Goal: Transaction & Acquisition: Purchase product/service

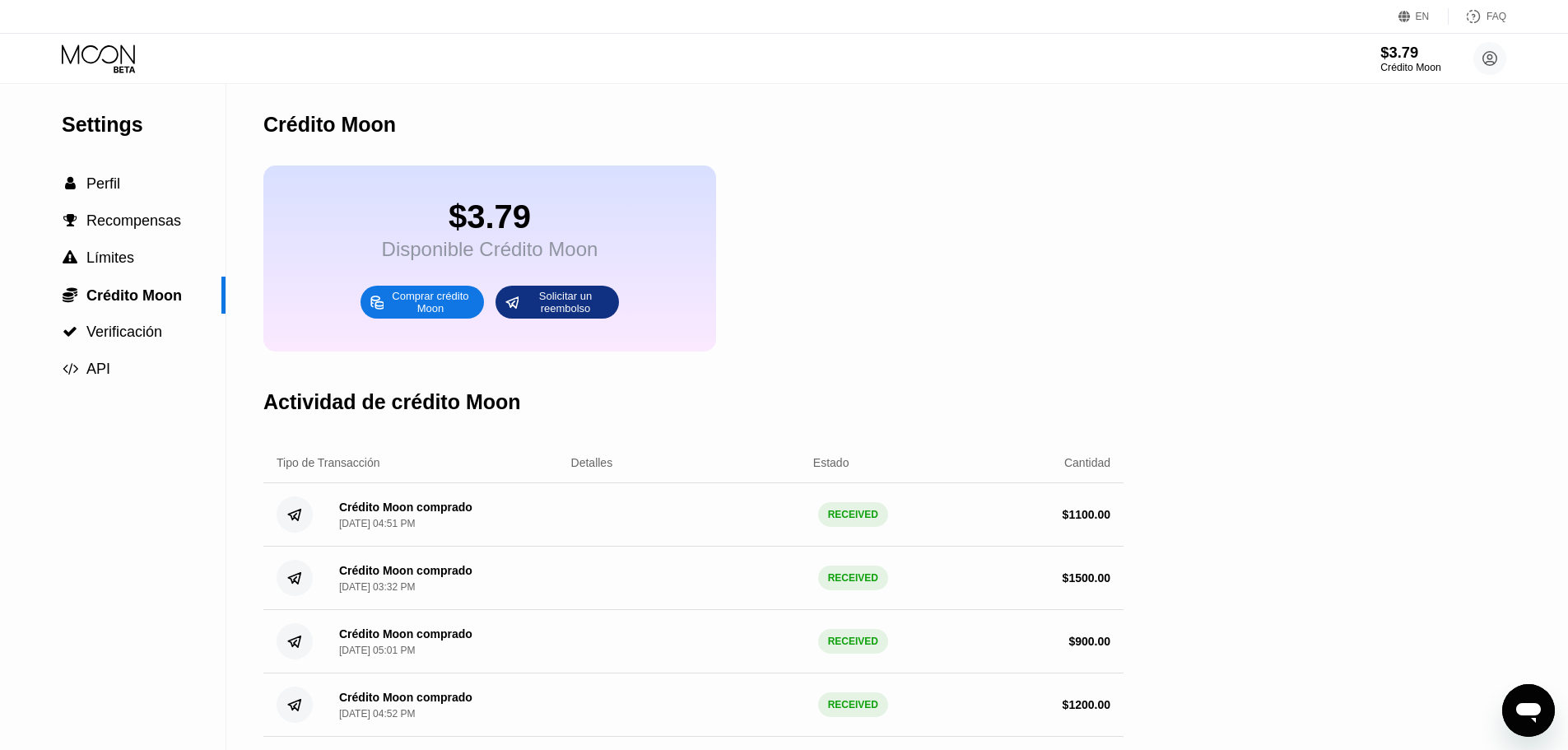
click at [1408, 48] on div "$3.79" at bounding box center [1410, 52] width 60 height 17
click at [83, 50] on icon at bounding box center [98, 54] width 73 height 19
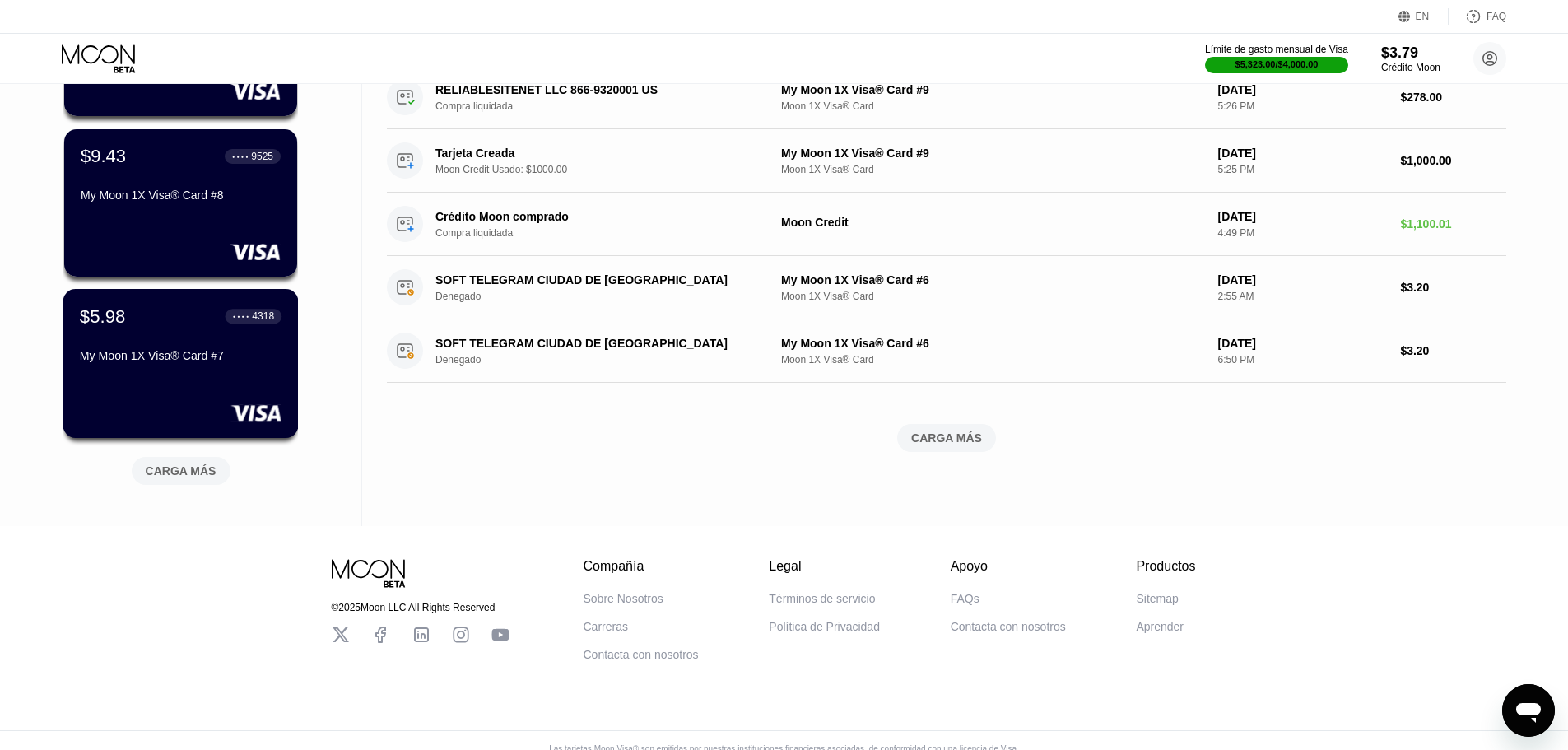
scroll to position [576, 0]
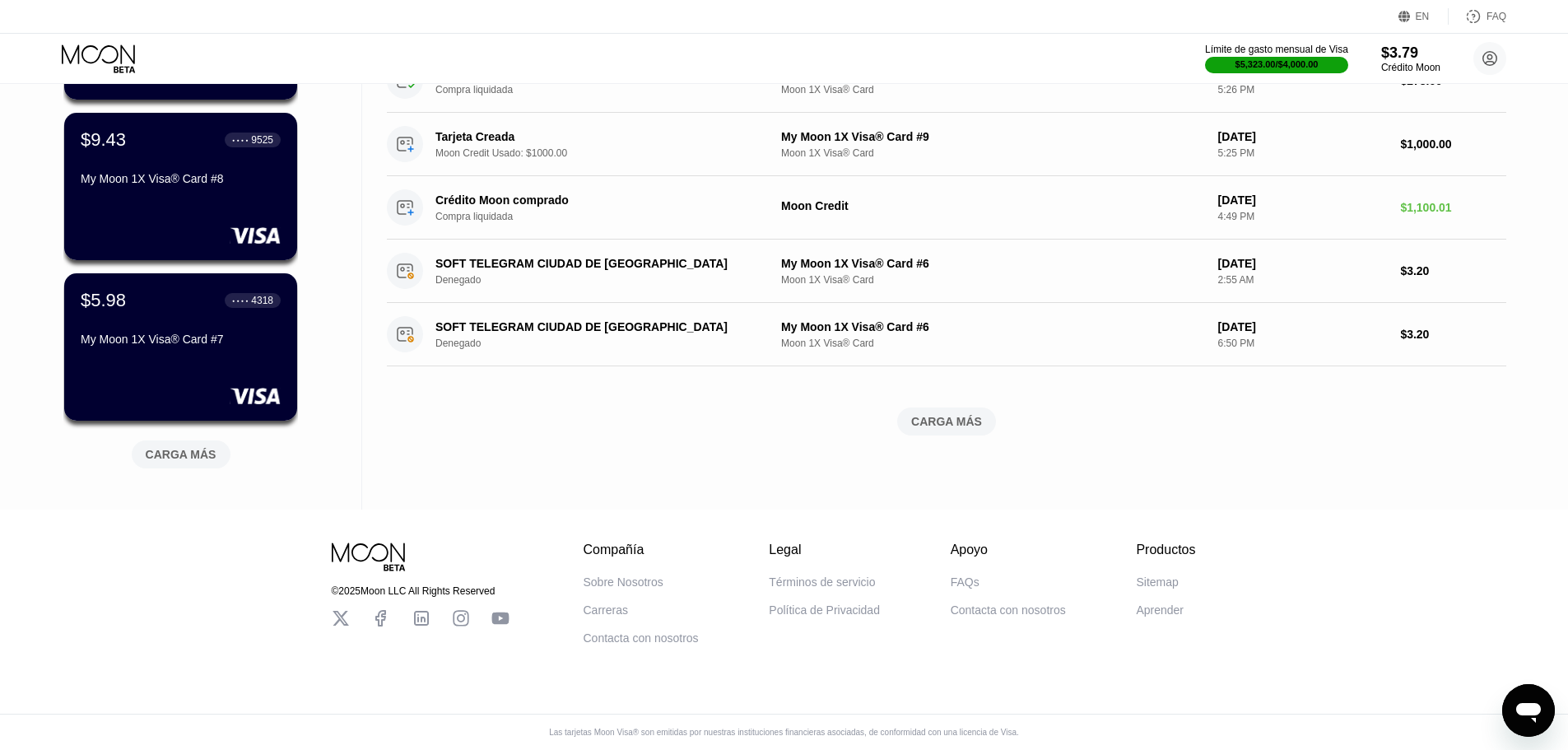
click at [181, 458] on div "CARGA MÁS" at bounding box center [181, 453] width 71 height 15
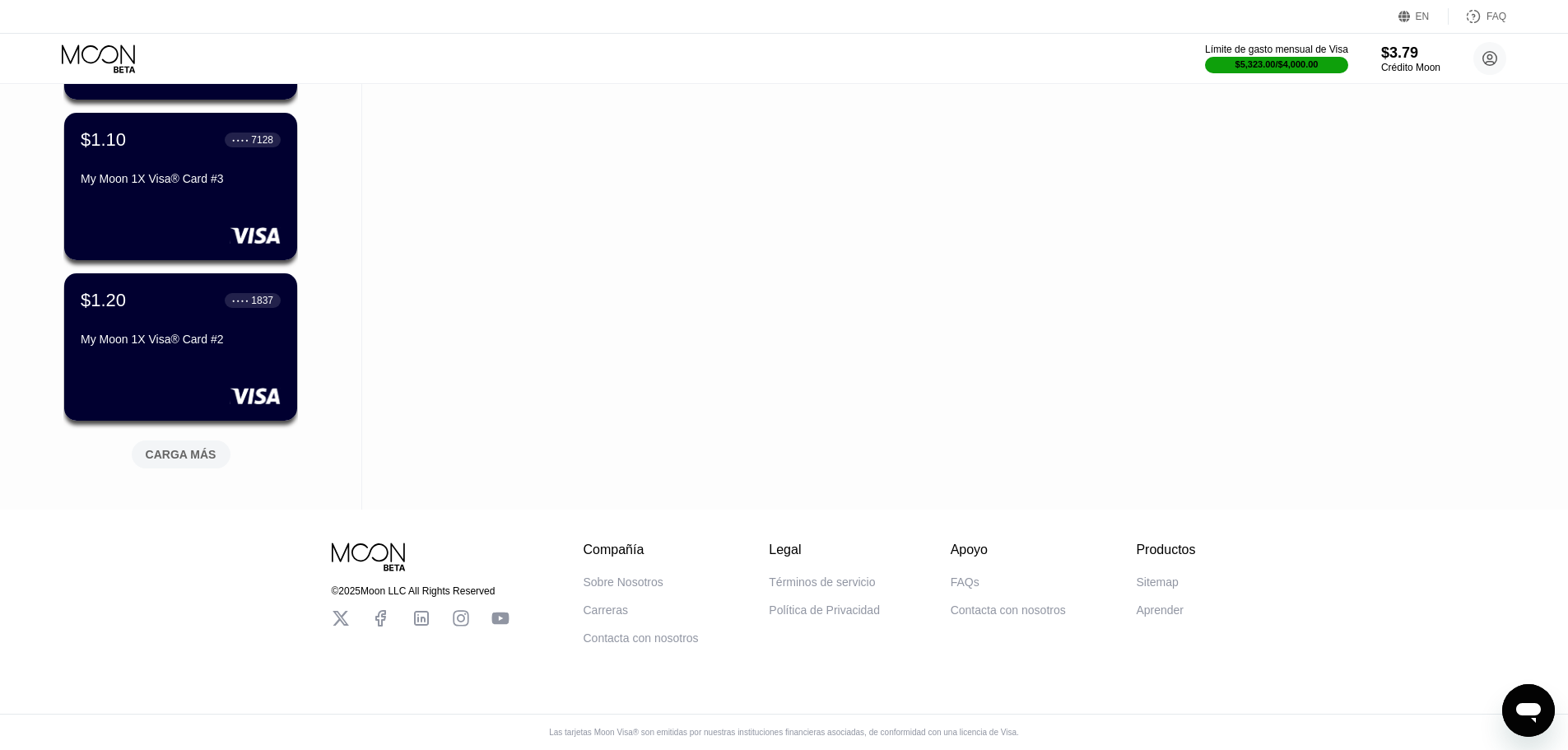
scroll to position [1393, 0]
click at [190, 447] on div "CARGA MÁS" at bounding box center [181, 453] width 71 height 15
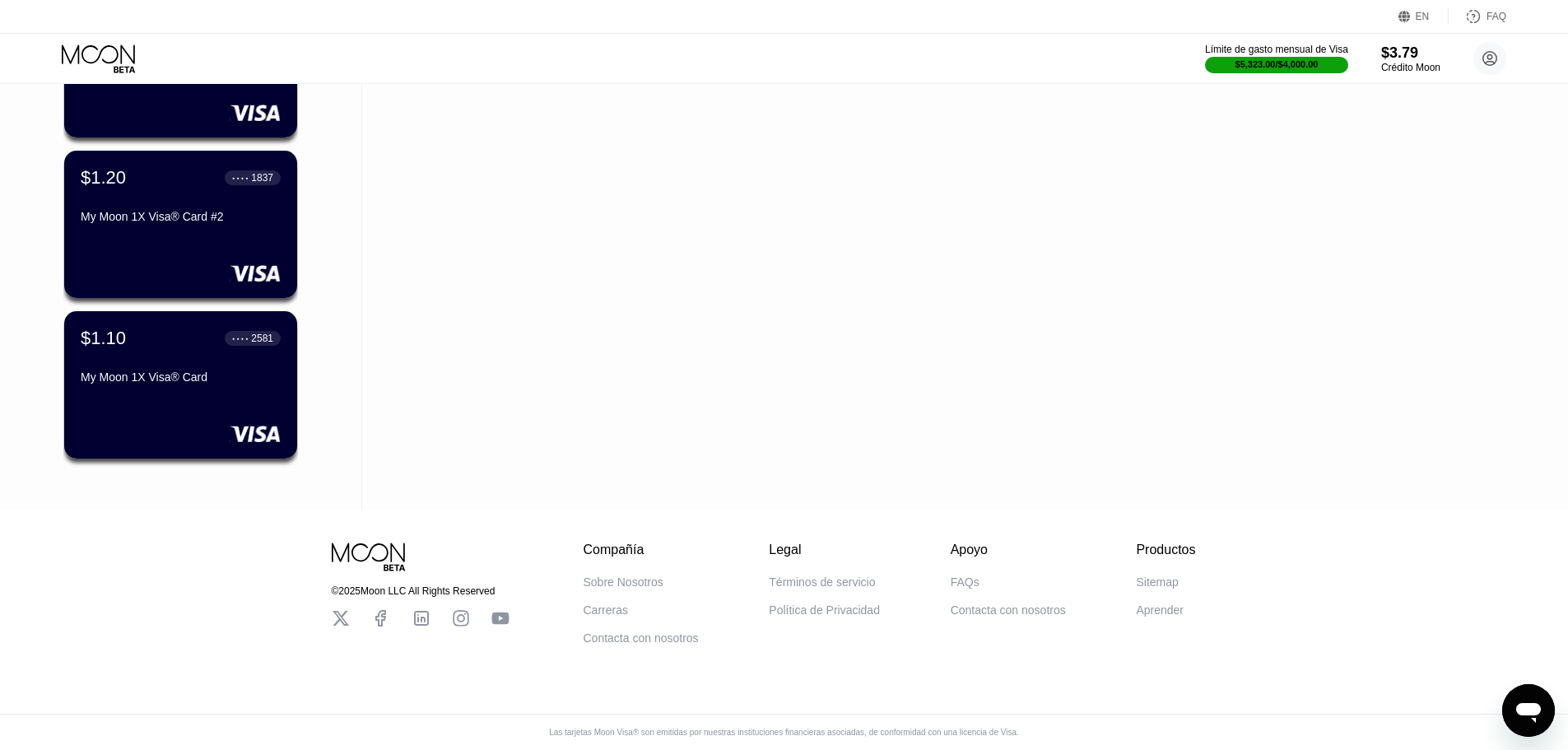
scroll to position [1516, 0]
click at [1239, 43] on div "Límite de gasto mensual de Visa" at bounding box center [1277, 49] width 146 height 11
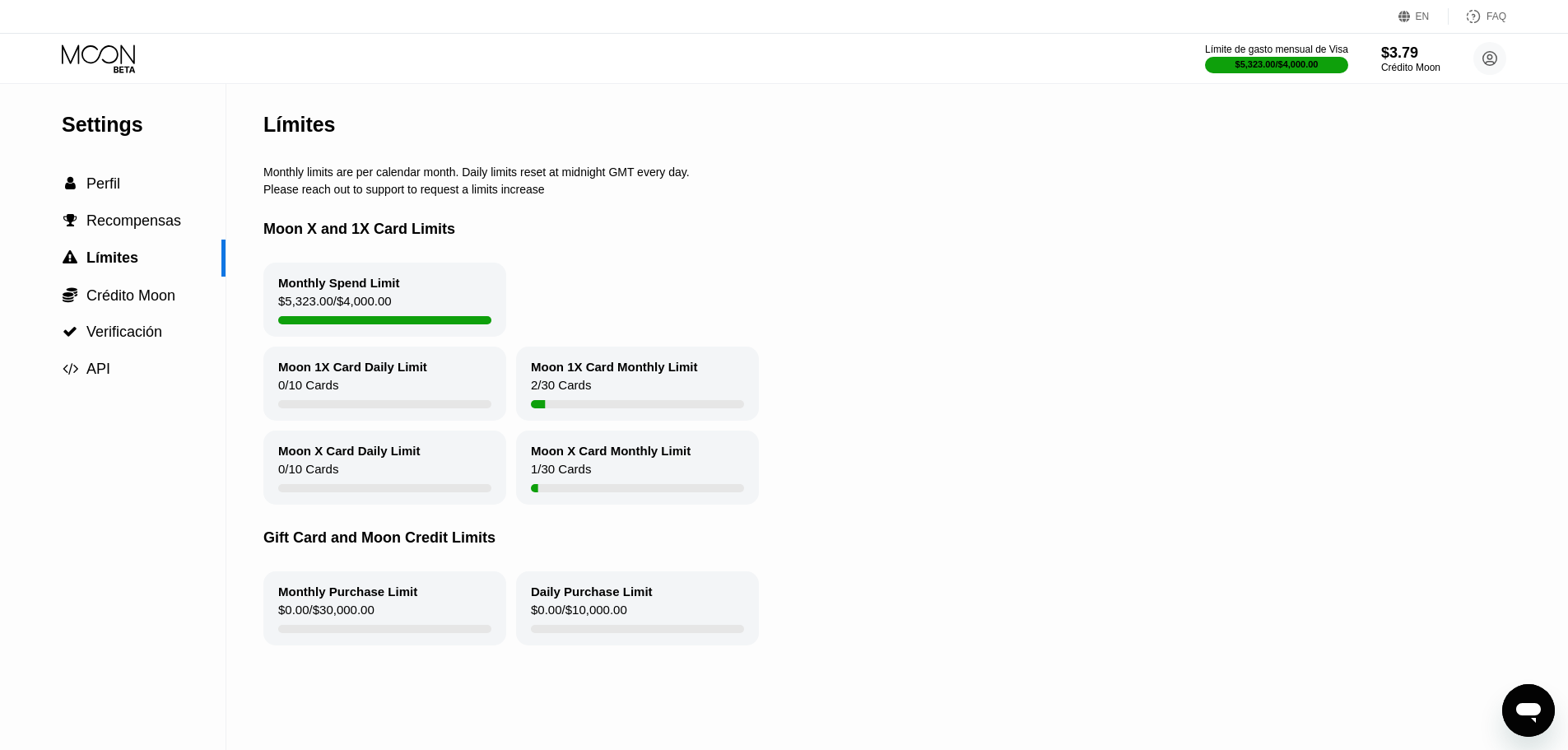
click at [1501, 61] on circle at bounding box center [1490, 58] width 33 height 33
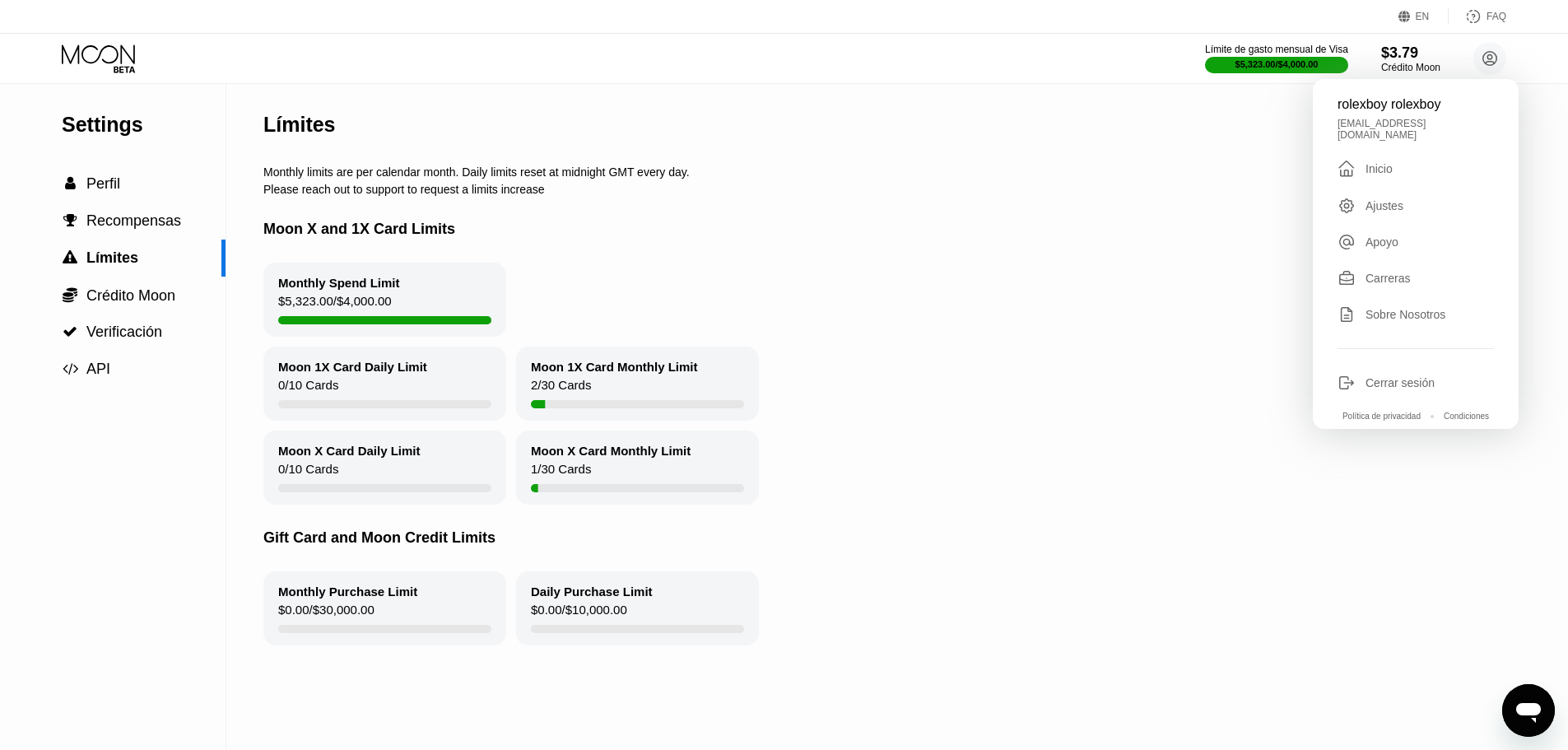
click at [1397, 377] on div "Cerrar sesión" at bounding box center [1401, 382] width 69 height 13
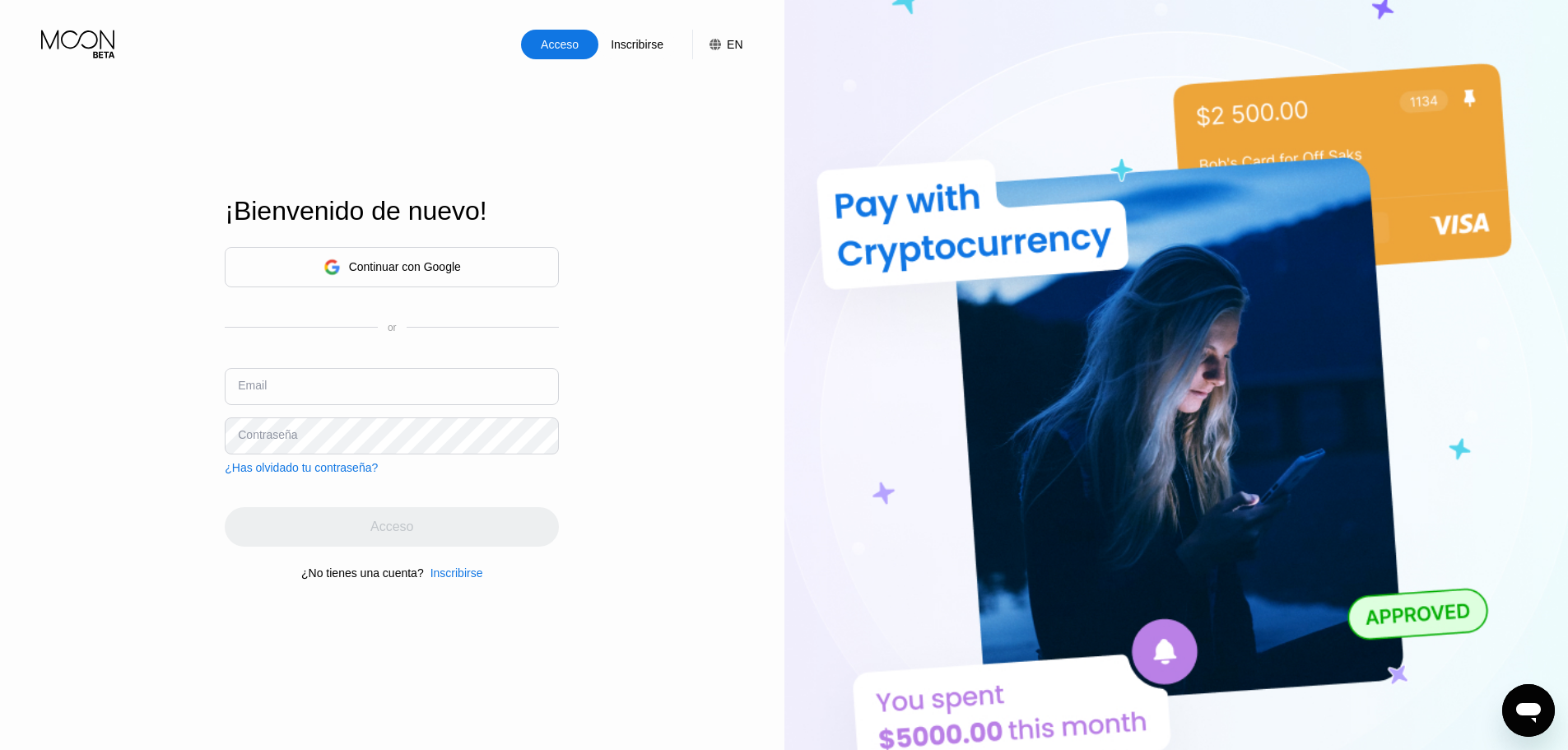
click at [396, 249] on div "Continuar con Google" at bounding box center [391, 267] width 334 height 41
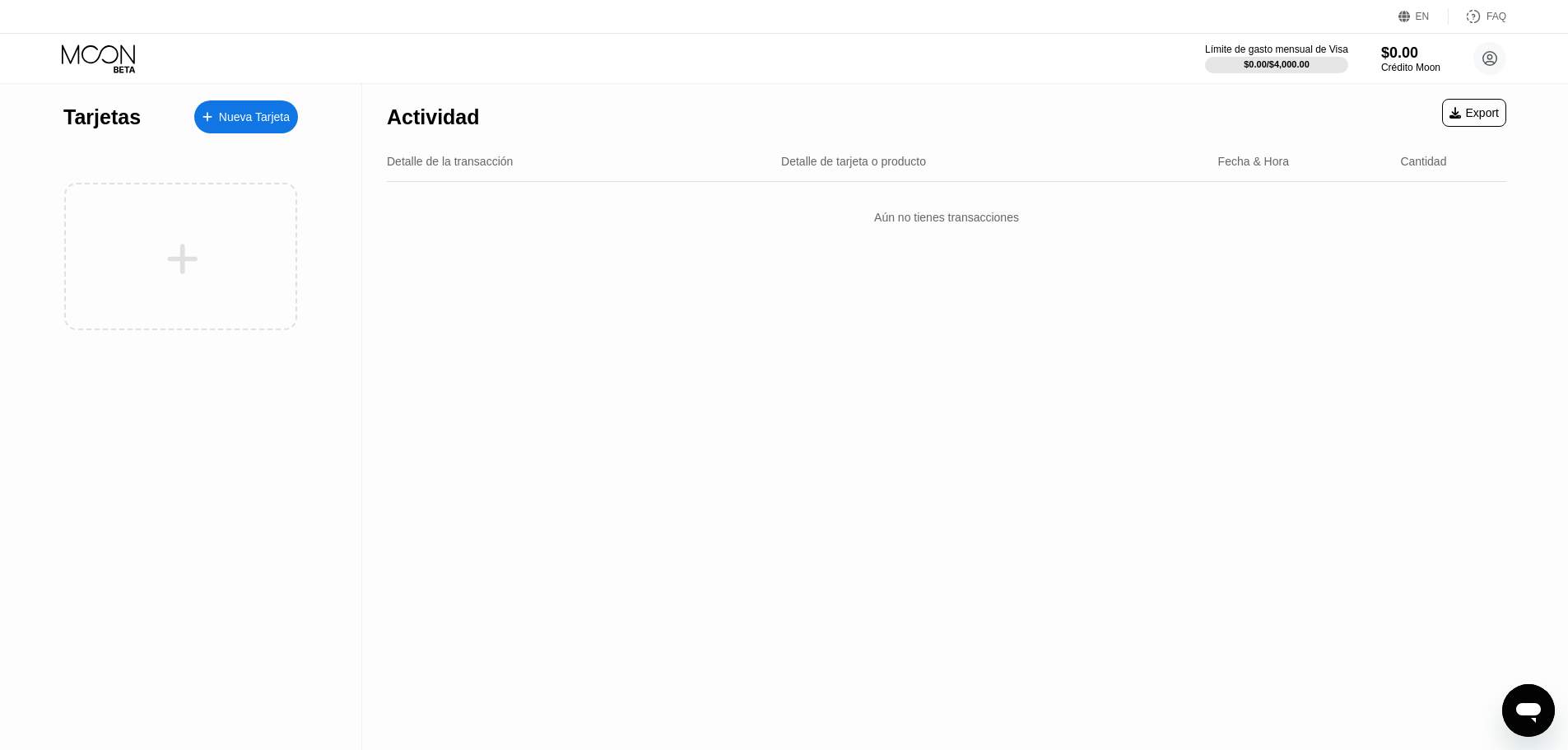
click at [1387, 78] on div "Límite de gasto mensual de Visa $0.00 / $4,000.00 $0.00 Crédito Moon dasdad d48…" at bounding box center [784, 58] width 1568 height 49
click at [1394, 69] on div "Crédito Moon" at bounding box center [1410, 67] width 60 height 11
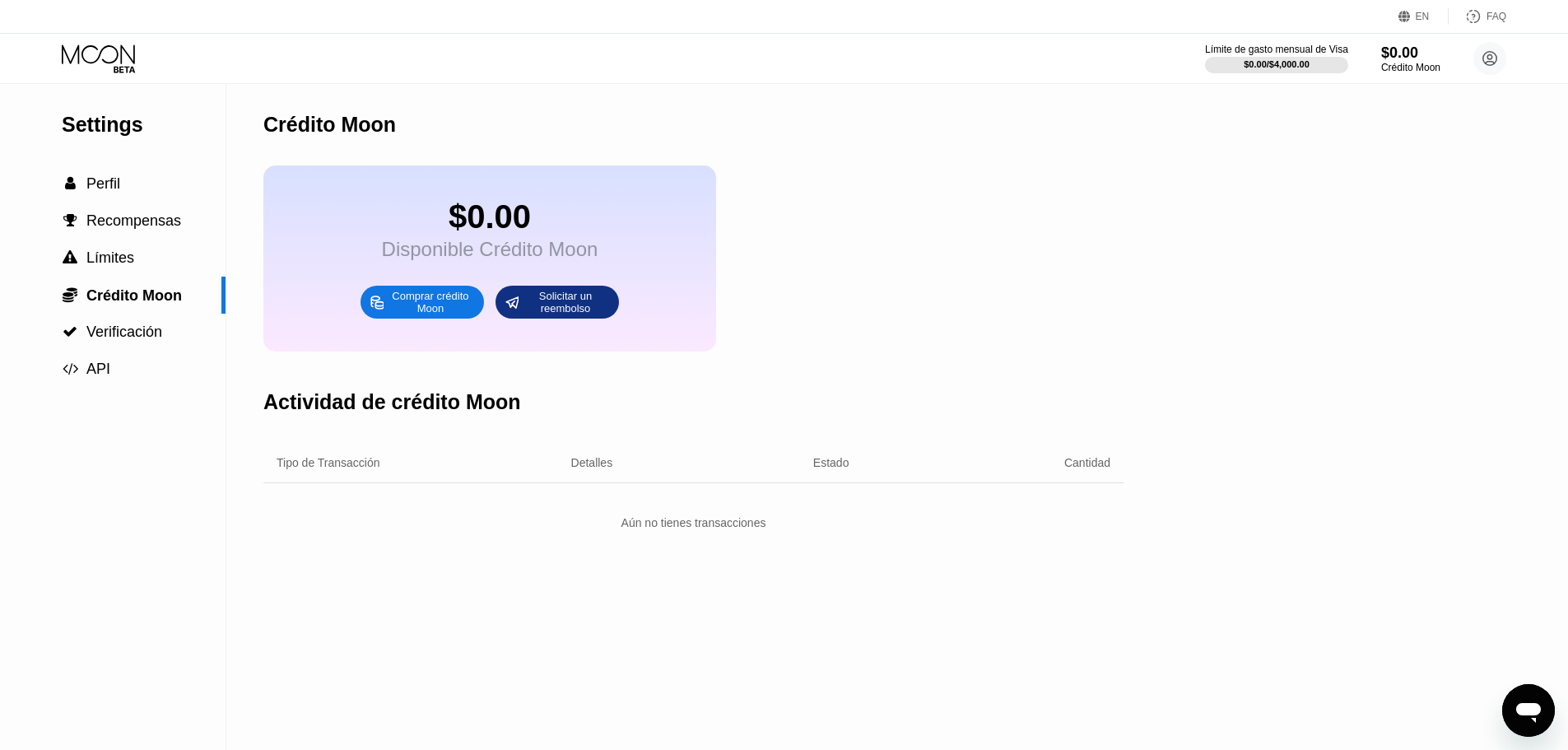
click at [412, 314] on div "Comprar crédito Moon" at bounding box center [430, 302] width 90 height 26
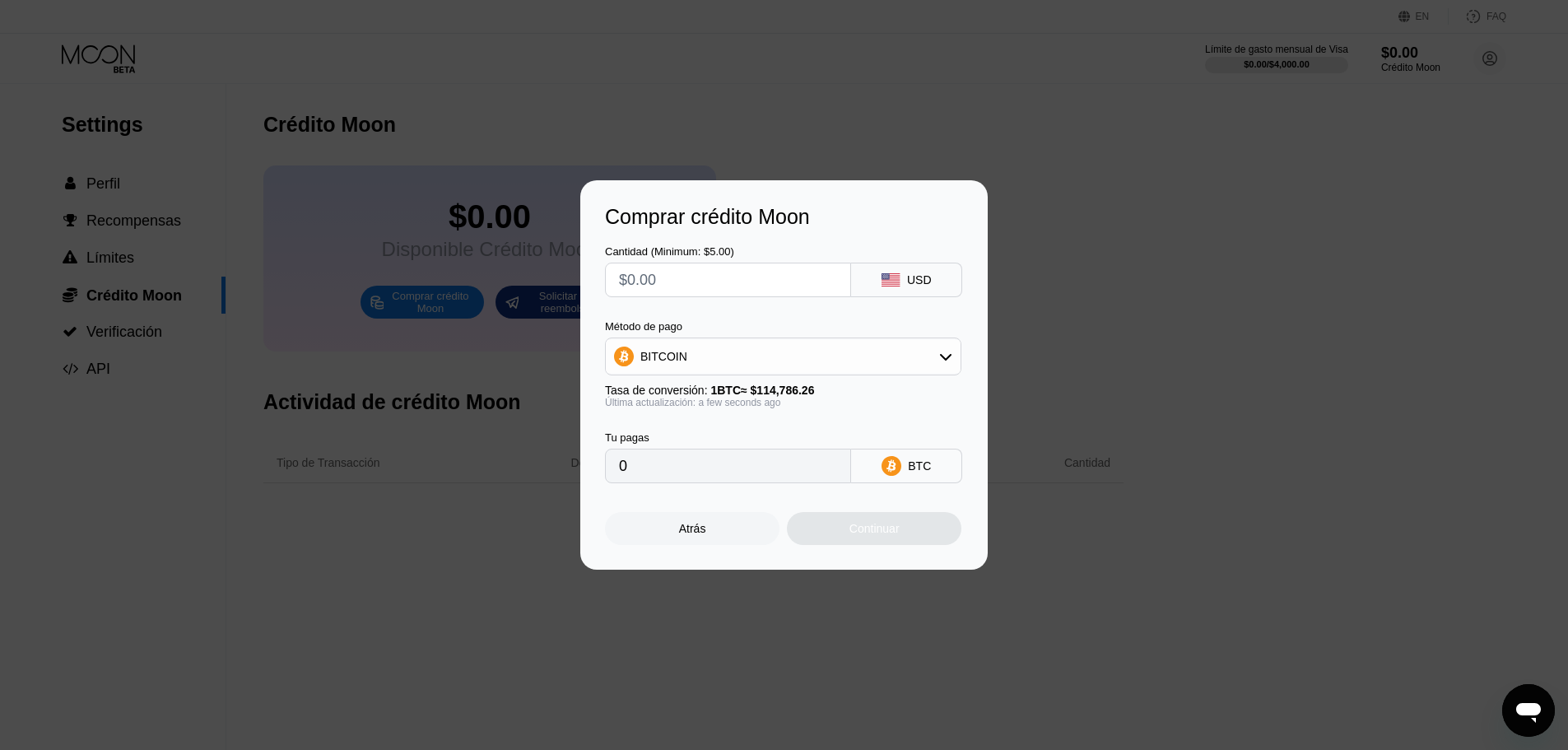
click at [735, 362] on div "BITCOIN" at bounding box center [783, 356] width 355 height 33
click at [687, 435] on span "USDT on TRON" at bounding box center [686, 437] width 83 height 13
type input "0.00"
click at [677, 290] on input "text" at bounding box center [728, 280] width 219 height 33
type input "$3"
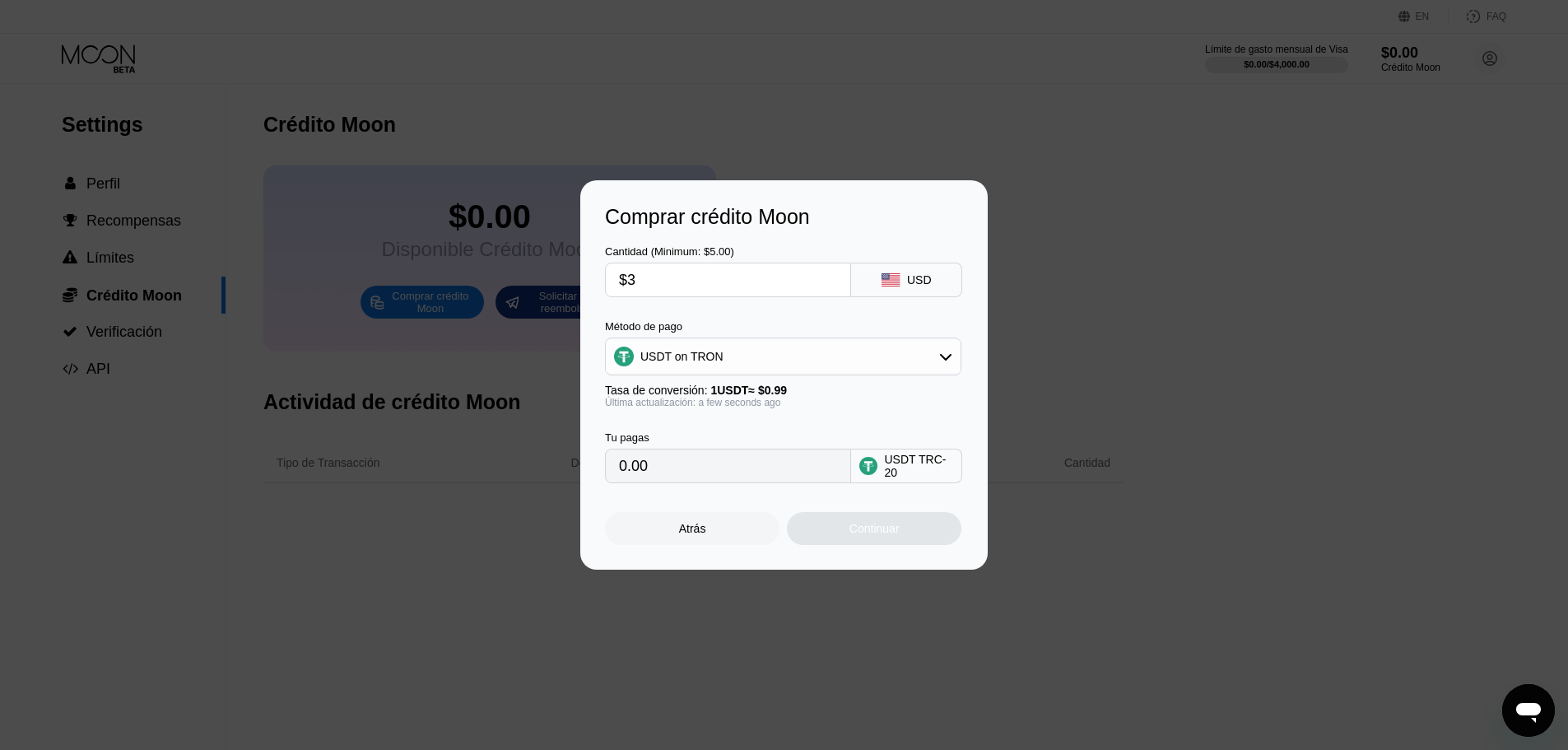
type input "3.03"
type input "$30"
type input "30.30"
type input "$300"
type input "303.03"
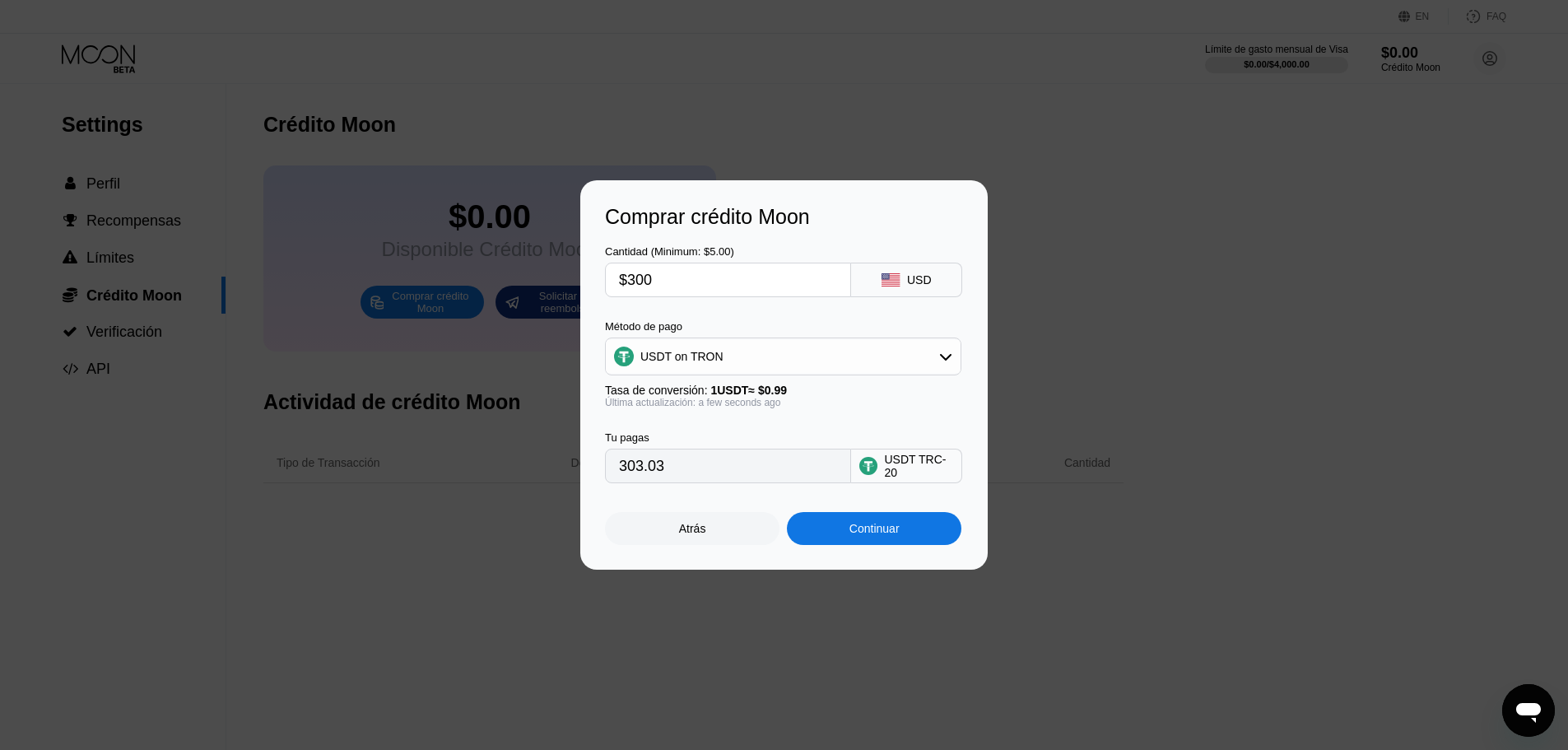
type input "$3000"
type input "3030.30"
type input "$1999.99"
type input "2020.19"
click at [672, 263] on div "$1999.99" at bounding box center [728, 280] width 246 height 35
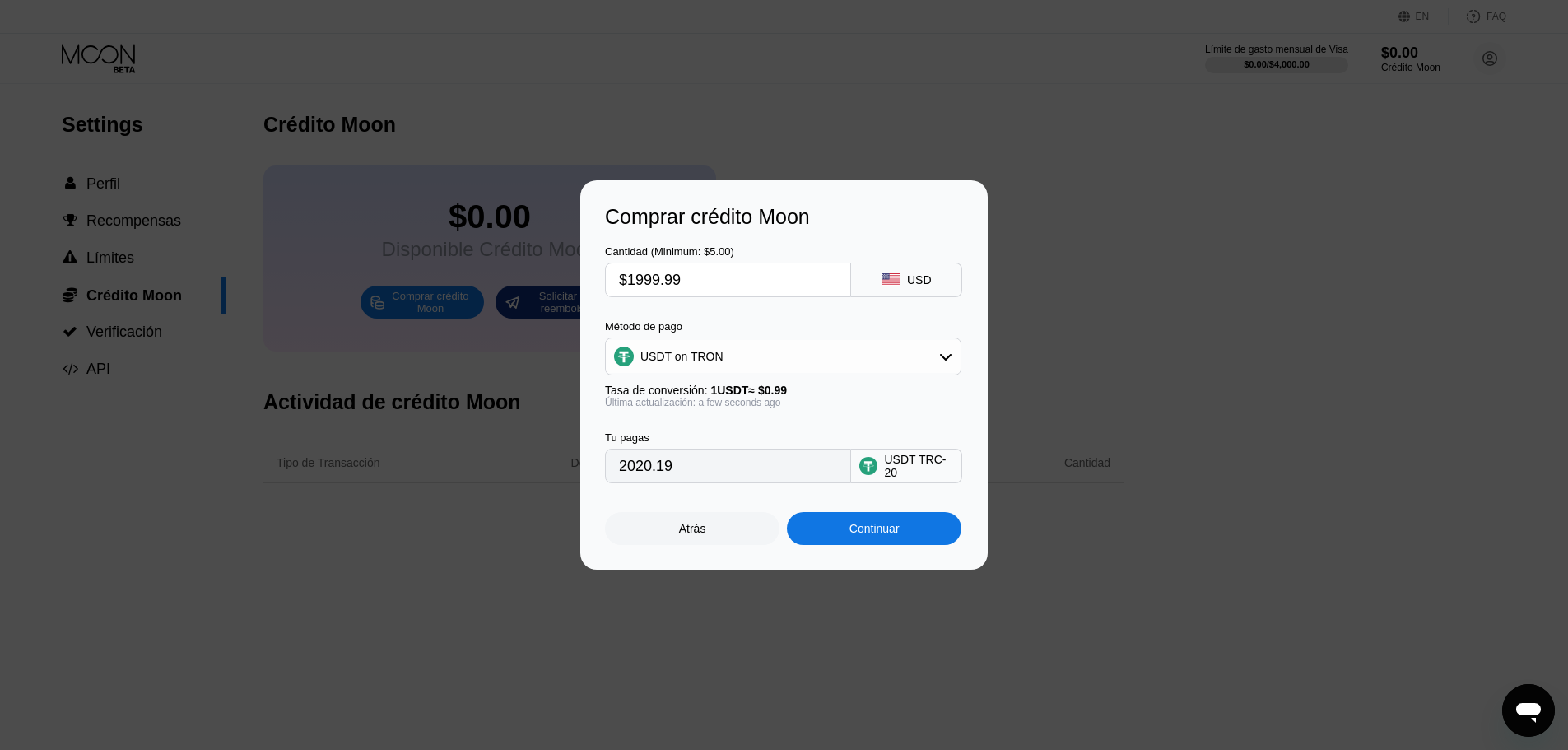
click at [683, 263] on div "$1999.99" at bounding box center [728, 280] width 246 height 35
click at [685, 275] on input "$1999.99" at bounding box center [728, 280] width 219 height 33
type input "$10"
type input "10.10"
type input "$100"
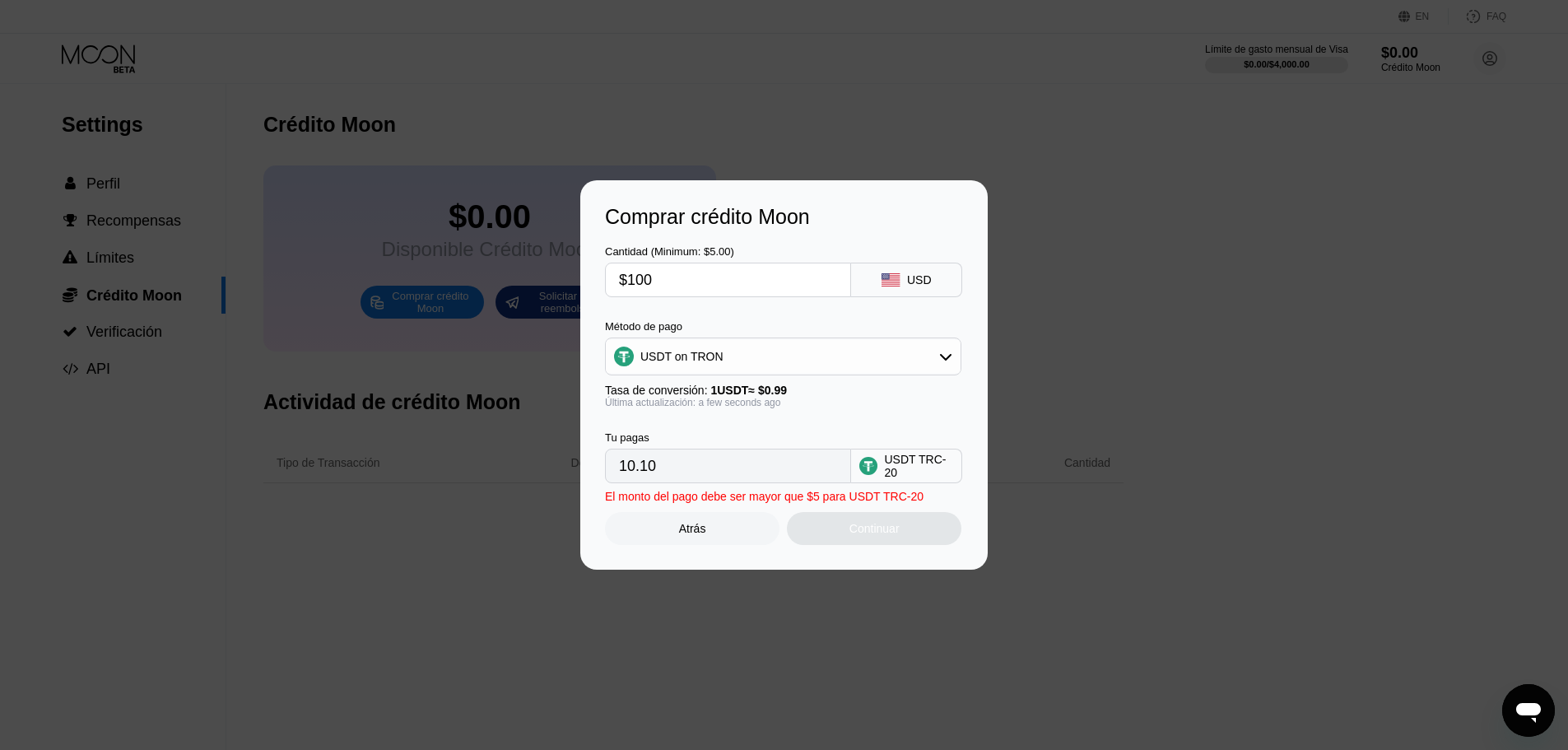
type input "101.01"
type input "$1000"
type input "1010.10"
type input "$5"
type input "5.05"
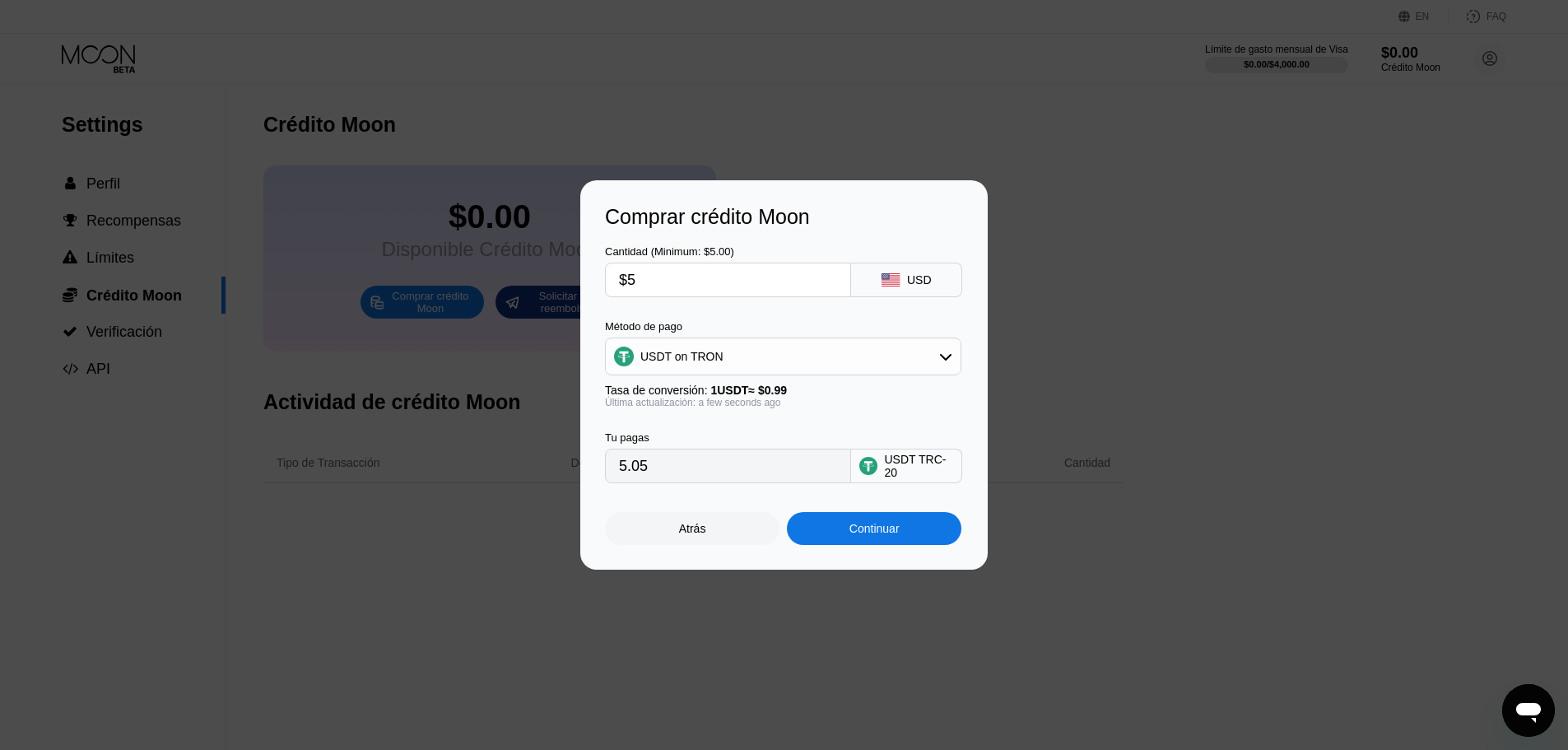
type input "$50"
type input "50.51"
type input "$500"
type input "505.05"
type input "$5000"
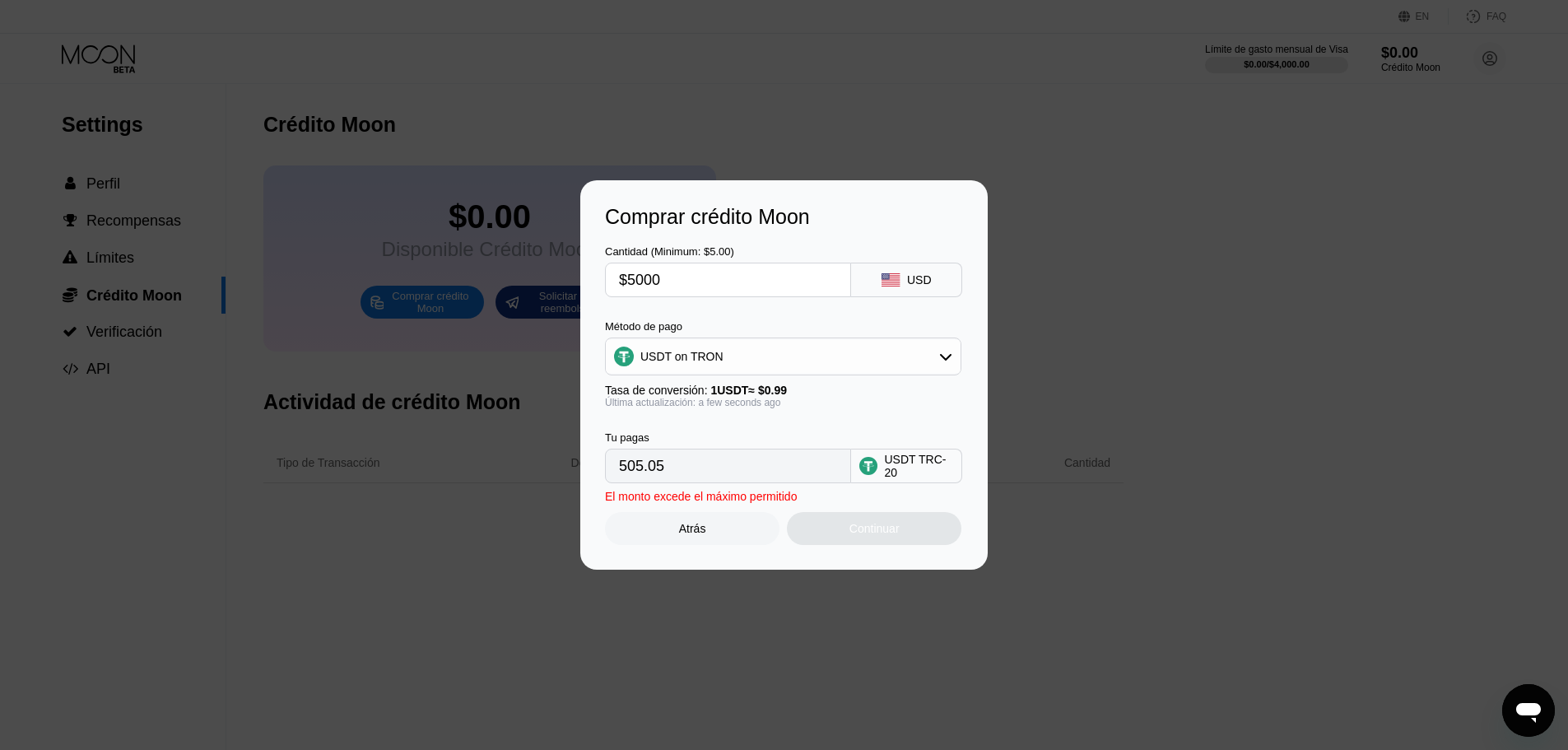
type input "5050.51"
type input "$50000"
type input "50505.05"
type input "$5000"
type input "5050.51"
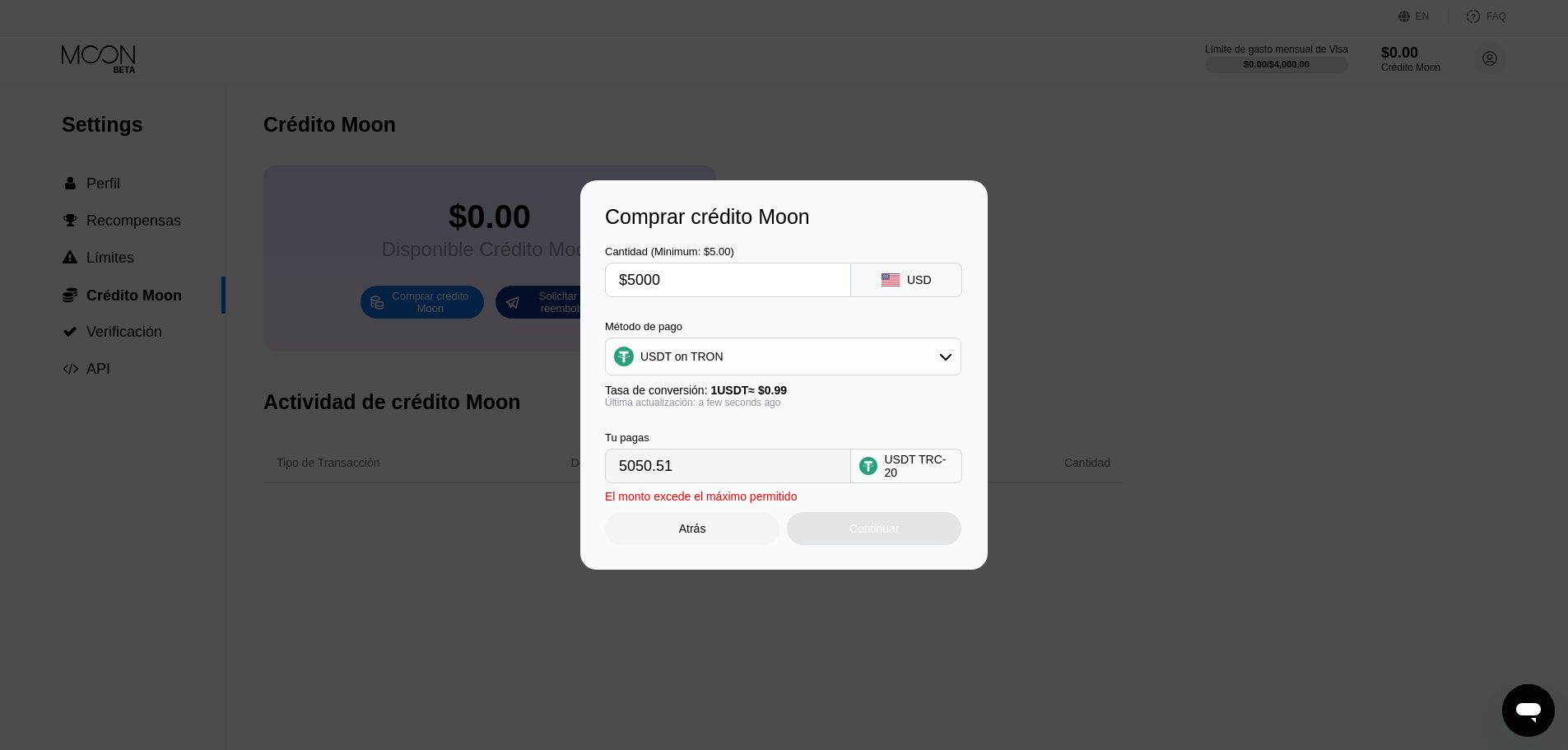
type input "$2"
type input "2.02"
type input "$20"
type input "20.20"
type input "$200"
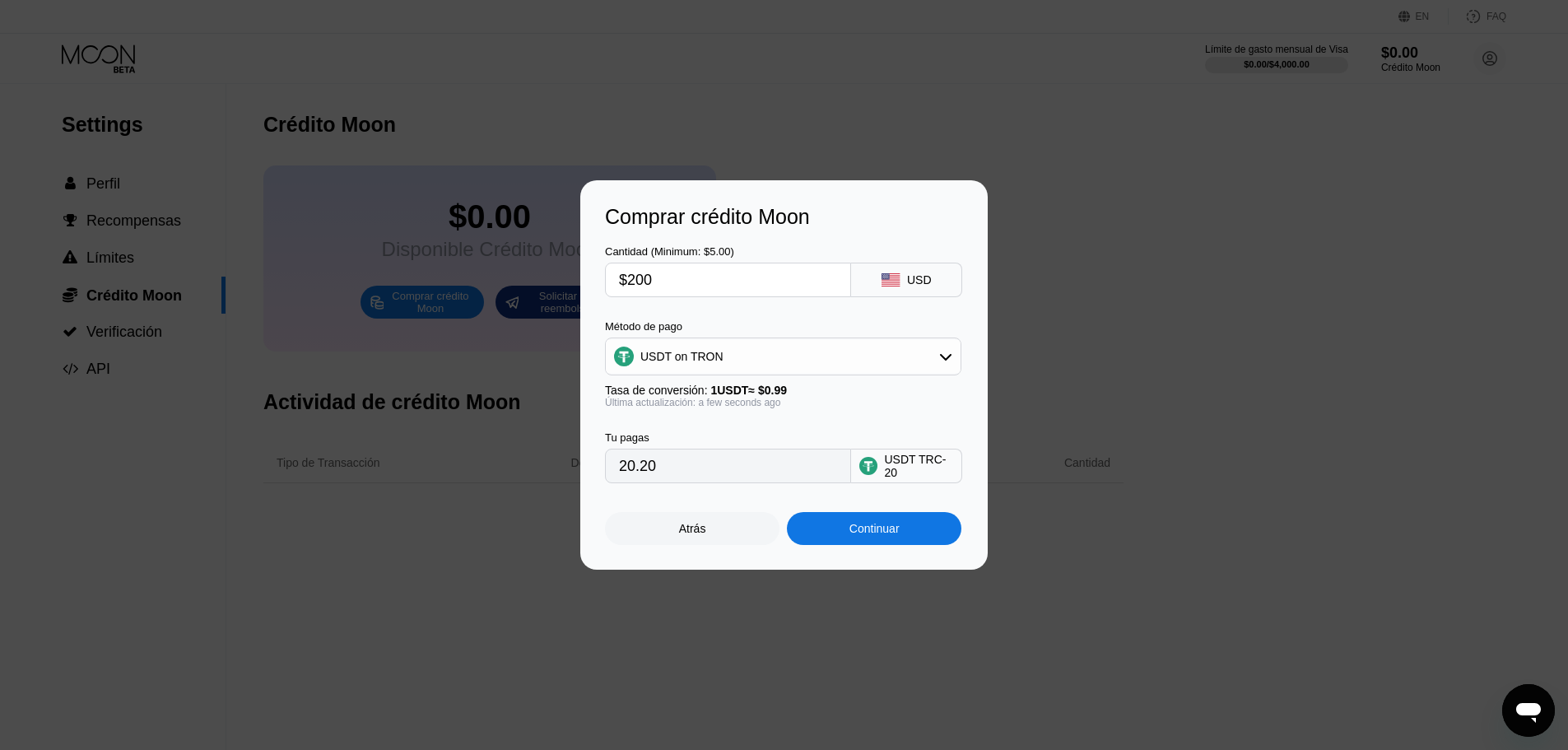
type input "202.02"
type input "$2000"
type input "2020.20"
type input "0.00"
type input "$1"
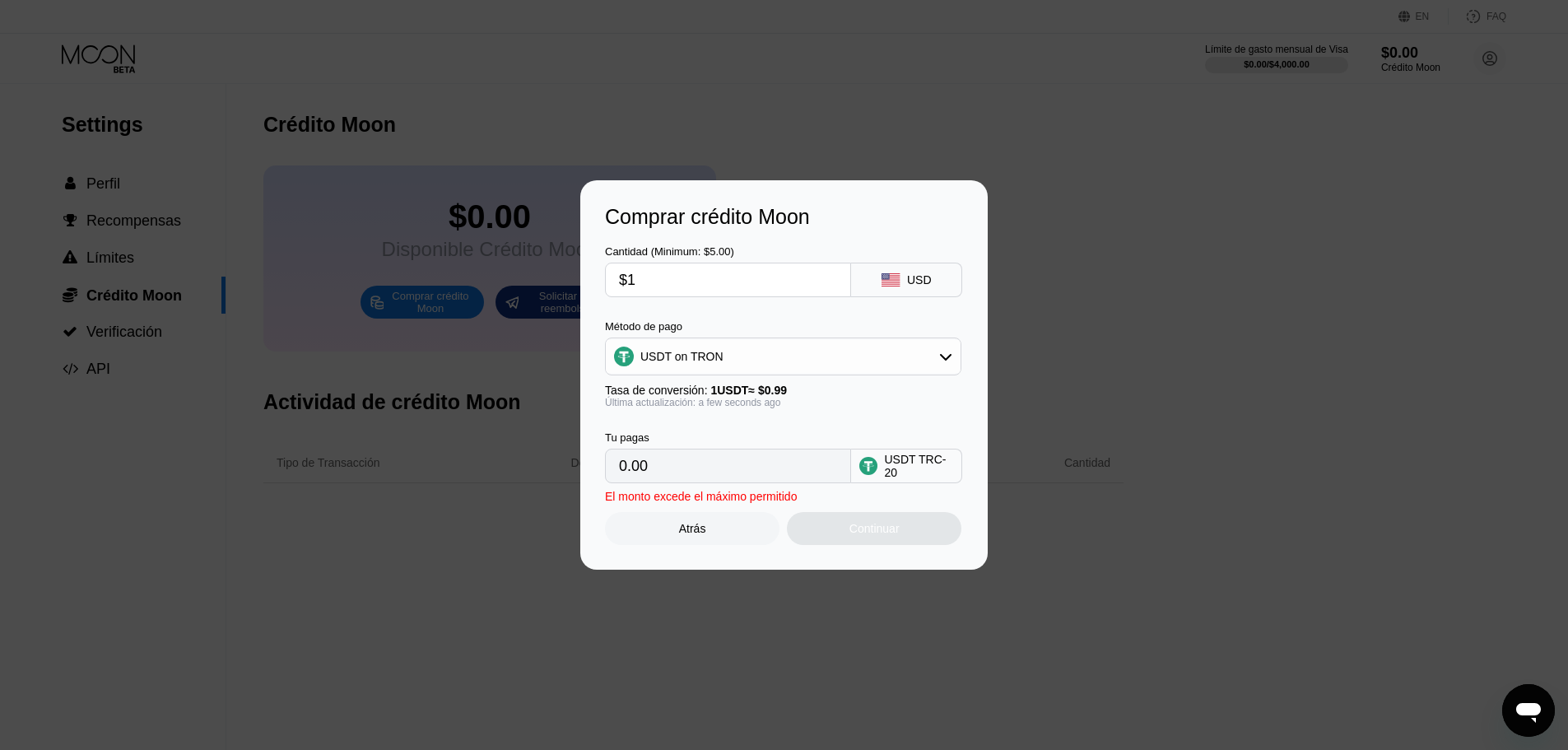
type input "1.01"
type input "$15"
type input "15.15"
type input "$150"
type input "151.52"
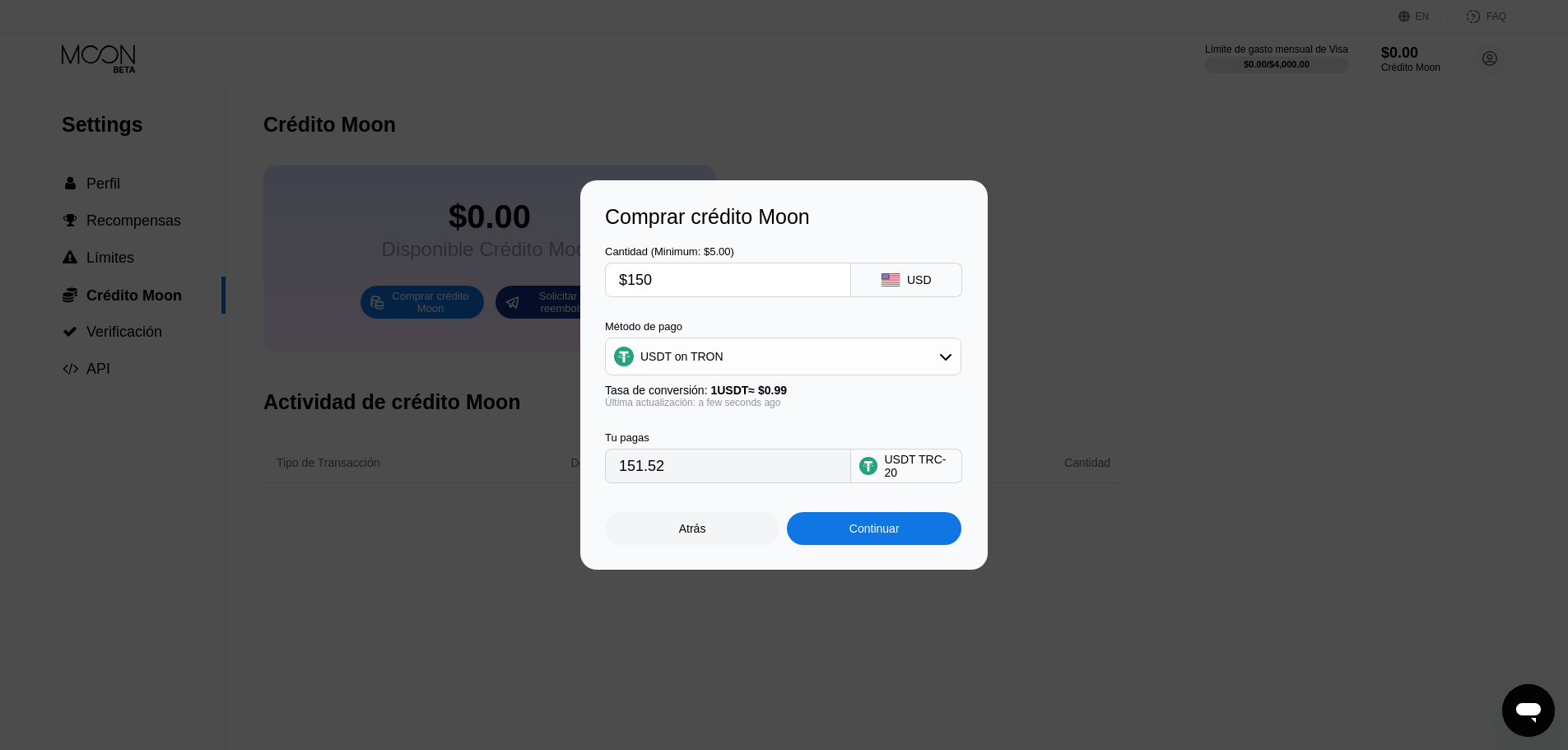
type input "$1500"
type input "1515.15"
type input "$150"
type input "151.52"
type input "$15"
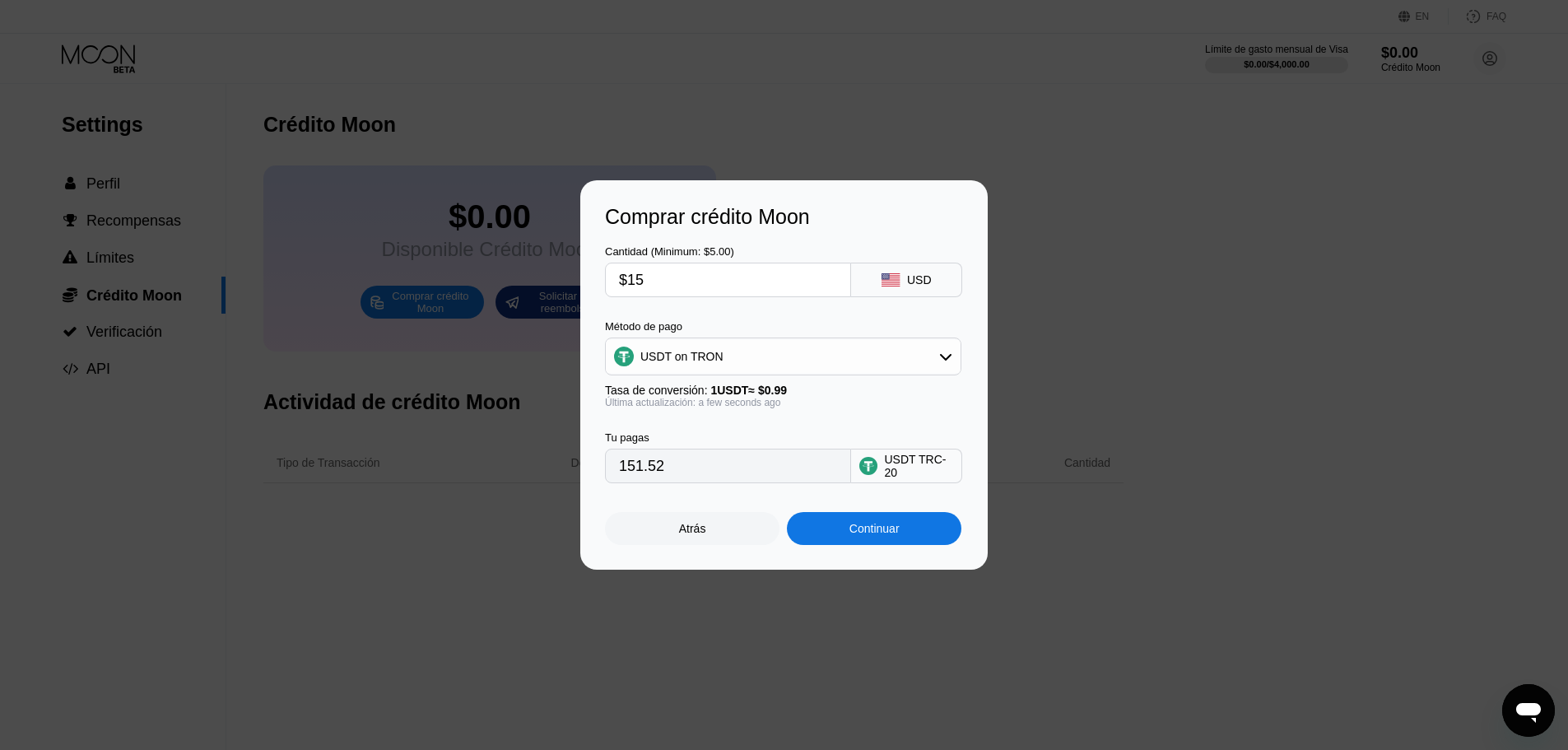
type input "15.15"
type input "$1"
type input "1.01"
type input "0.00"
type input "$1"
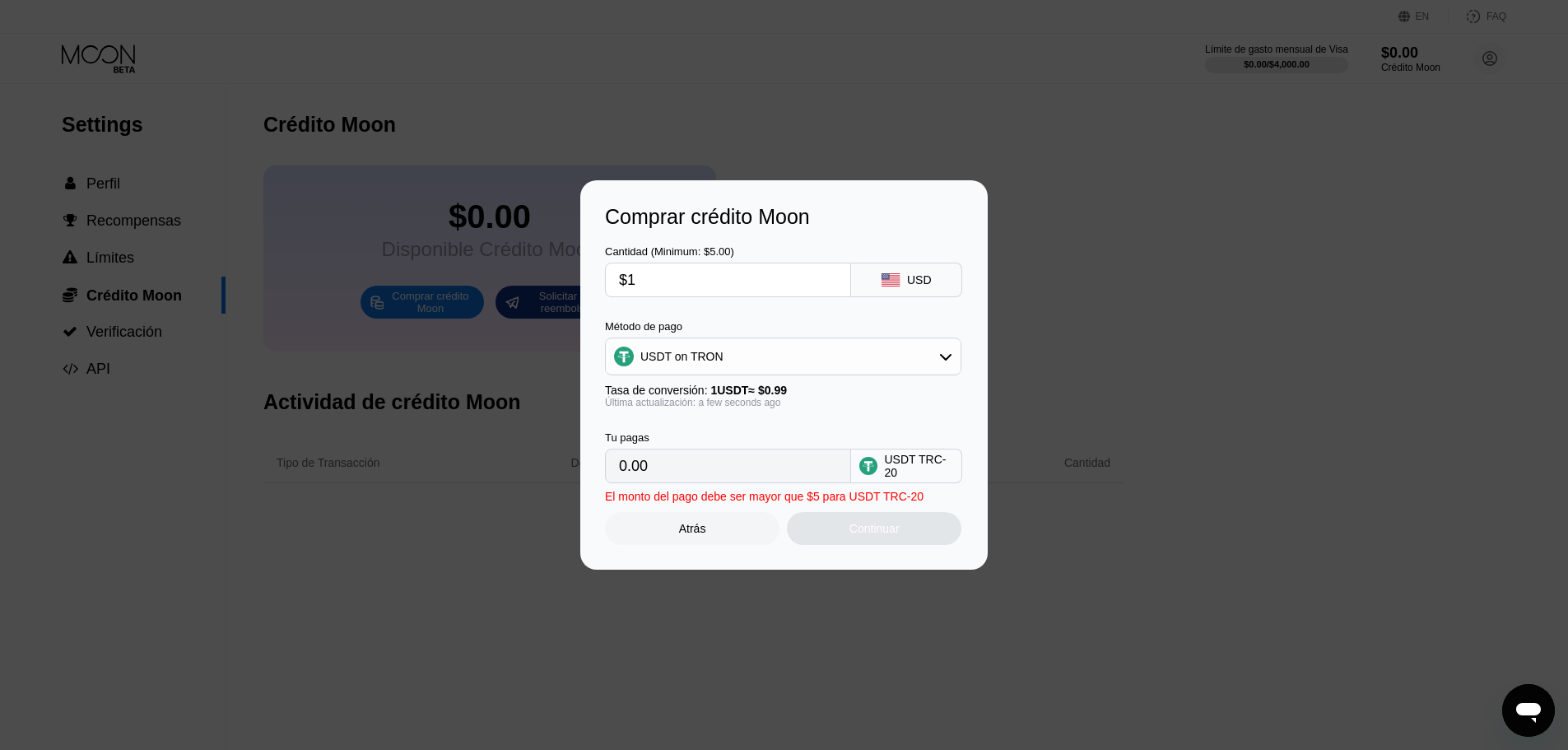
type input "1.01"
type input "$19"
type input "19.19"
type input "$199"
type input "201.01"
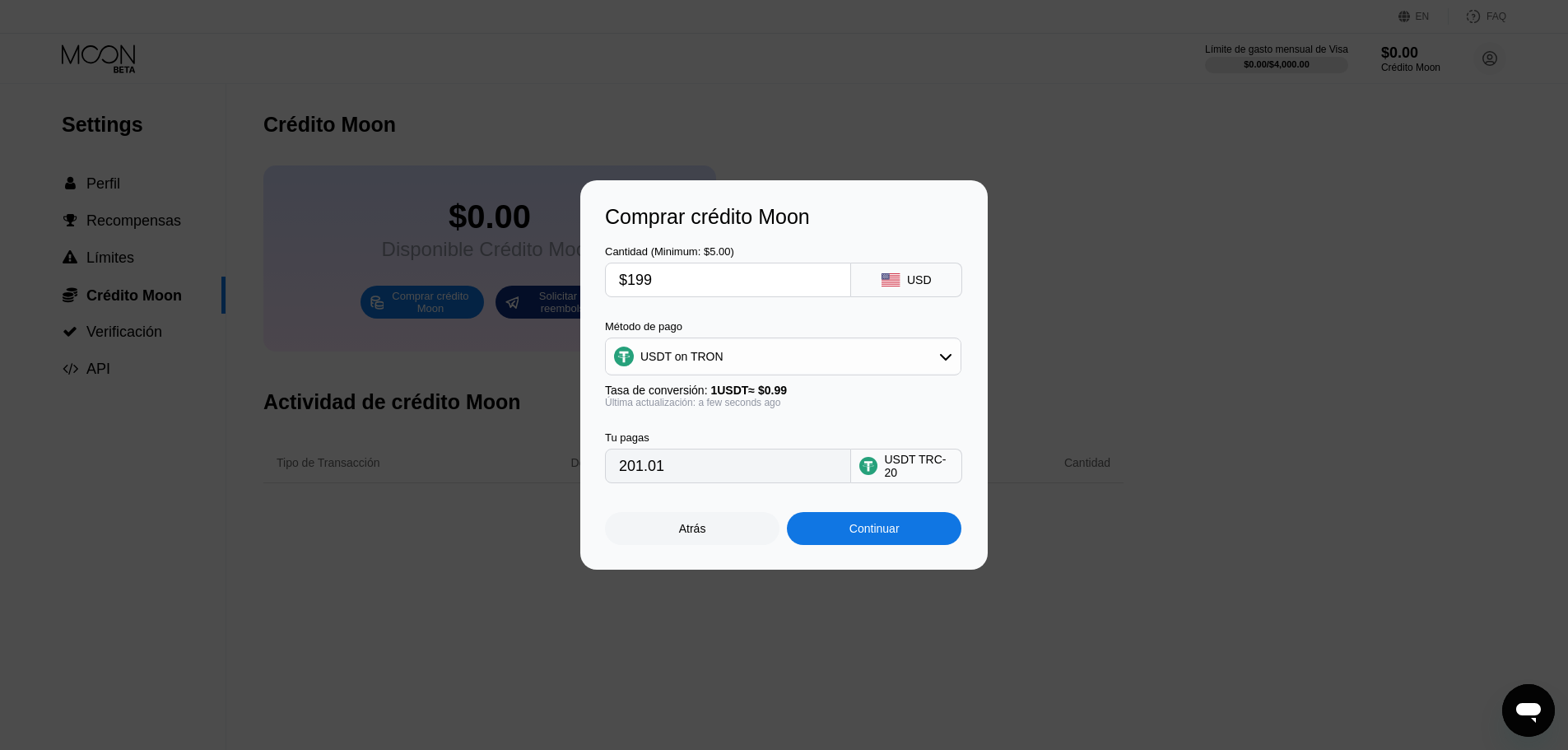
type input "$1999"
type input "2019.19"
type input "$199"
type input "201.01"
type input "$19"
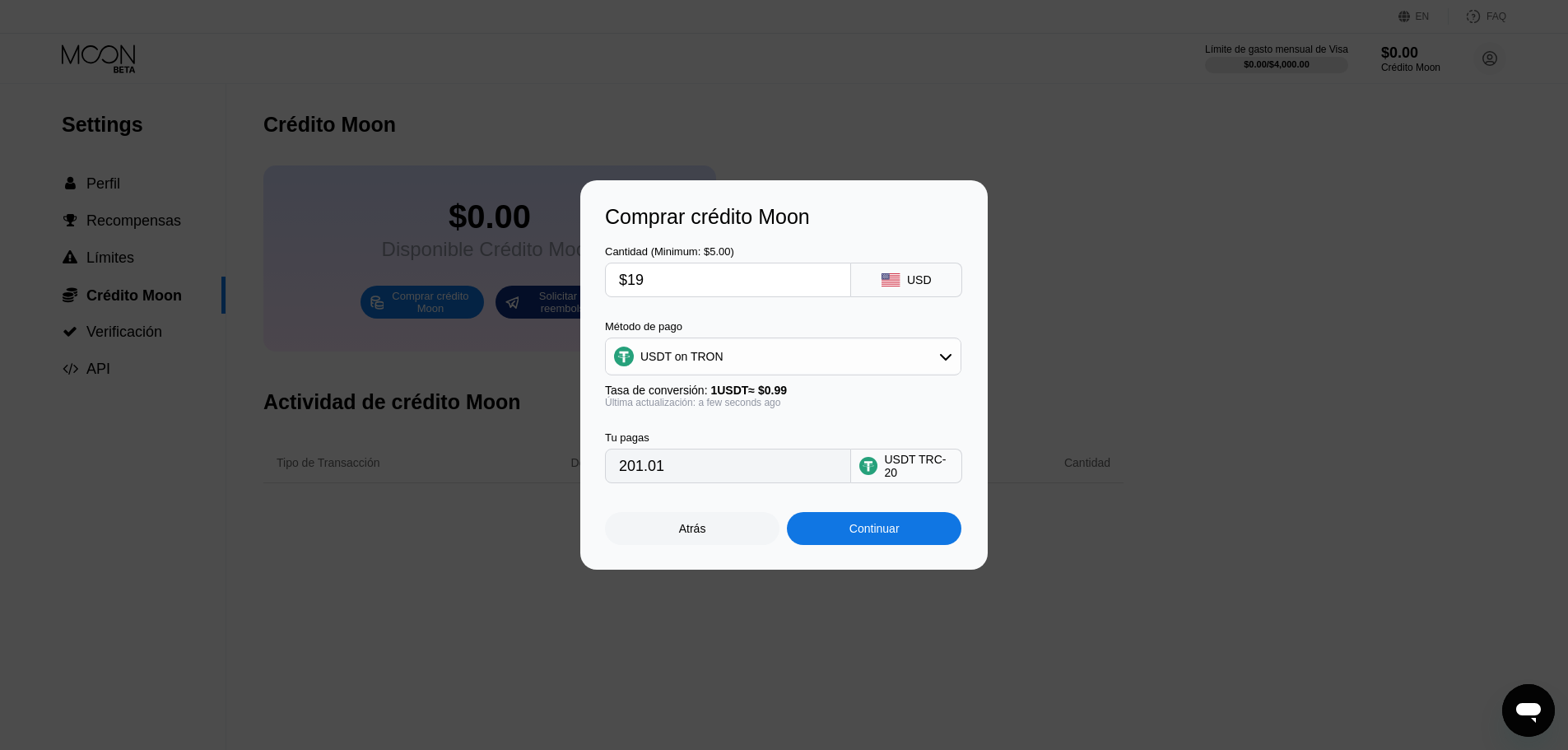
type input "19.19"
type input "$1"
type input "1.01"
type input "0.00"
type input "$2"
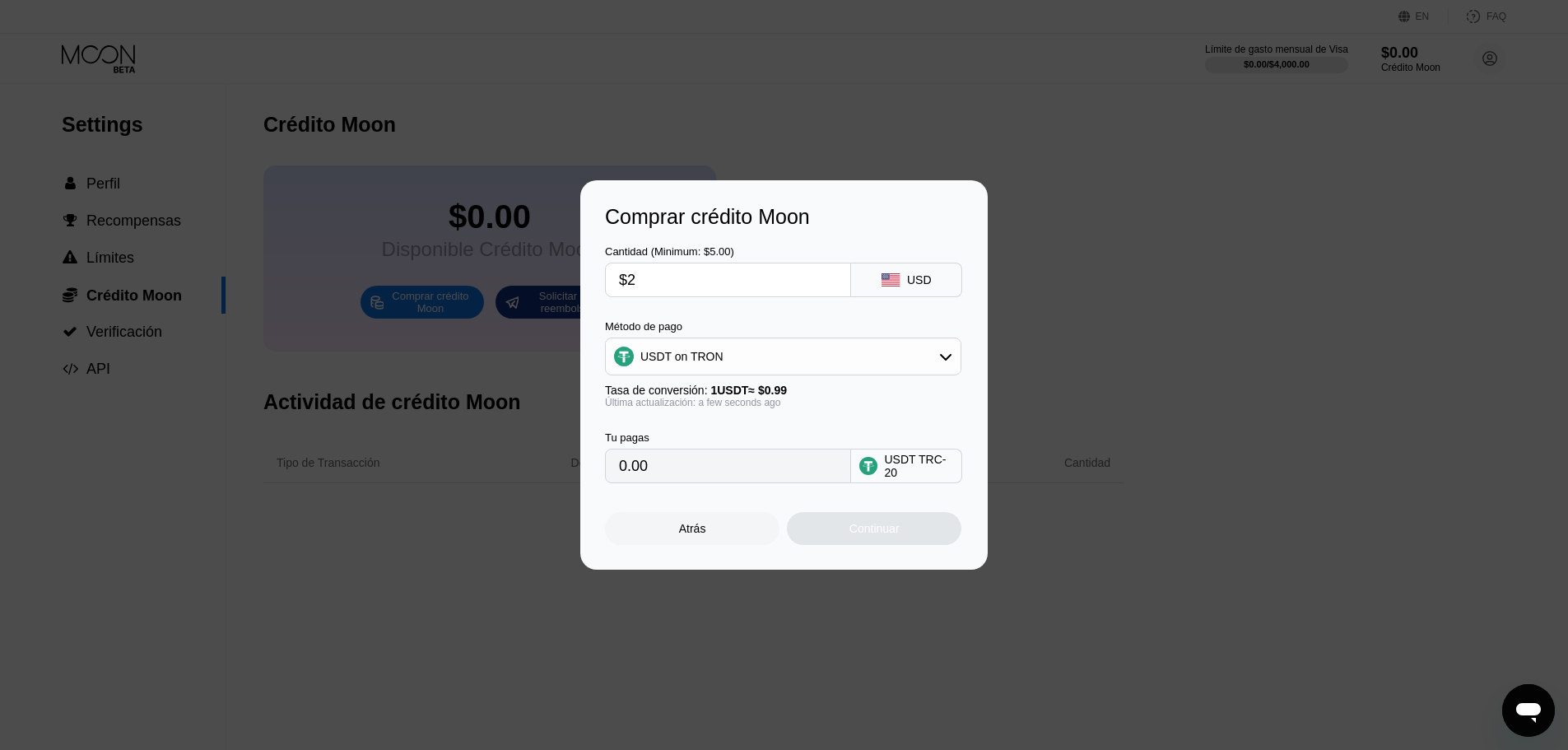
type input "2.02"
type input "$20"
type input "20.20"
type input "$200"
type input "202.02"
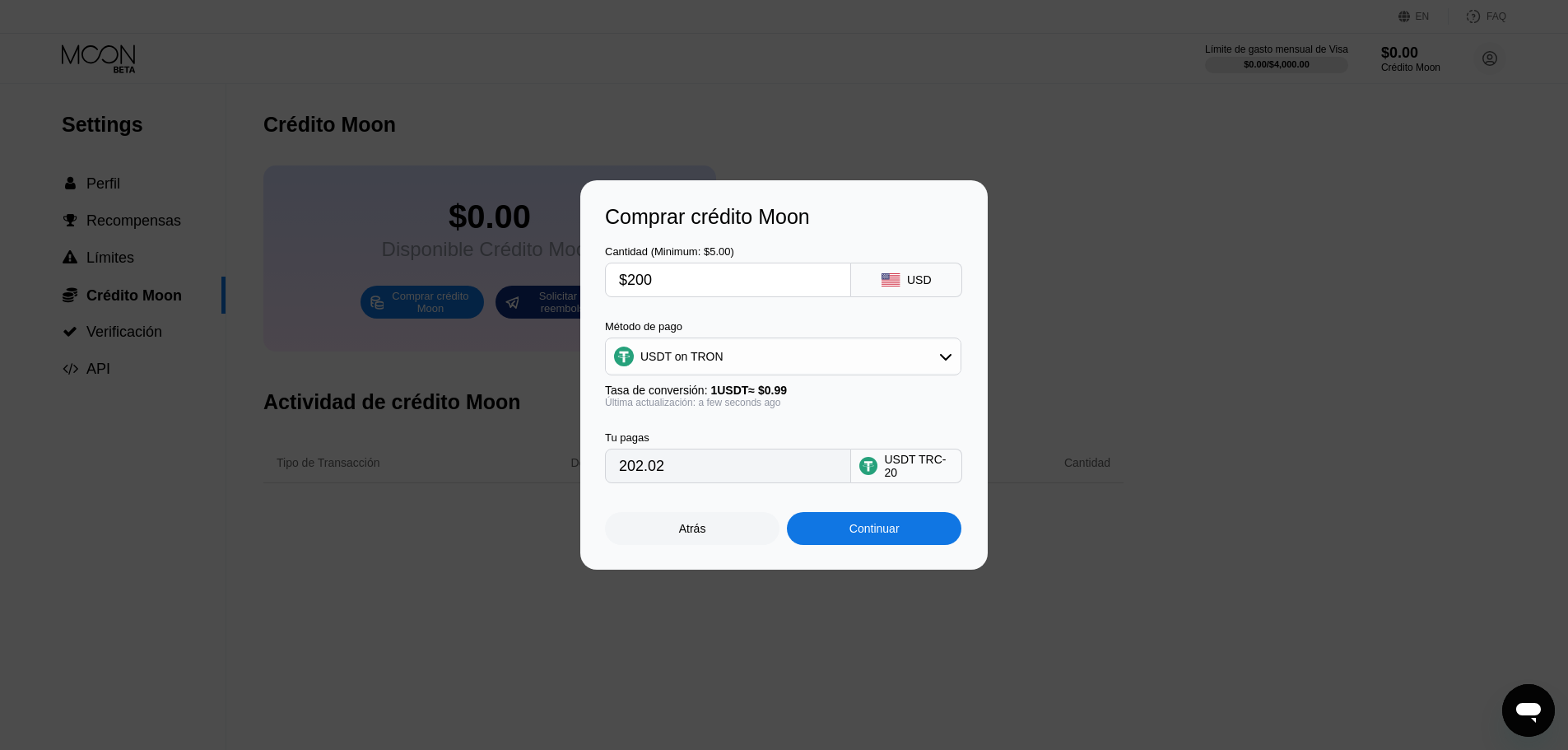
type input "$2000"
type input "2020.20"
type input "$200"
type input "202.02"
type input "$2"
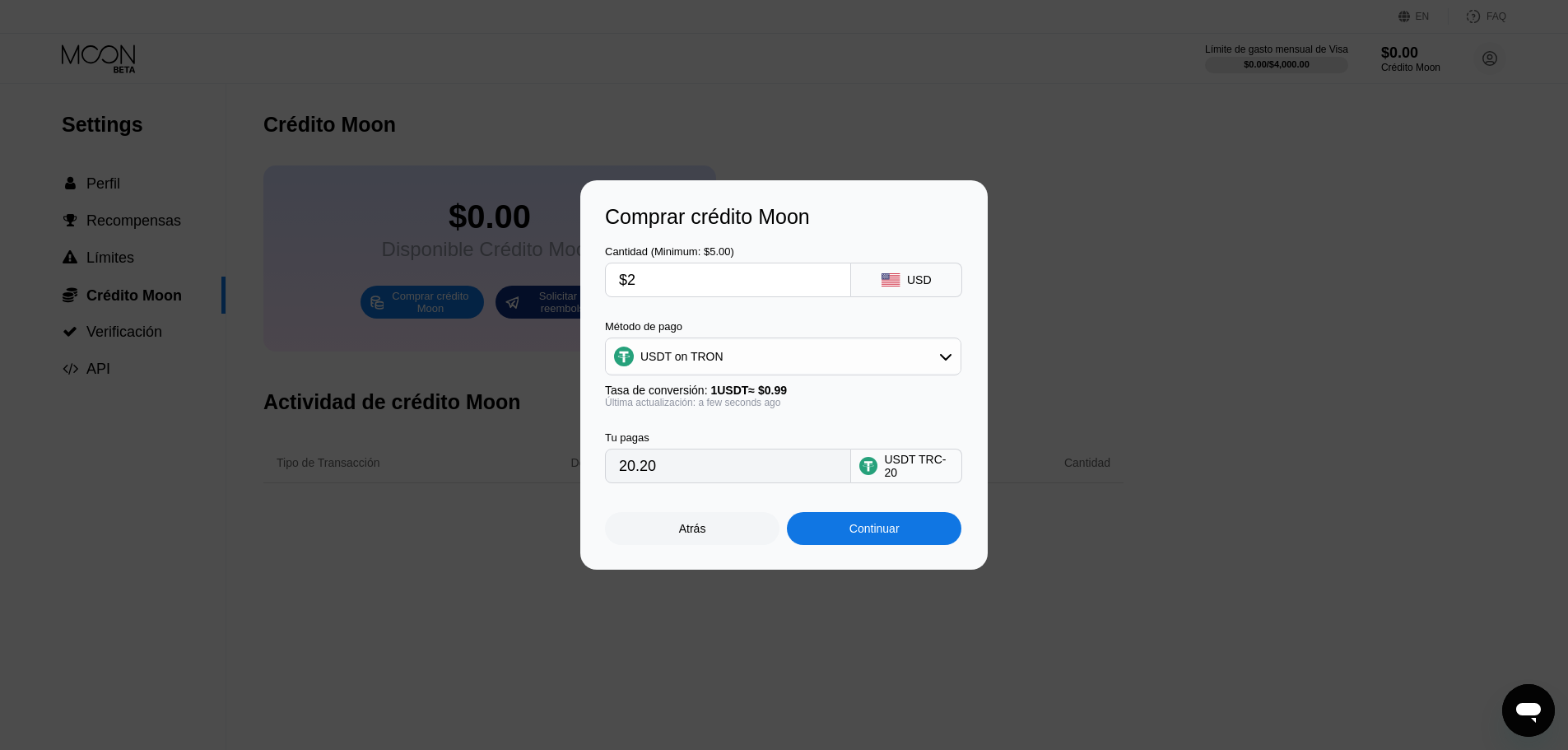
type input "2.02"
type input "0.00"
type input "$1"
type input "1.01"
type input "$15"
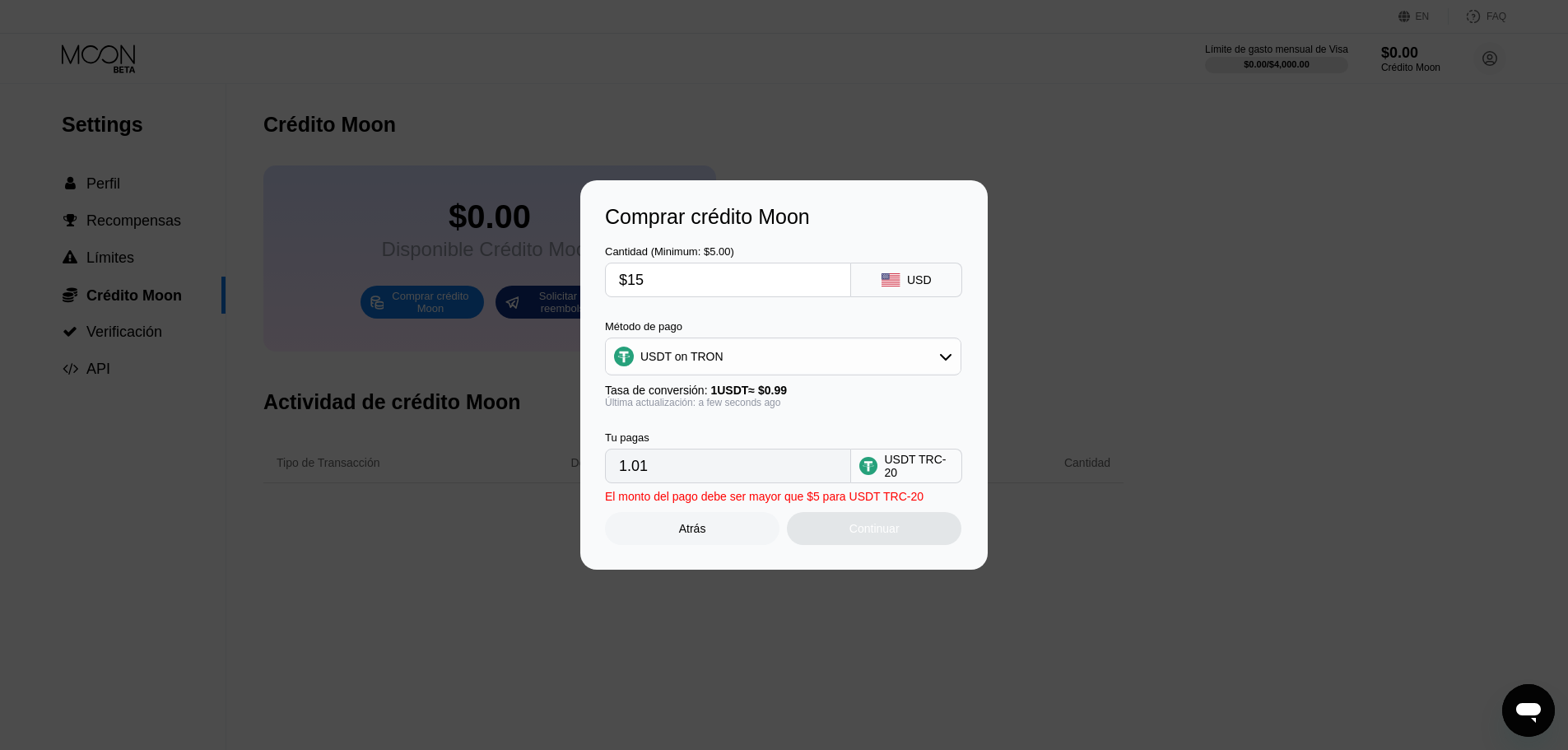
type input "15.15"
type input "$150"
type input "151.52"
type input "$1500"
type input "1515.15"
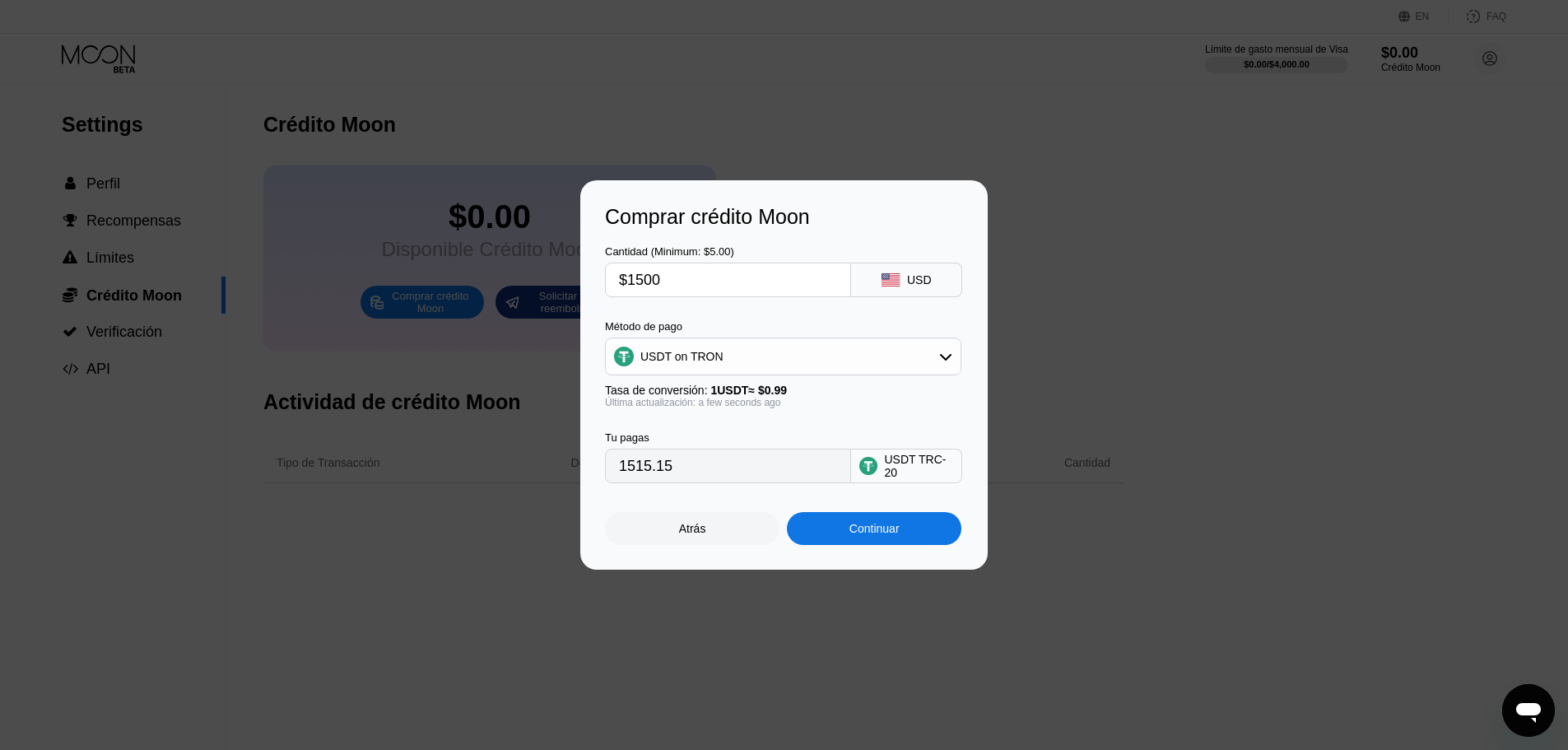
type input "$1500"
click at [916, 529] on div "Continuar" at bounding box center [873, 528] width 174 height 33
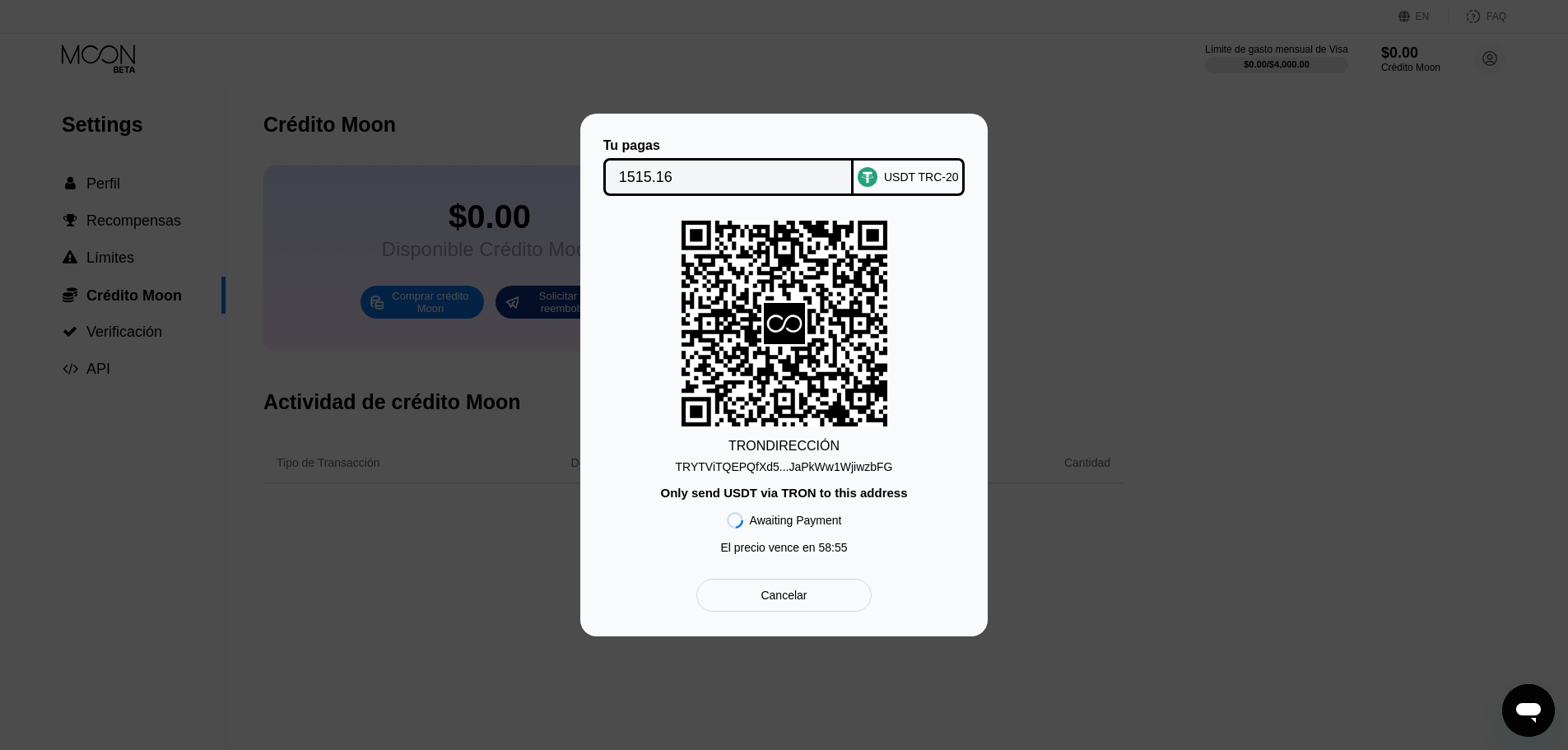
click at [775, 463] on div "TRYTViTQEPQfXd5...JaPkWw1WjiwzbFG" at bounding box center [784, 466] width 218 height 13
click at [660, 181] on input "1515.16" at bounding box center [728, 177] width 219 height 33
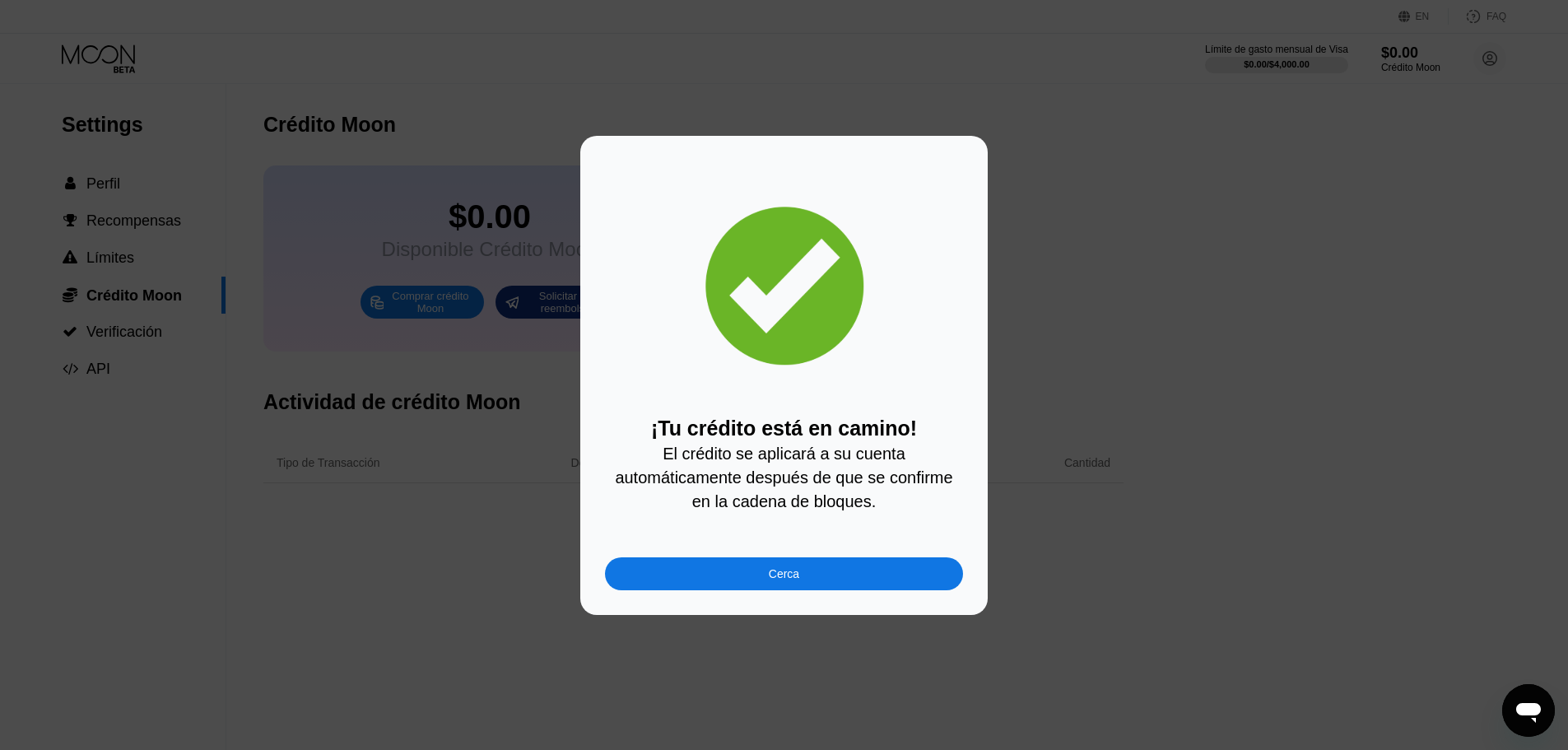
click at [832, 584] on div "Cerca" at bounding box center [784, 574] width 358 height 33
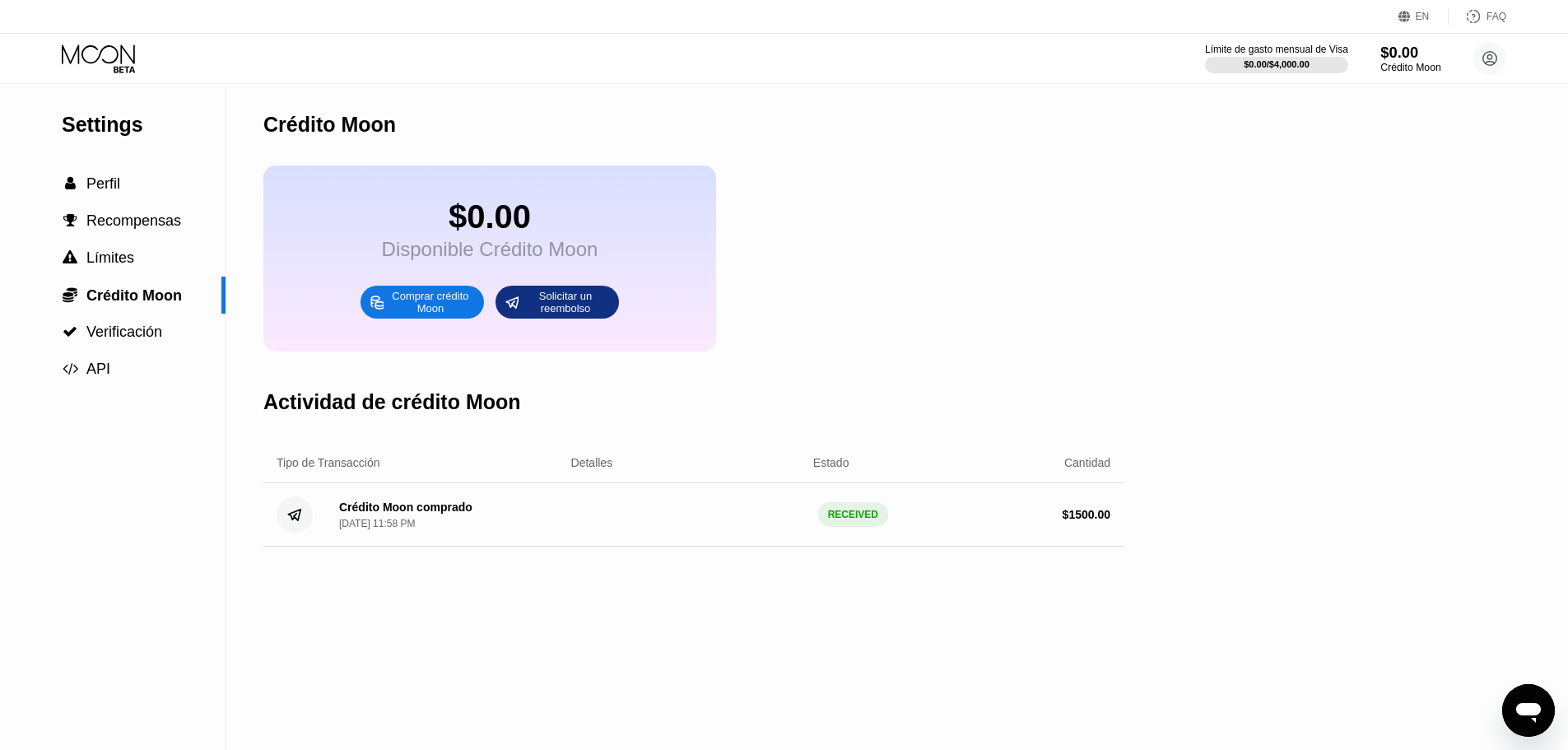
click at [1413, 65] on div "Crédito Moon" at bounding box center [1410, 67] width 60 height 11
click at [75, 62] on icon at bounding box center [100, 58] width 76 height 29
drag, startPoint x: 114, startPoint y: 64, endPoint x: 162, endPoint y: 41, distance: 53.2
click at [114, 64] on icon at bounding box center [100, 58] width 76 height 29
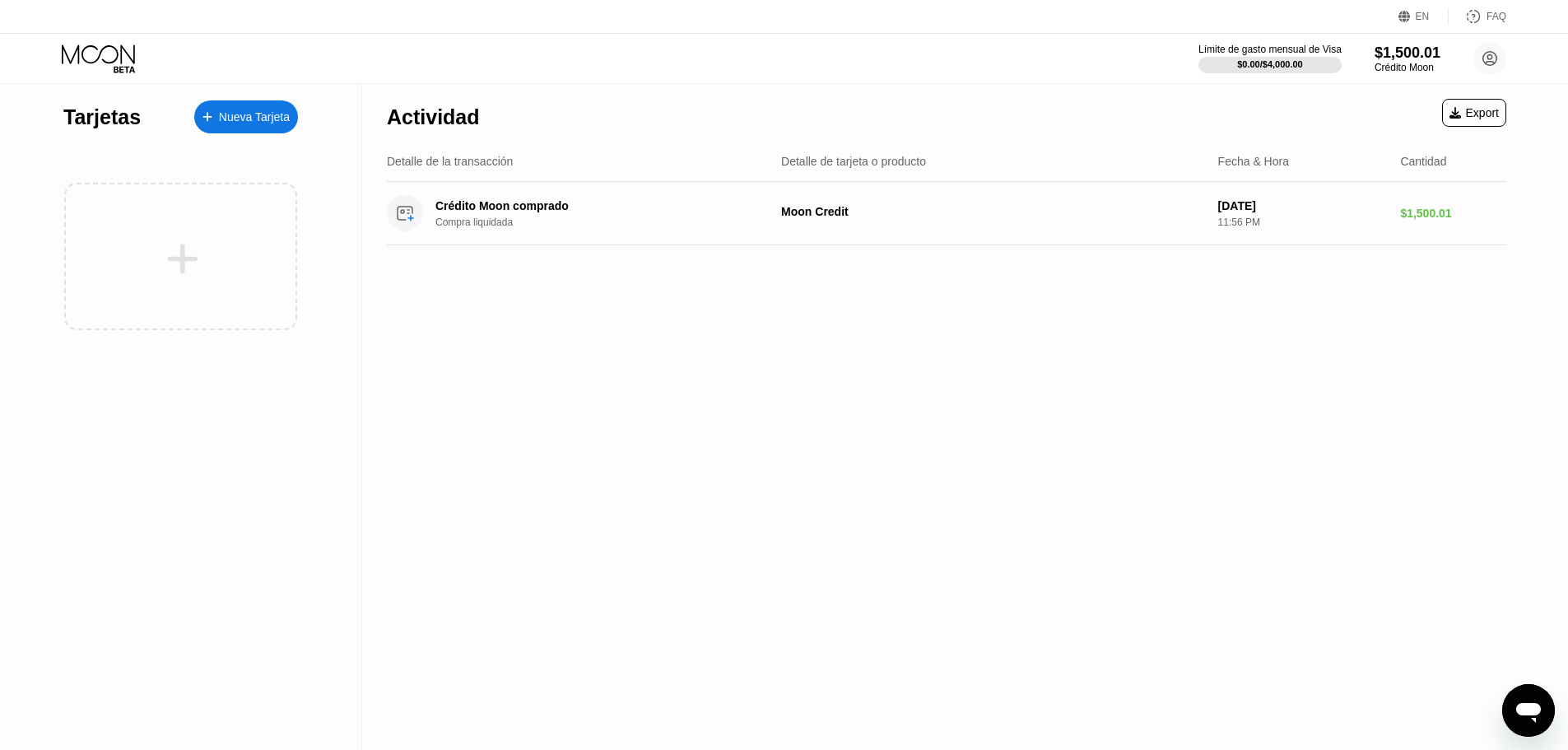
click at [261, 127] on div "Nueva Tarjeta" at bounding box center [246, 117] width 104 height 33
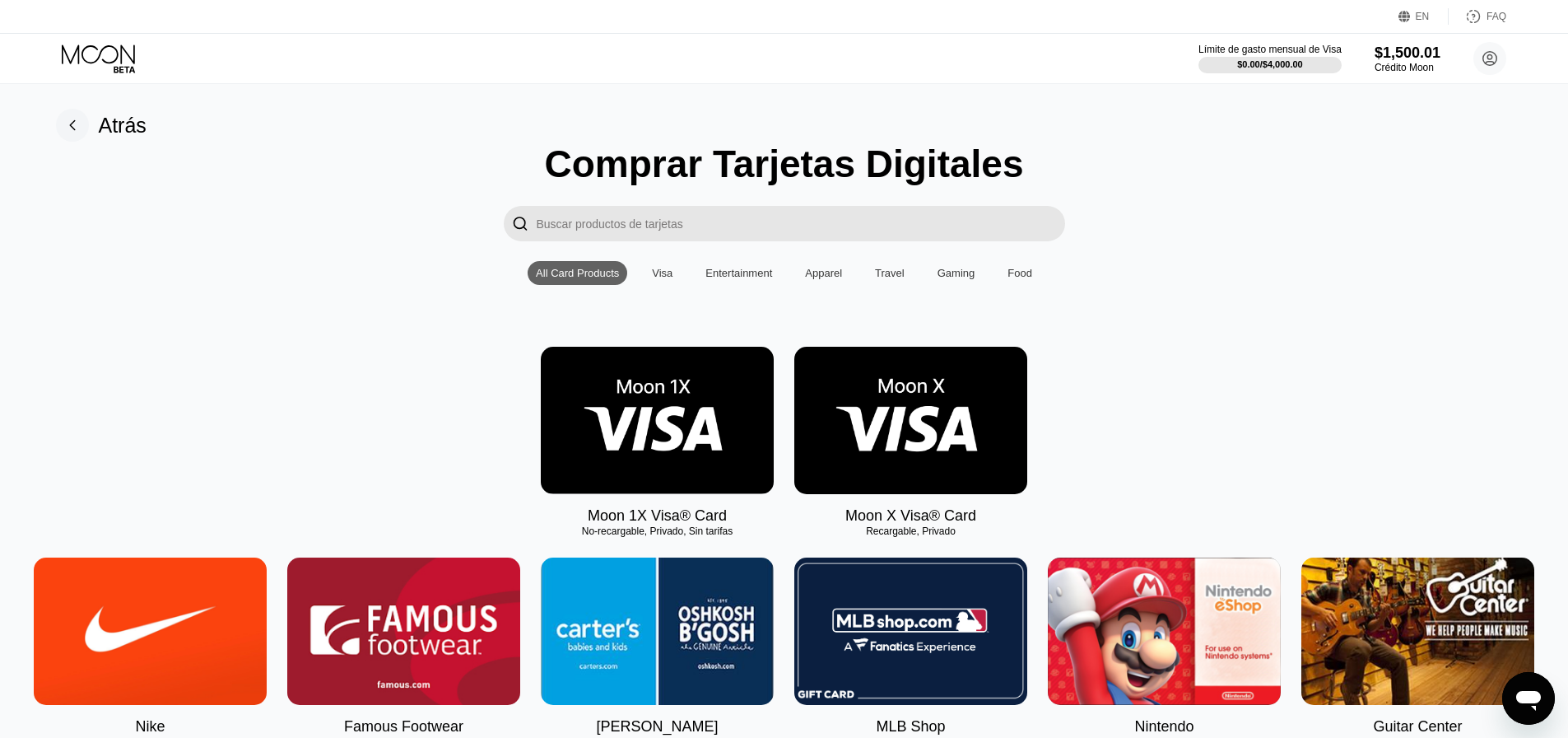
click at [706, 405] on img at bounding box center [657, 421] width 233 height 147
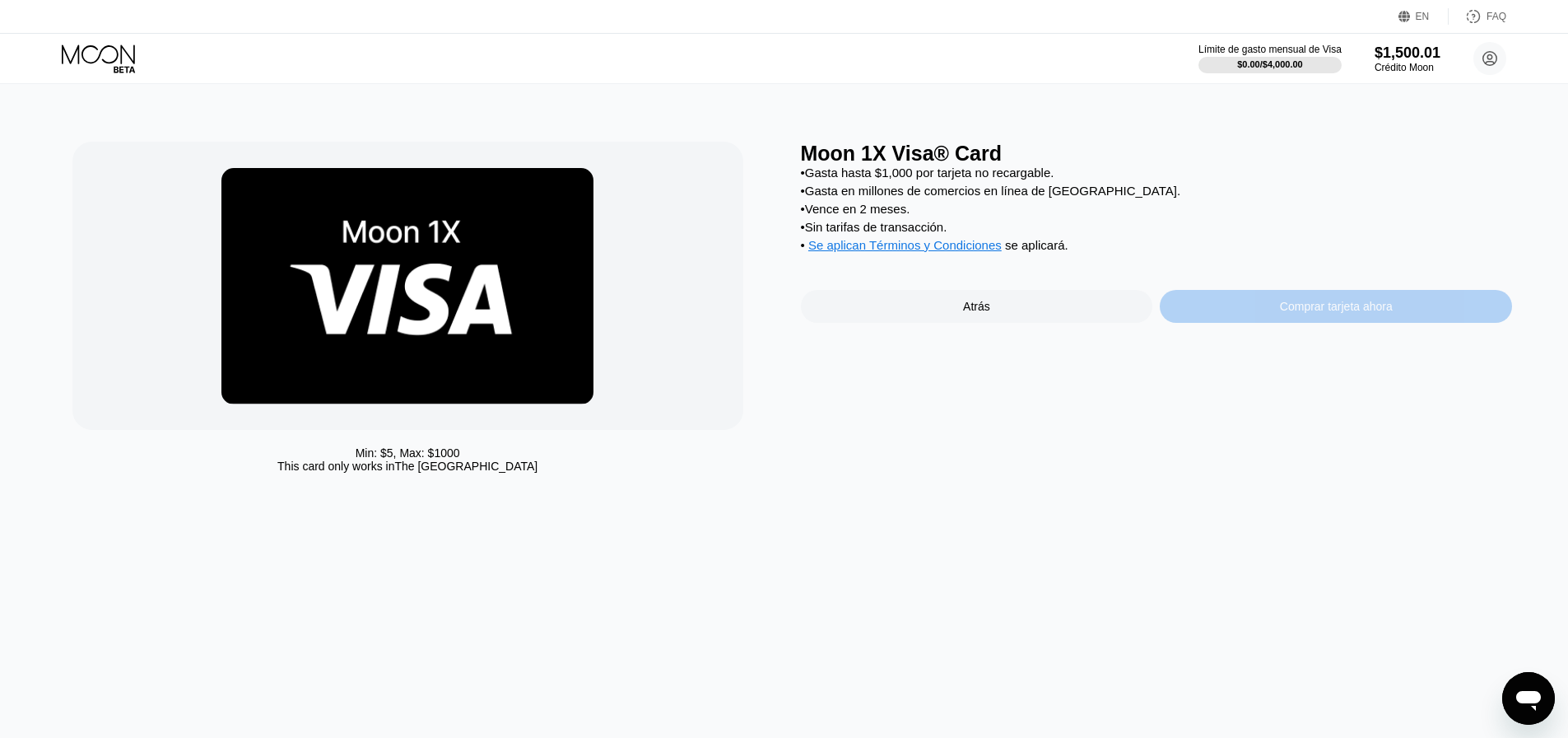
click at [1258, 309] on div "Comprar tarjeta ahora" at bounding box center [1336, 306] width 352 height 33
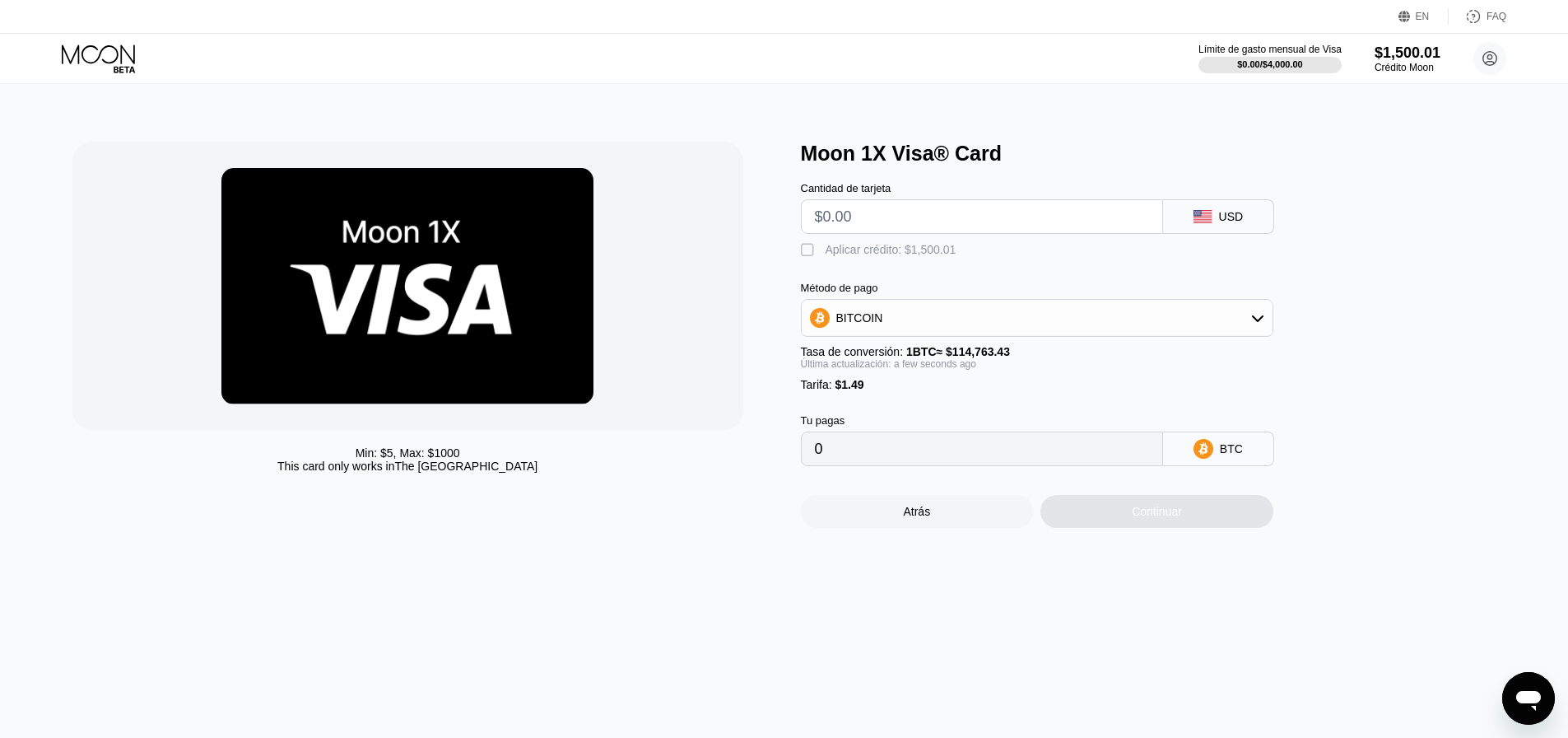
click at [898, 256] on div "Aplicar crédito: $1,500.01" at bounding box center [891, 249] width 131 height 13
click at [890, 220] on input "text" at bounding box center [982, 217] width 334 height 33
drag, startPoint x: 908, startPoint y: 208, endPoint x: 629, endPoint y: 153, distance: 284.4
click at [639, 160] on div "Min: $ 5 , Max: $ 1000 This card only works in The United States Moon 1X Visa® …" at bounding box center [785, 334] width 1424 height 386
type input "$1000"
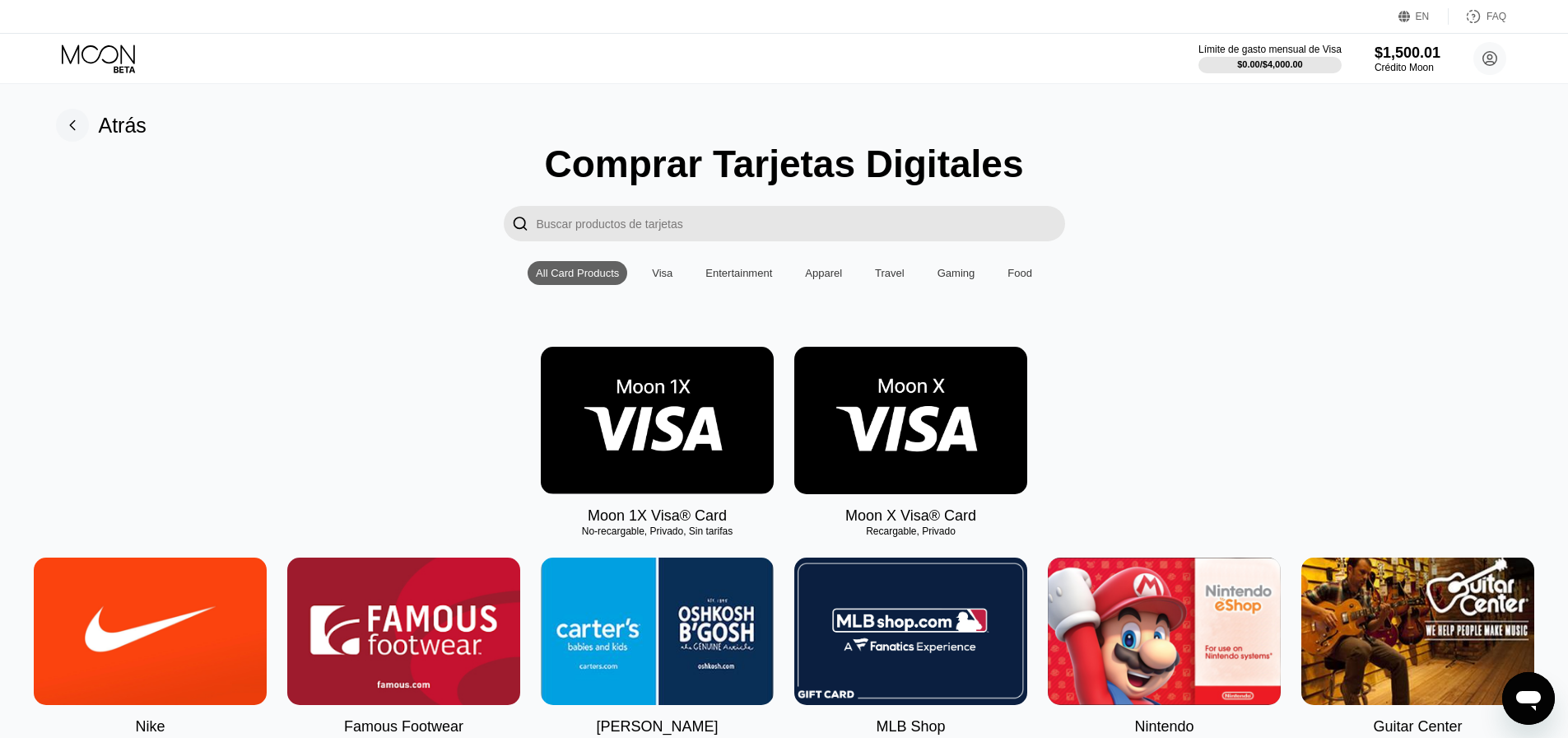
click at [982, 404] on img at bounding box center [911, 421] width 233 height 147
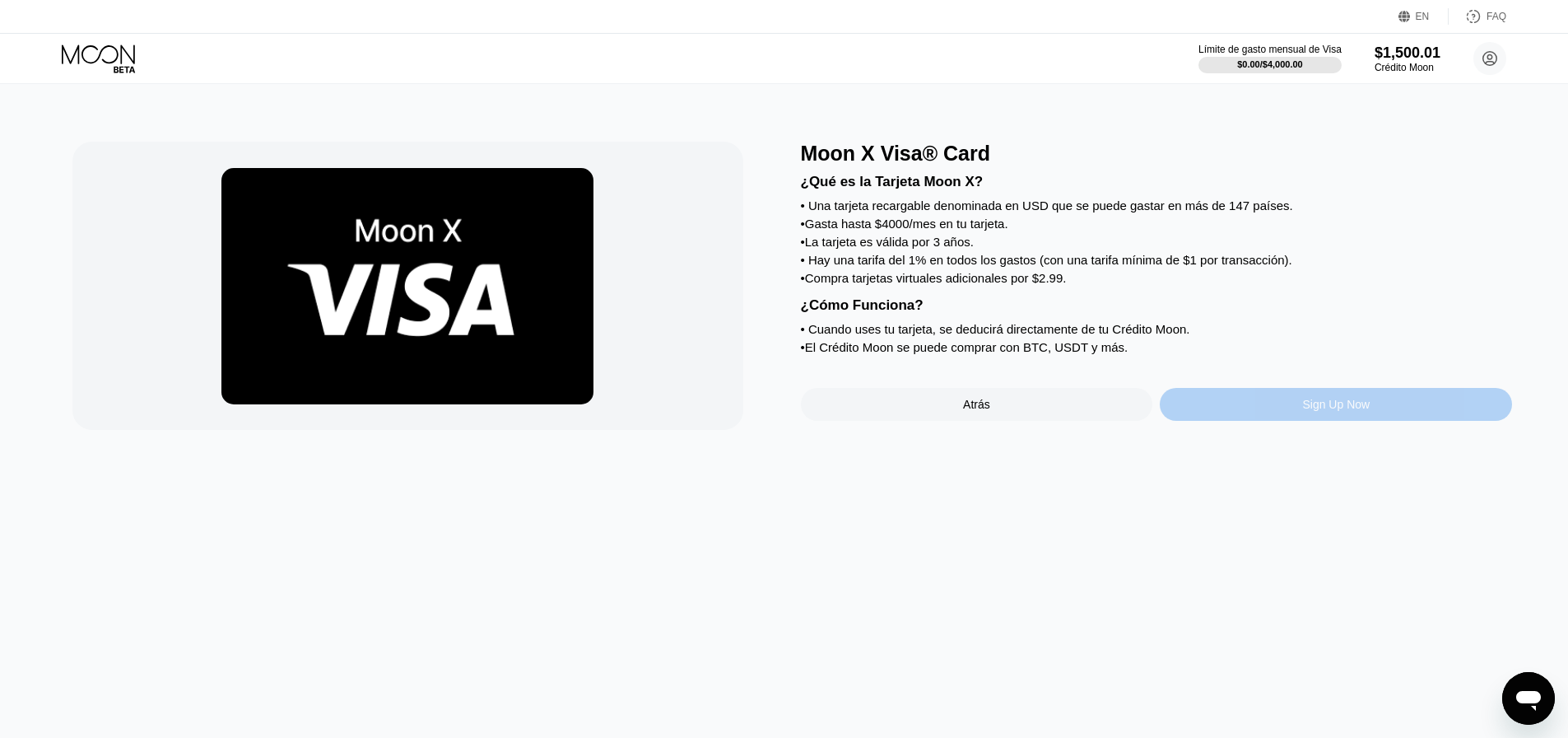
click at [1344, 421] on div "Sign Up Now" at bounding box center [1336, 404] width 352 height 33
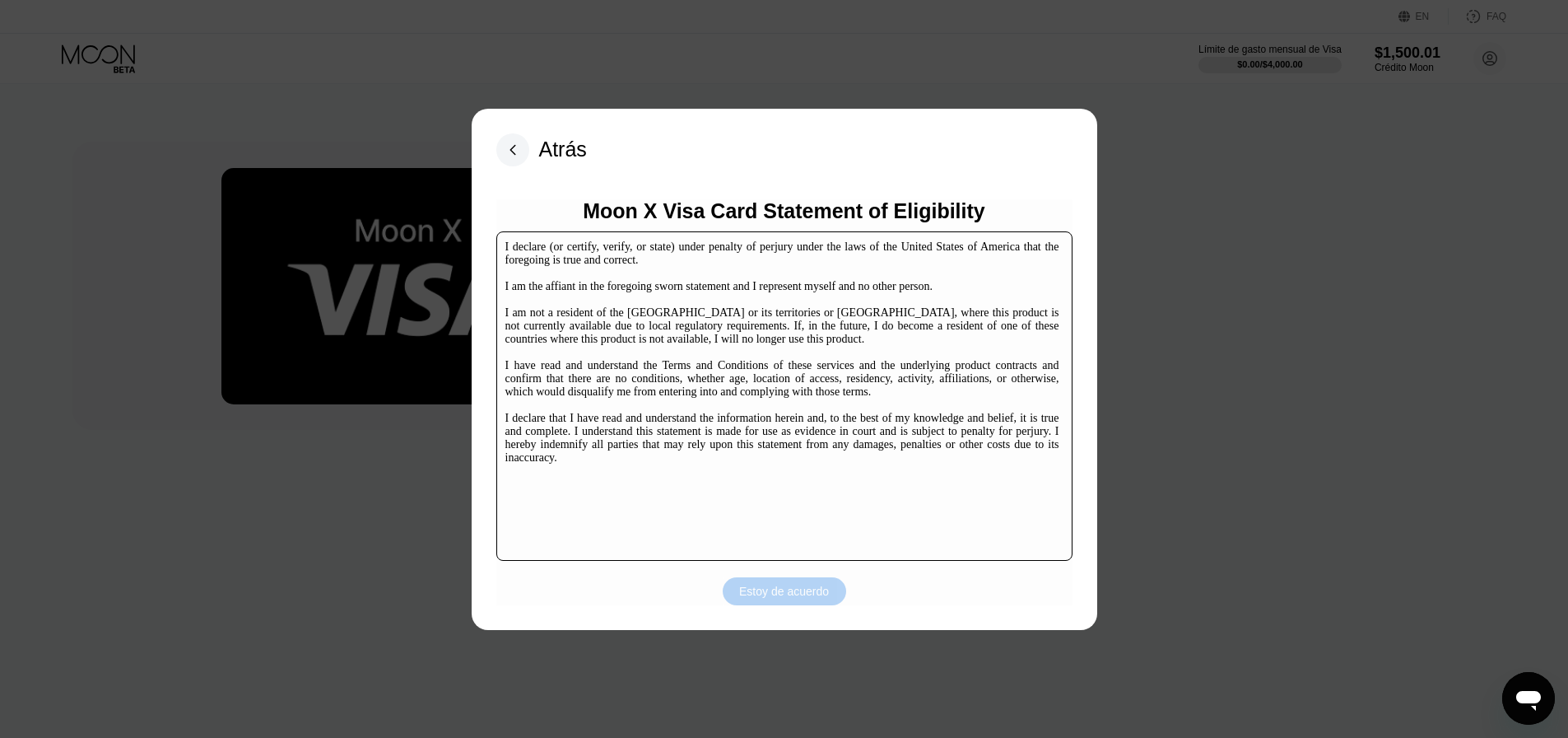
click at [777, 596] on div "Estoy de acuerdo" at bounding box center [783, 591] width 89 height 15
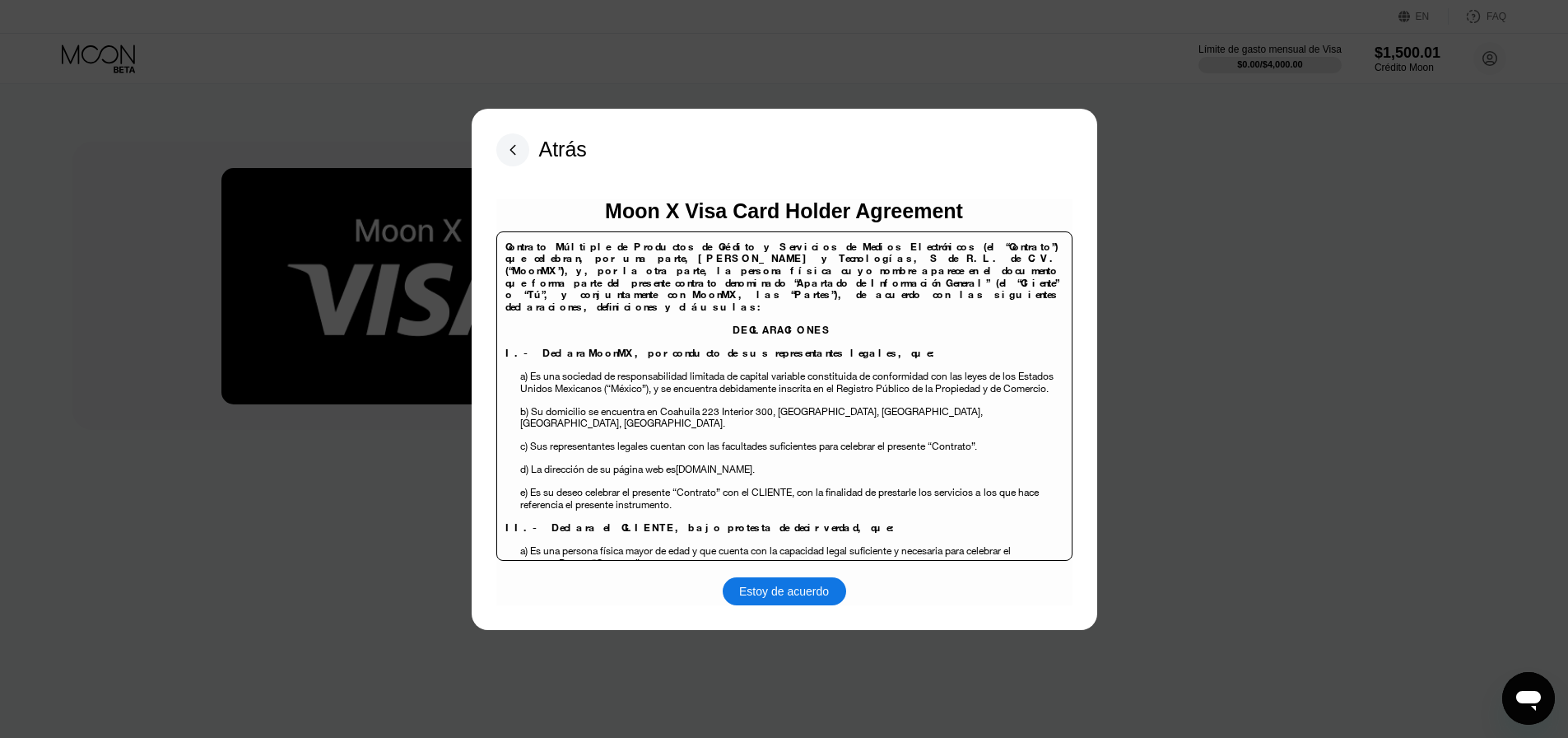
click at [804, 592] on div "Estoy de acuerdo" at bounding box center [783, 591] width 89 height 15
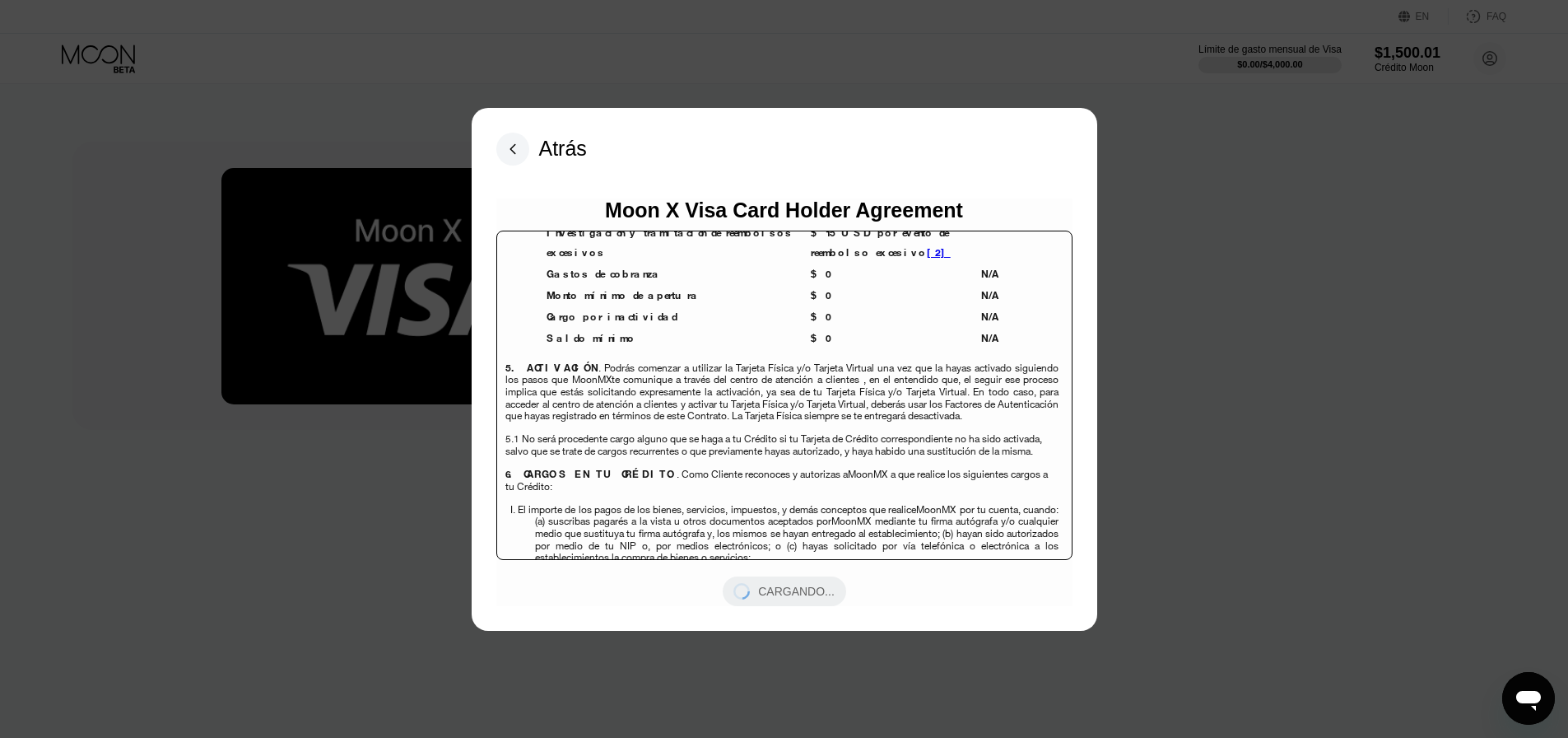
drag, startPoint x: 777, startPoint y: 318, endPoint x: 970, endPoint y: 637, distance: 372.8
click at [970, 637] on div "Atrás Moon X Visa Card Holder Agreement Contrato Múltiple de Productos de Crédi…" at bounding box center [784, 369] width 1568 height 738
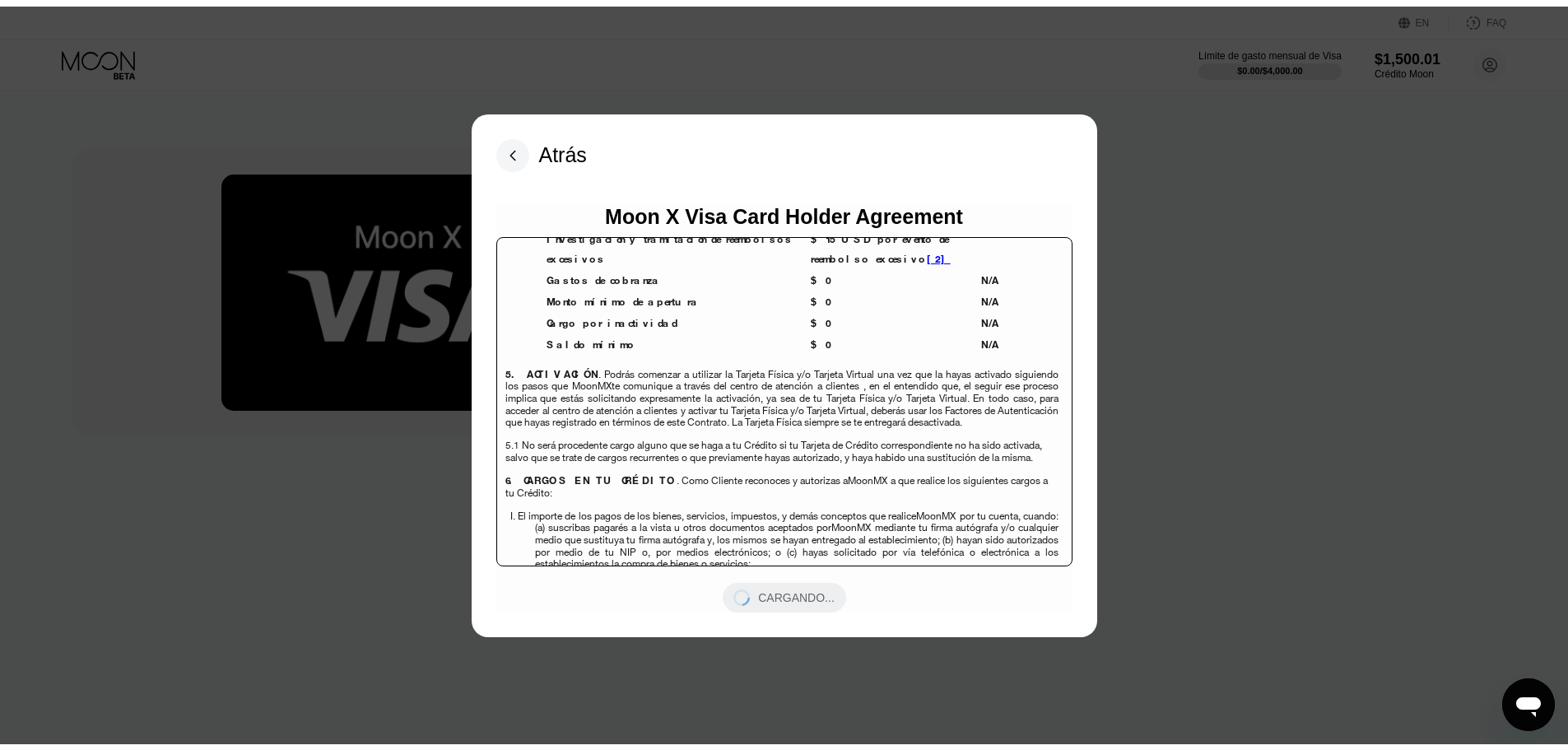
scroll to position [4323, 0]
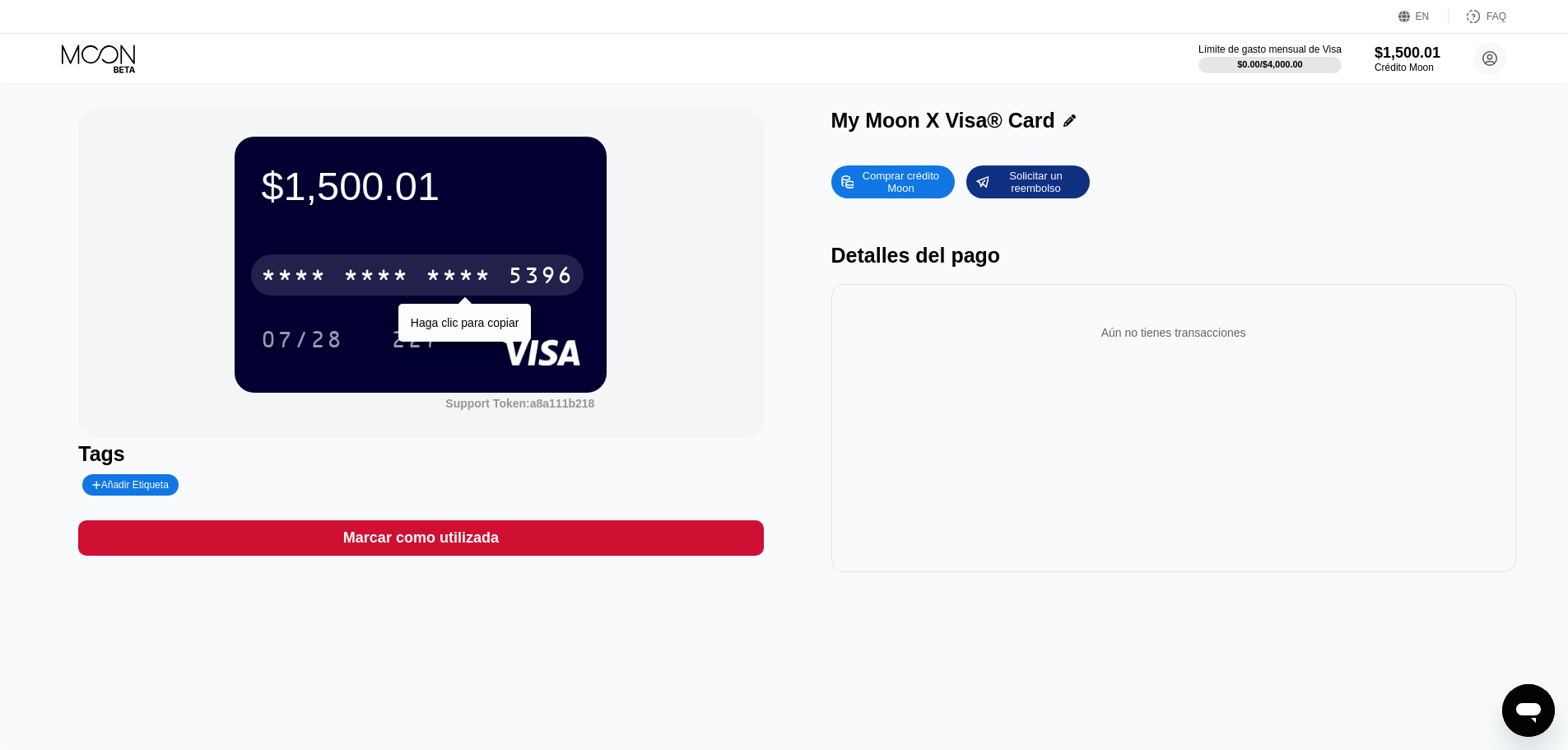
click at [457, 260] on div "* * * * * * * * * * * * 5396" at bounding box center [417, 274] width 332 height 41
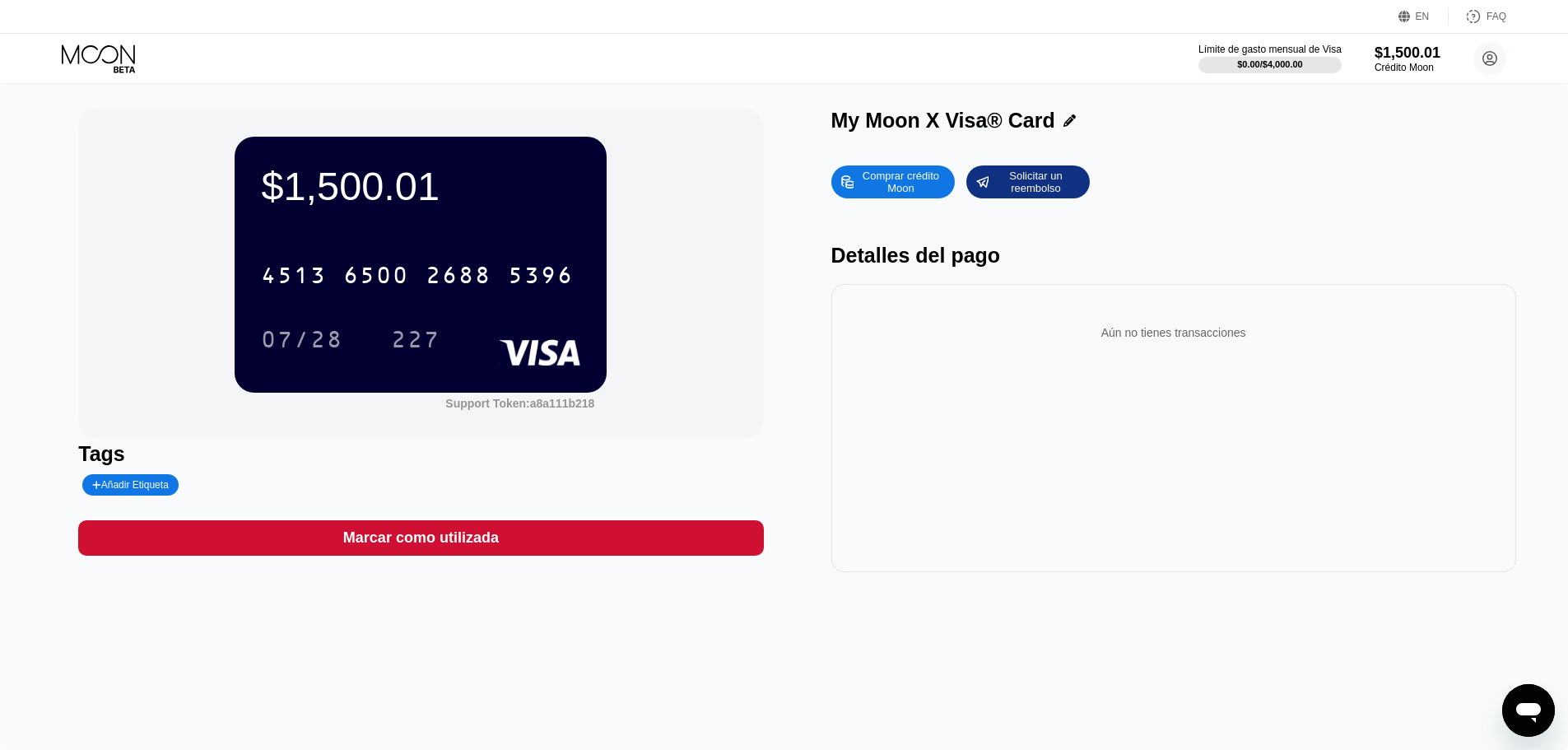
click at [301, 333] on div "07/28" at bounding box center [302, 342] width 82 height 26
click at [394, 344] on div "227" at bounding box center [415, 342] width 49 height 26
click at [1436, 72] on div "Crédito Moon" at bounding box center [1408, 67] width 68 height 11
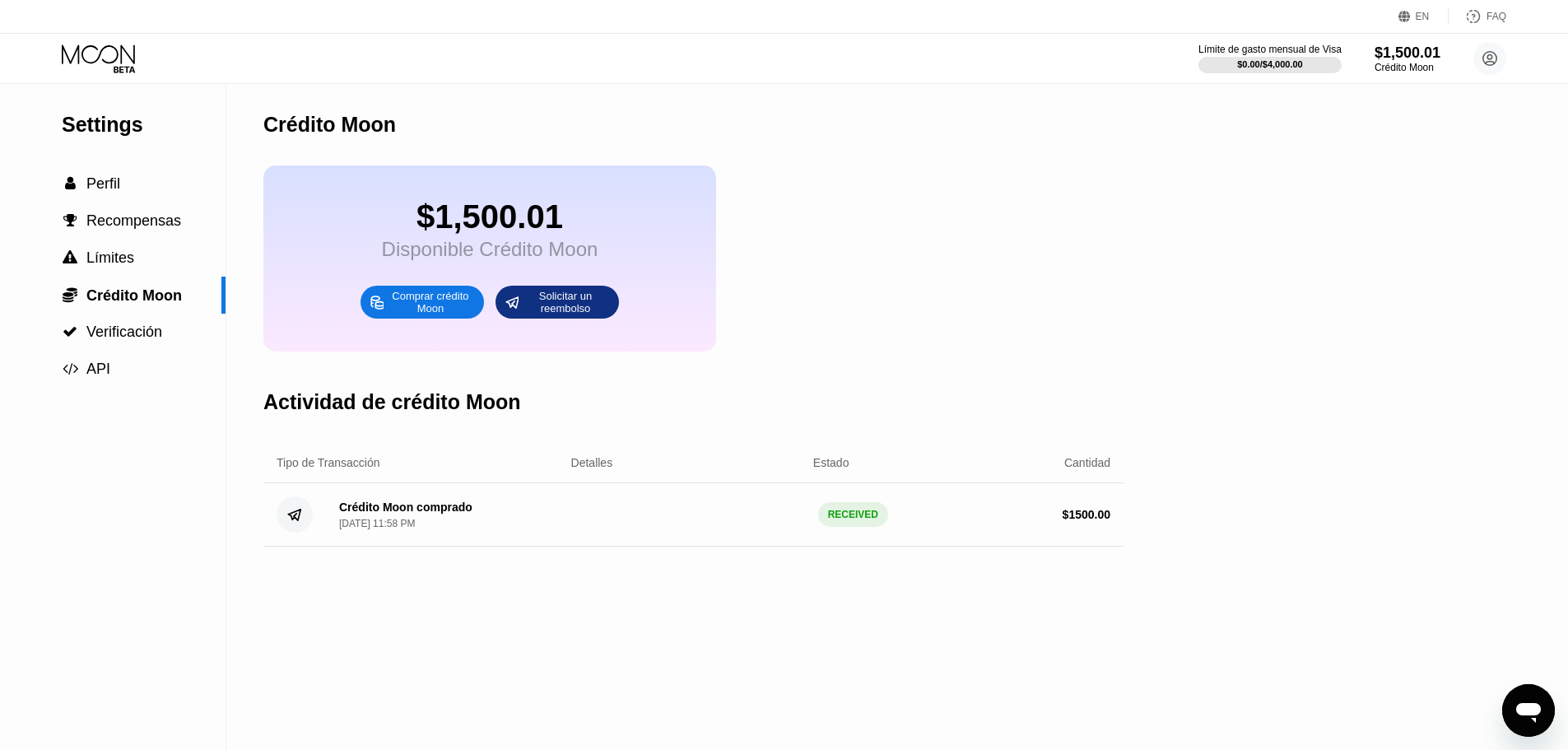
click at [94, 55] on icon at bounding box center [100, 58] width 76 height 29
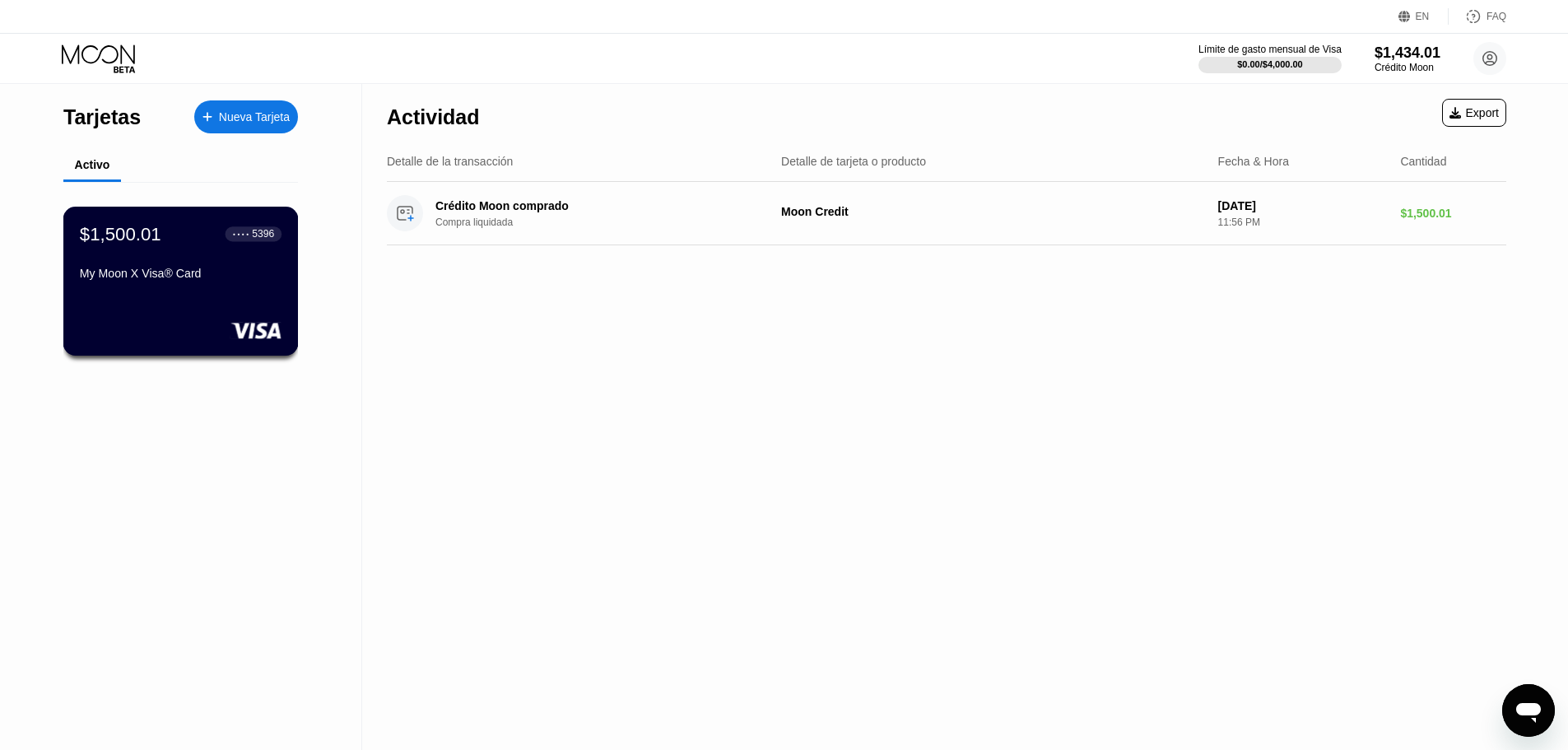
click at [173, 280] on div "My Moon X Visa® Card" at bounding box center [180, 273] width 202 height 13
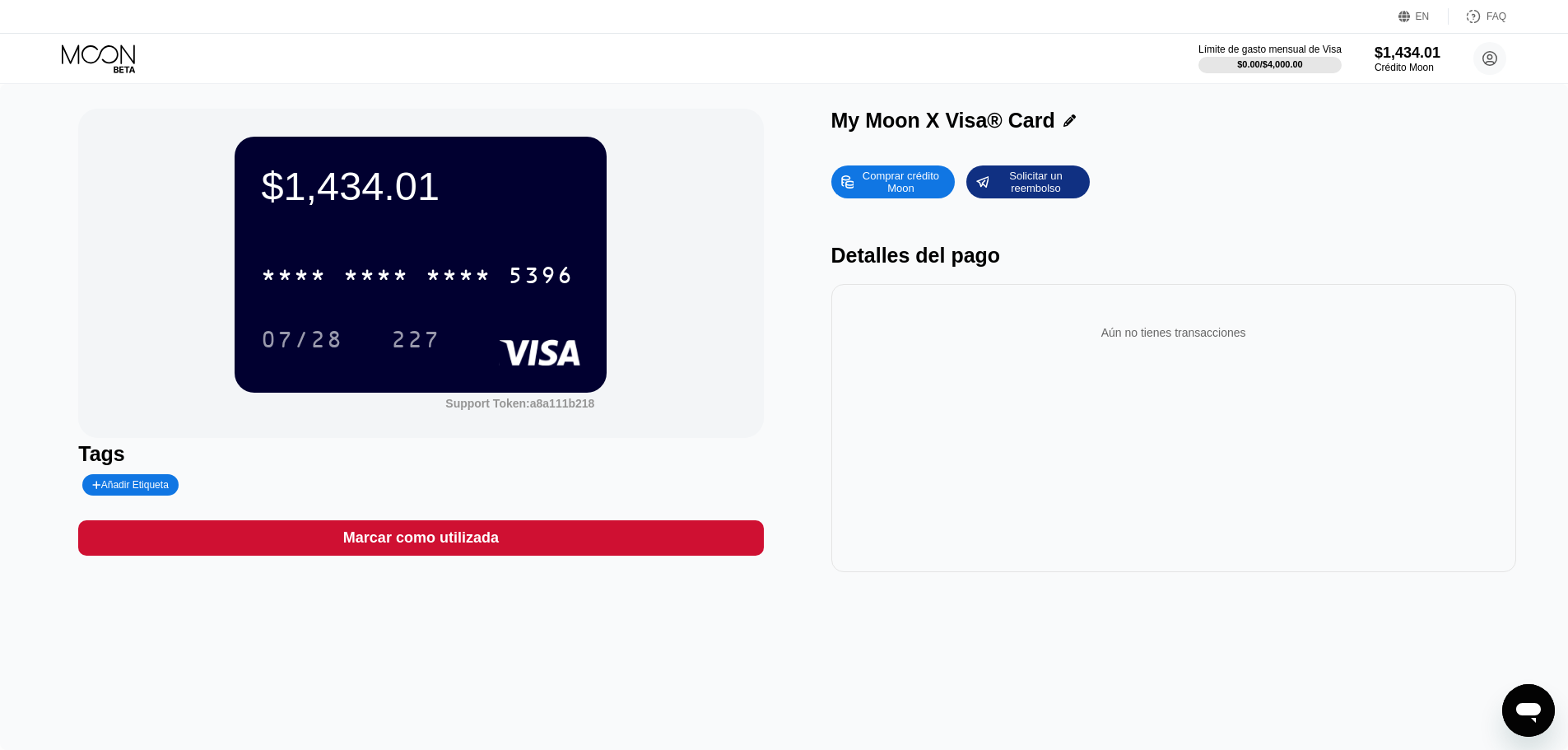
click at [1428, 65] on div "Crédito Moon" at bounding box center [1408, 67] width 66 height 11
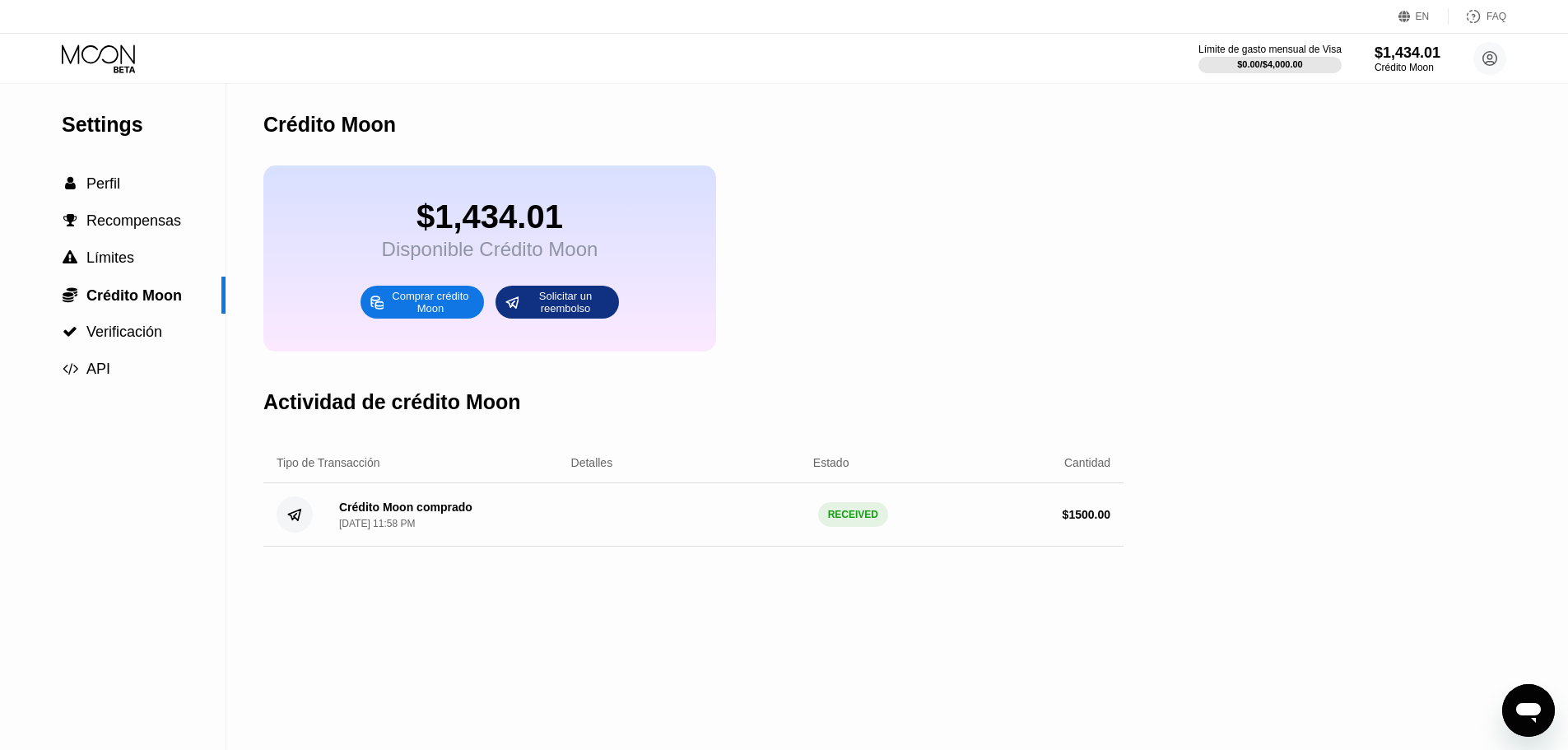
click at [448, 316] on div "Comprar crédito Moon" at bounding box center [430, 302] width 90 height 26
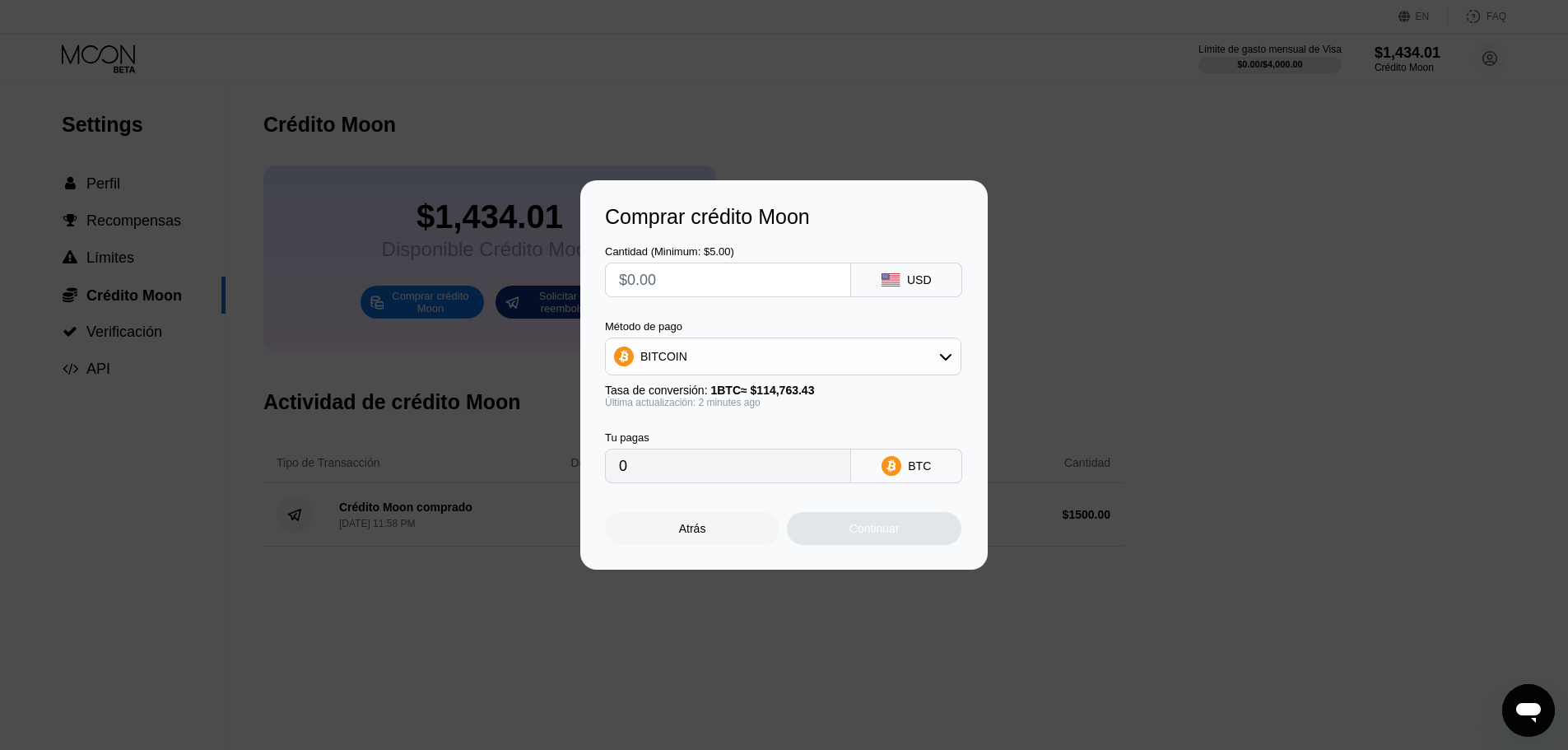
click at [689, 336] on div "Método de pago BITCOIN" at bounding box center [783, 348] width 356 height 55
drag, startPoint x: 689, startPoint y: 359, endPoint x: 691, endPoint y: 368, distance: 9.2
click at [689, 359] on div "BITCOIN" at bounding box center [783, 356] width 355 height 33
click at [688, 446] on div "USDT on TRON" at bounding box center [783, 438] width 347 height 33
type input "0.00"
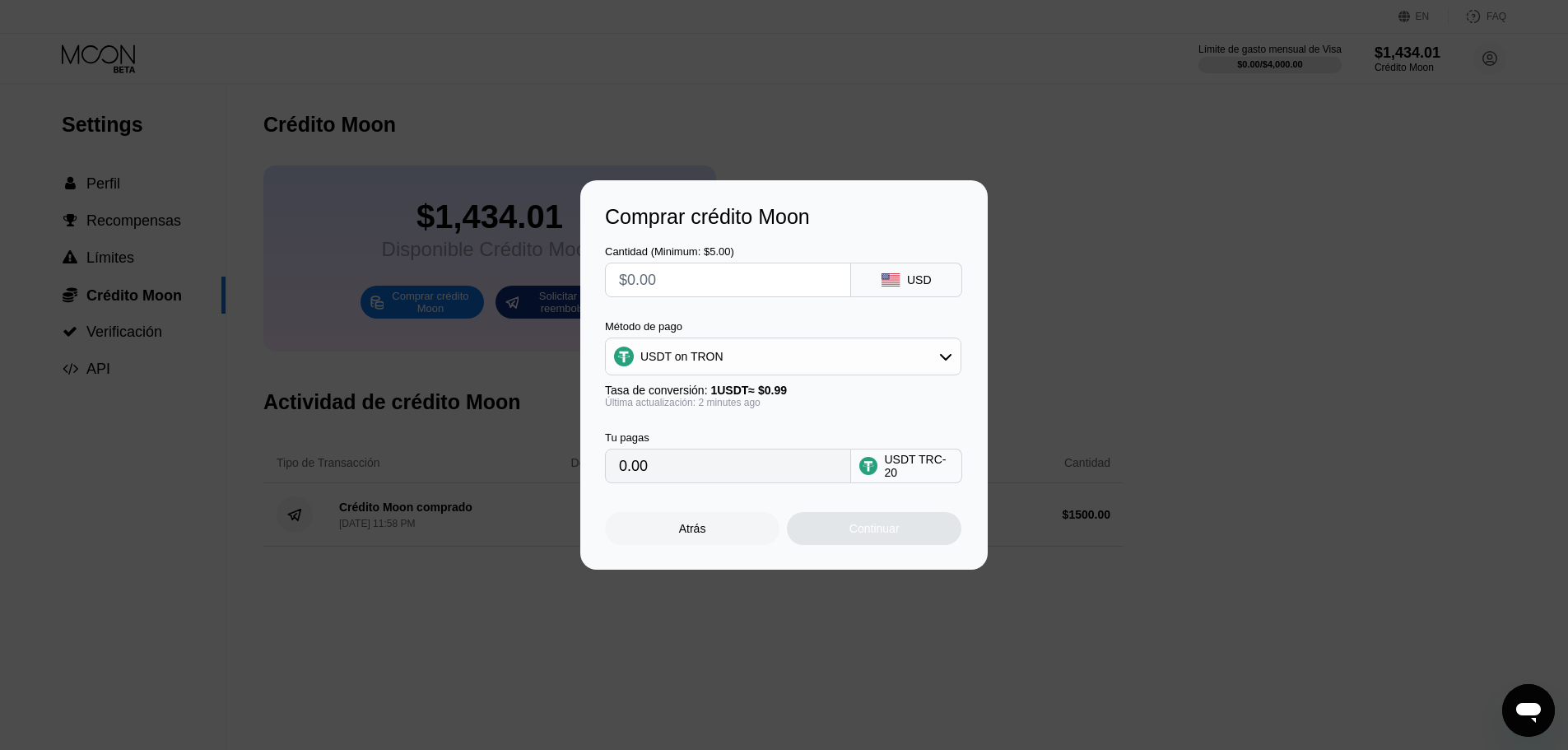
click at [697, 289] on input "text" at bounding box center [728, 280] width 219 height 33
type input "$1"
type input "1.01"
type input "$10"
type input "10.10"
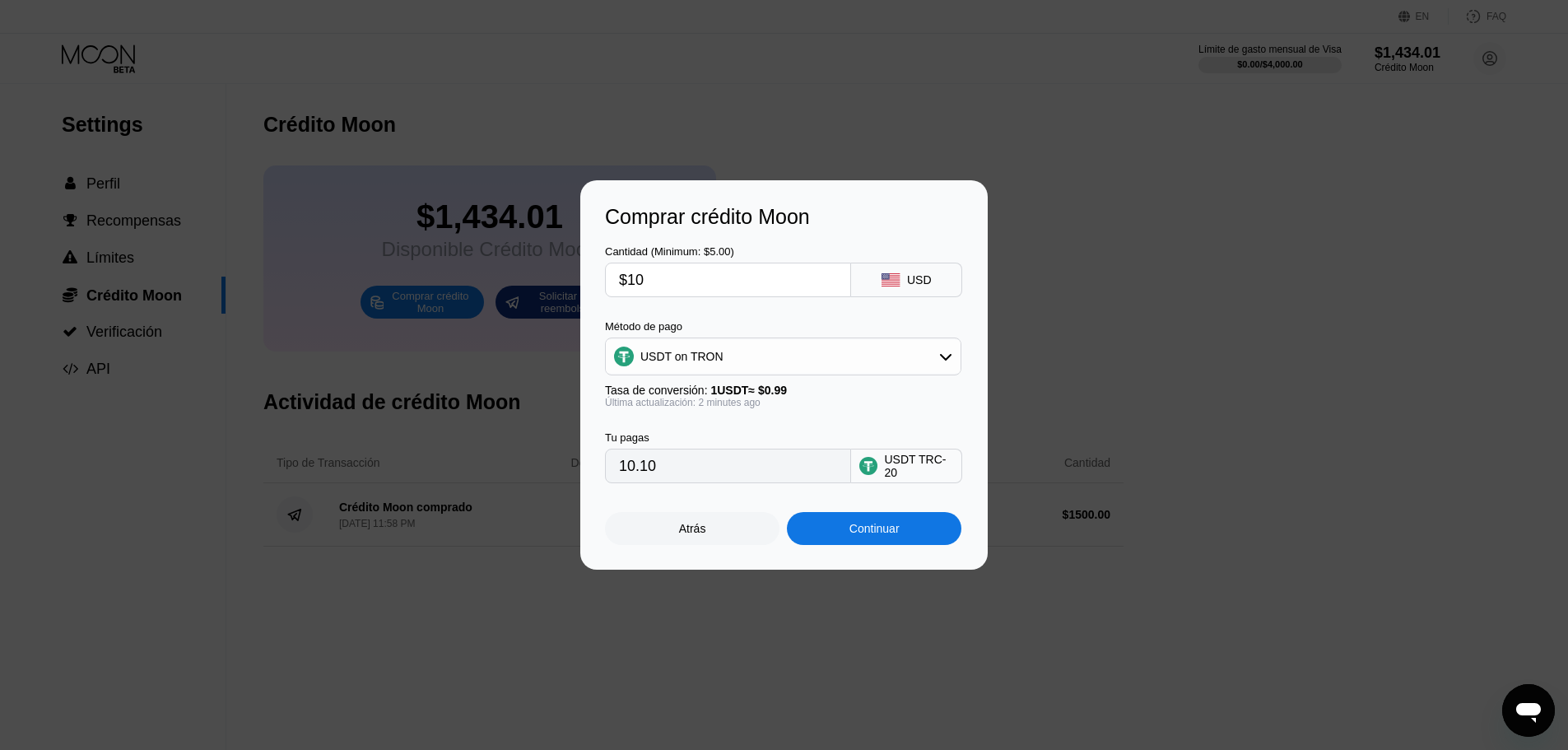
type input "$100"
type input "101.01"
type input "$100"
click at [864, 535] on div "Continuar" at bounding box center [875, 528] width 50 height 13
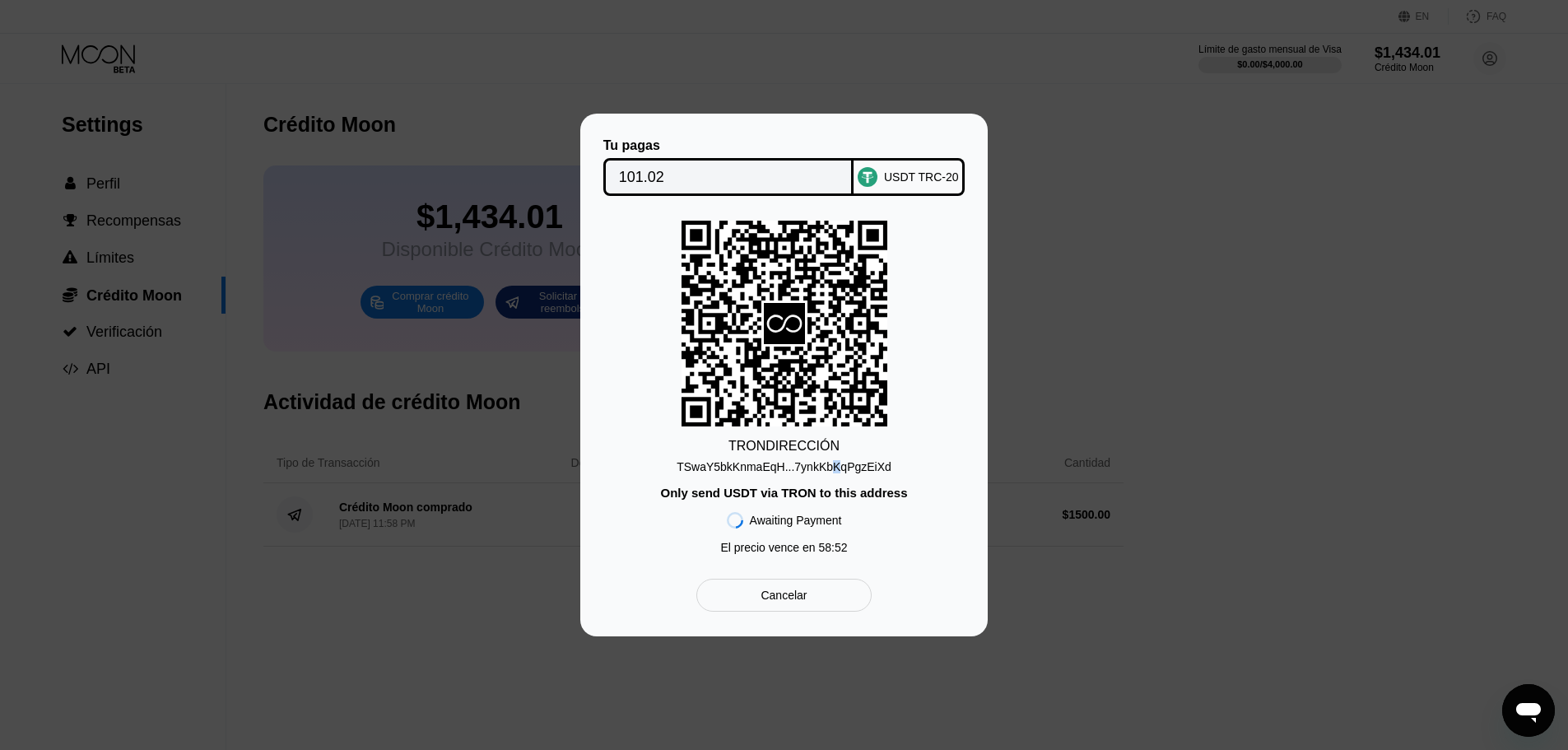
drag, startPoint x: 835, startPoint y: 468, endPoint x: 906, endPoint y: 466, distance: 71.0
click at [835, 467] on div "TSwaY5bkKnmaEqH...7ynkKbKqPgzEiXd" at bounding box center [784, 466] width 215 height 13
click at [851, 479] on div "TRON DIRECCIÓN TSwaY5bkKnmaEqH...7ynkKbKqPgzEiXd Only send USDT via TRON to thi…" at bounding box center [784, 391] width 358 height 342
click at [870, 473] on div "TSwaY5bkKnmaEqH...7ynkKbKqPgzEiXd" at bounding box center [784, 466] width 215 height 13
click at [683, 174] on input "101.02" at bounding box center [728, 177] width 219 height 33
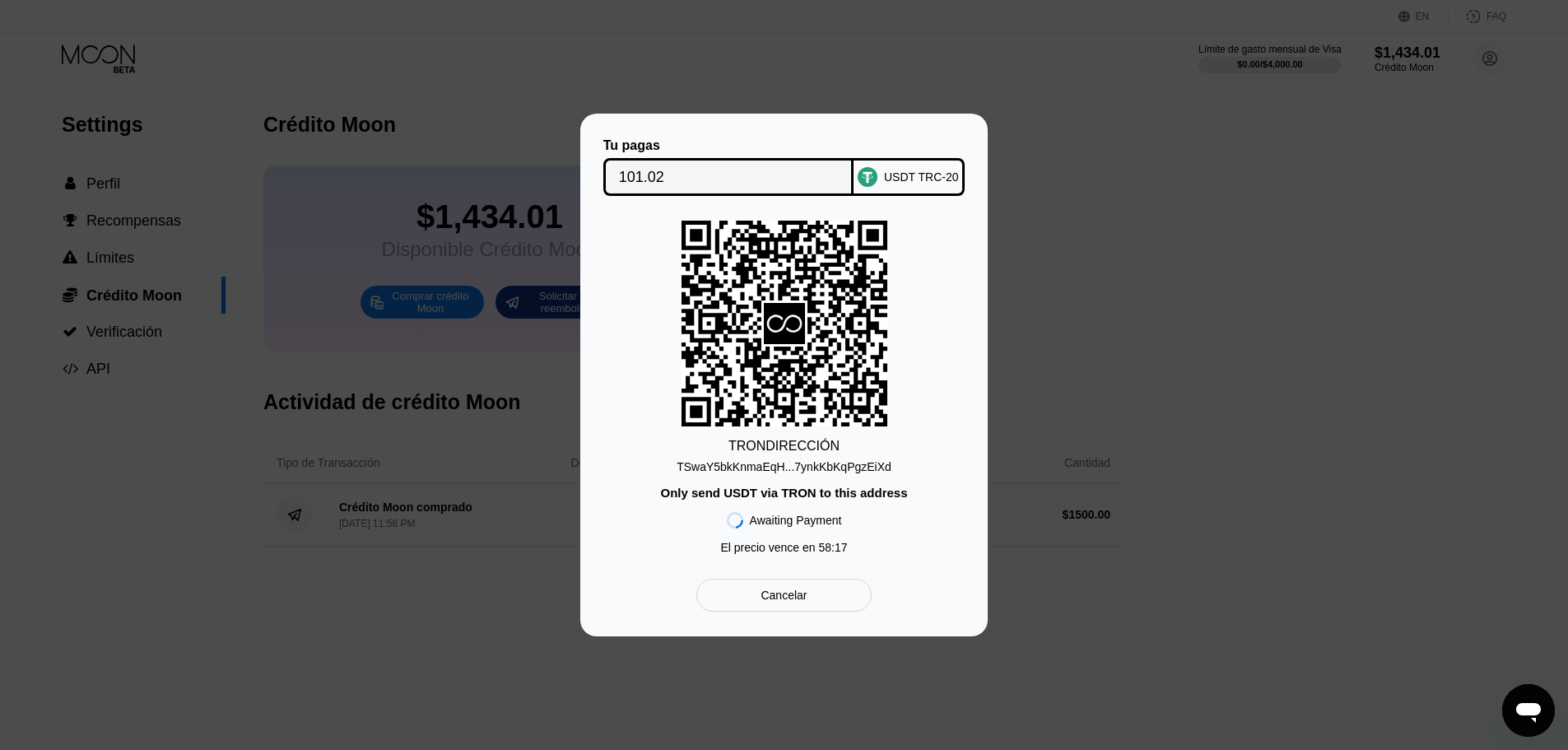
click at [810, 464] on div "TSwaY5bkKnmaEqH...7ynkKbKqPgzEiXd" at bounding box center [784, 466] width 215 height 13
click at [700, 186] on input "101.02" at bounding box center [728, 177] width 219 height 33
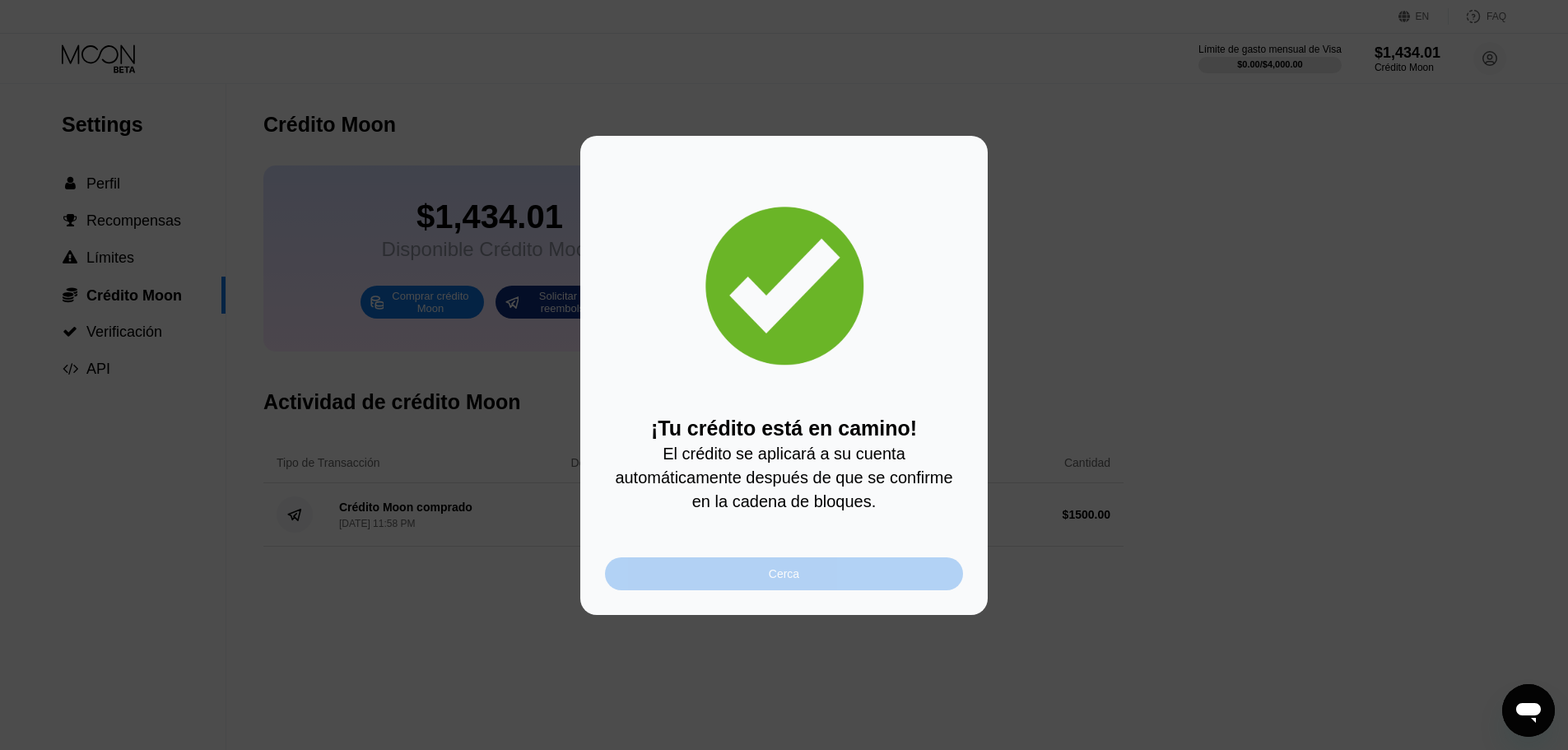
drag, startPoint x: 931, startPoint y: 574, endPoint x: 930, endPoint y: 558, distance: 16.0
click at [931, 571] on div "Cerca" at bounding box center [784, 574] width 358 height 33
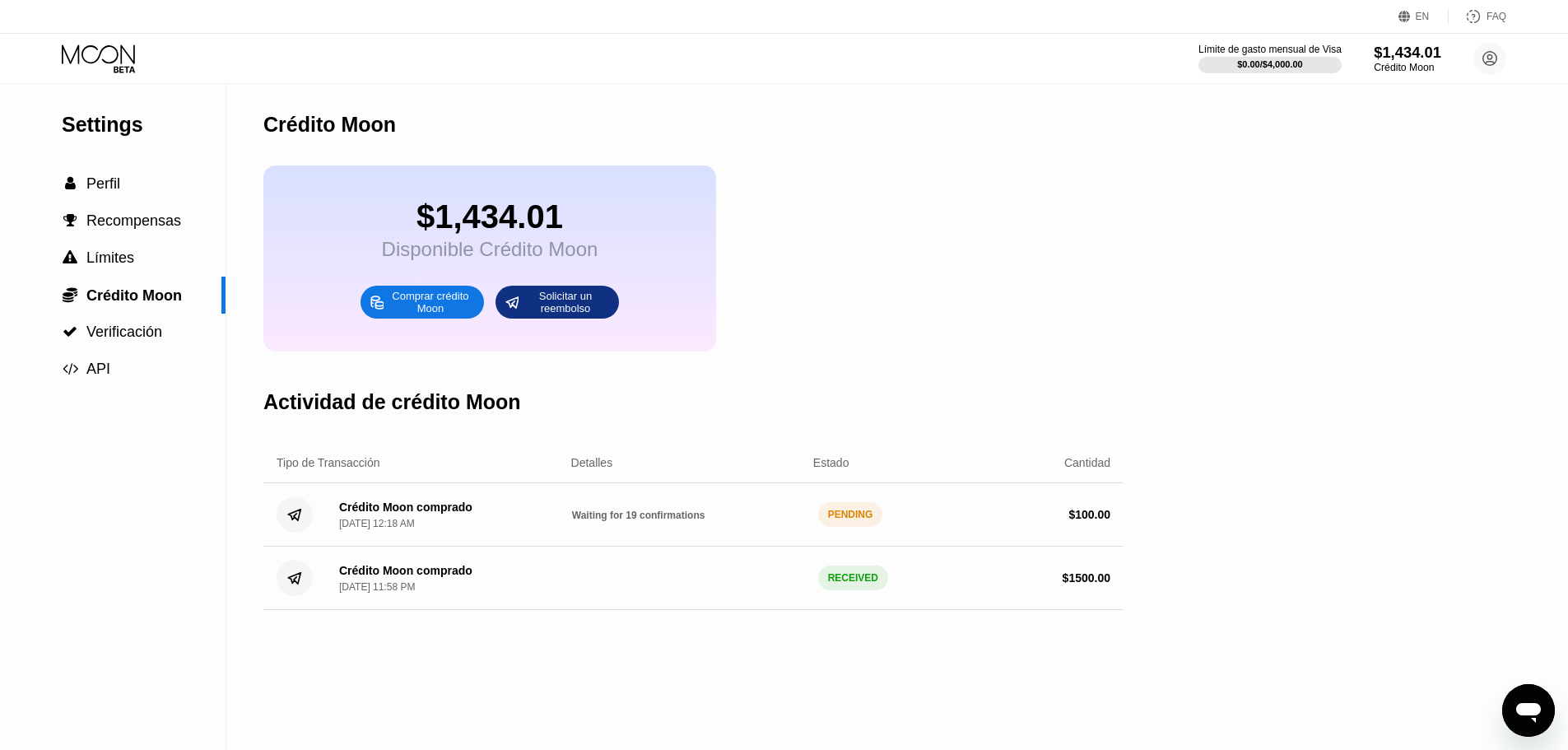
click at [1413, 62] on div "Crédito Moon" at bounding box center [1408, 67] width 68 height 11
click at [99, 67] on icon at bounding box center [100, 58] width 76 height 29
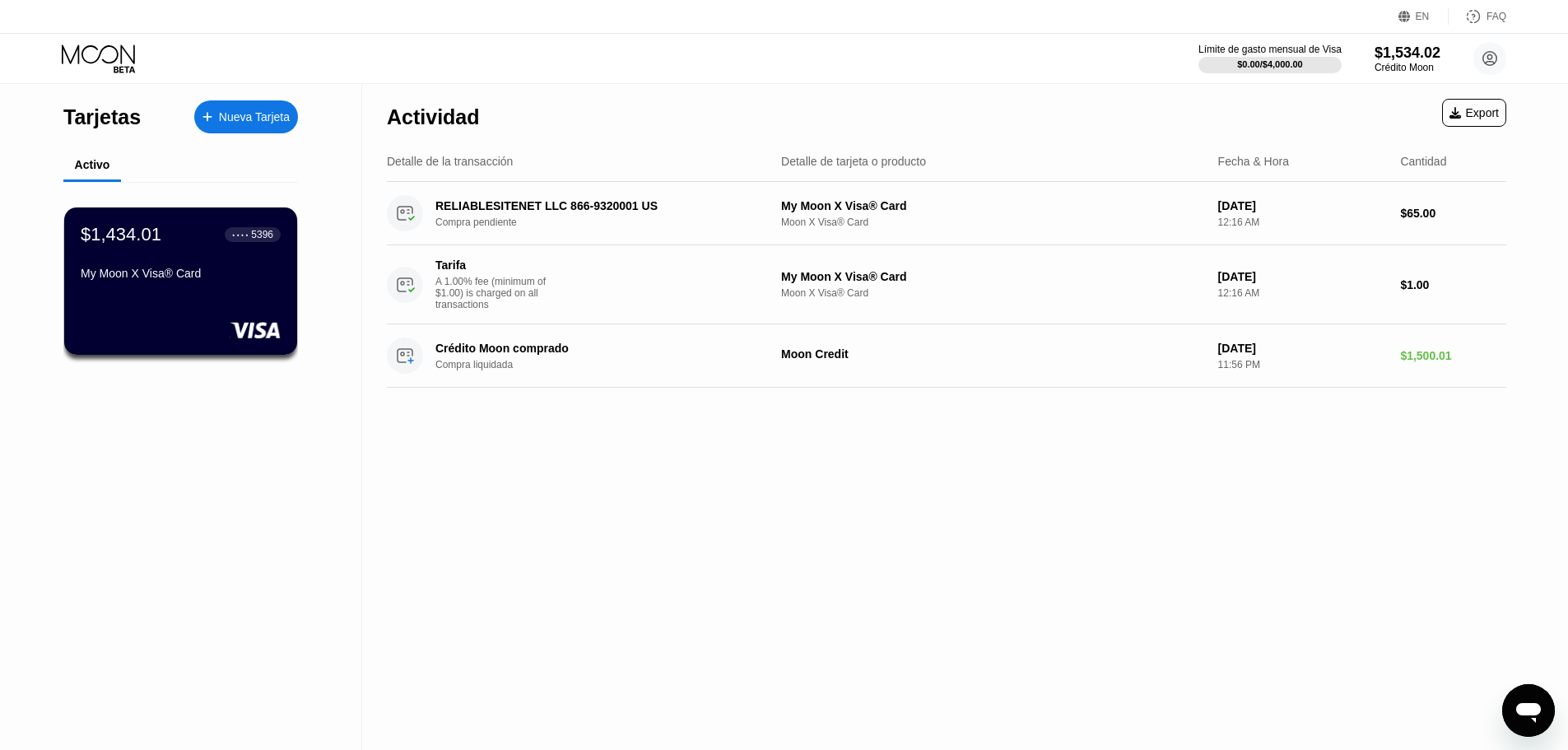
click at [1407, 57] on div "$1,534.02" at bounding box center [1408, 53] width 66 height 17
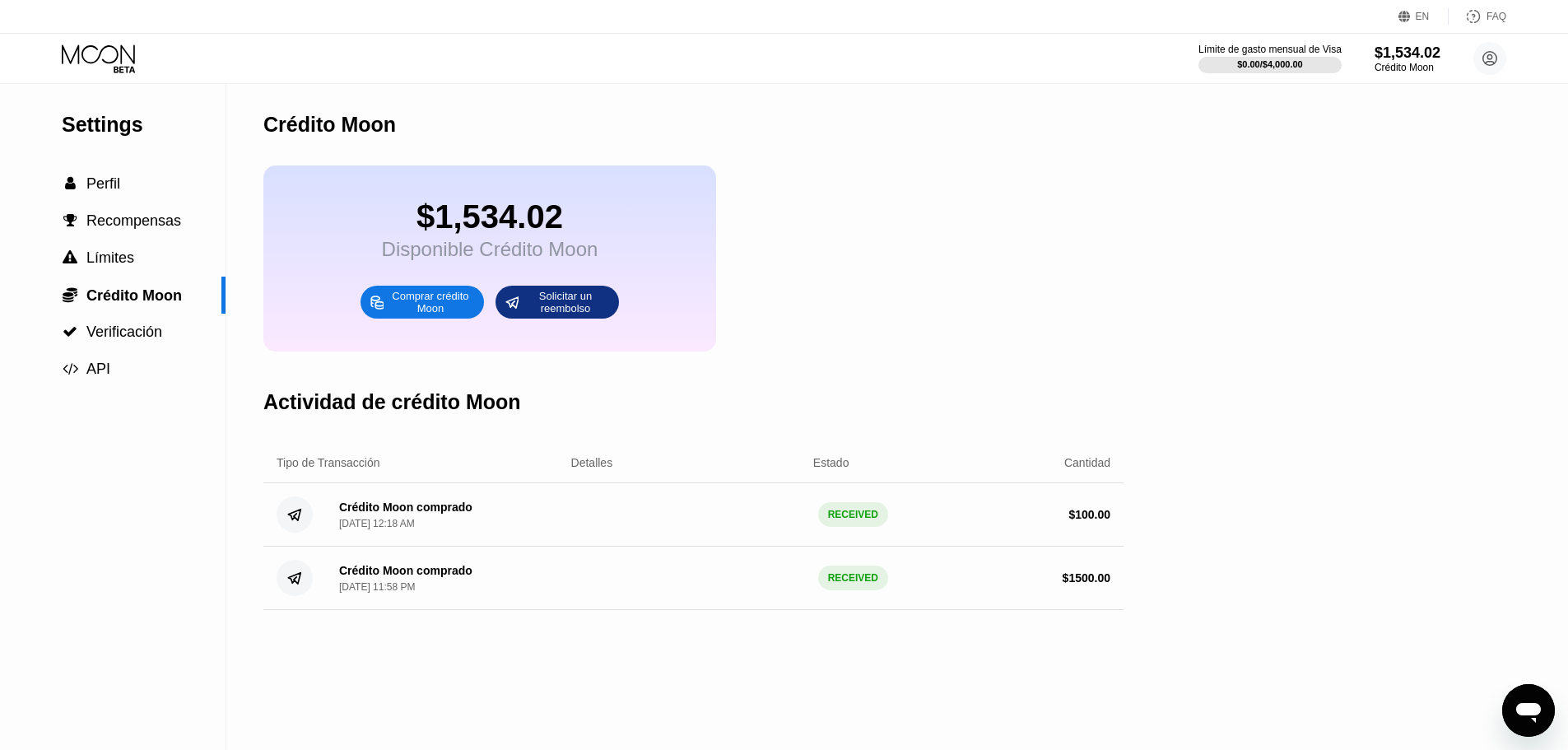
click at [104, 51] on icon at bounding box center [100, 58] width 76 height 29
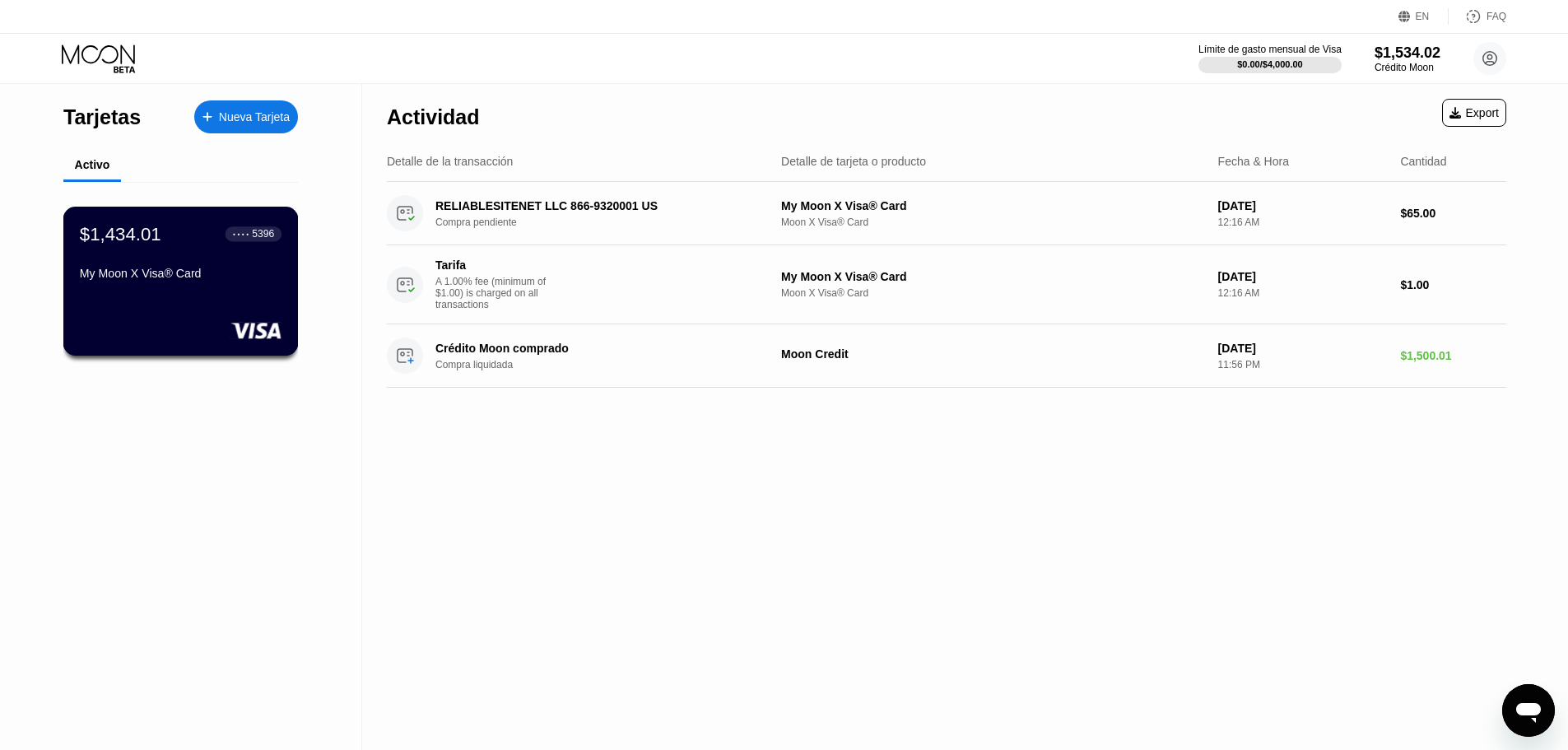
click at [238, 303] on div "$1,434.01 ● ● ● ● 5396 My Moon X Visa® Card" at bounding box center [180, 281] width 235 height 149
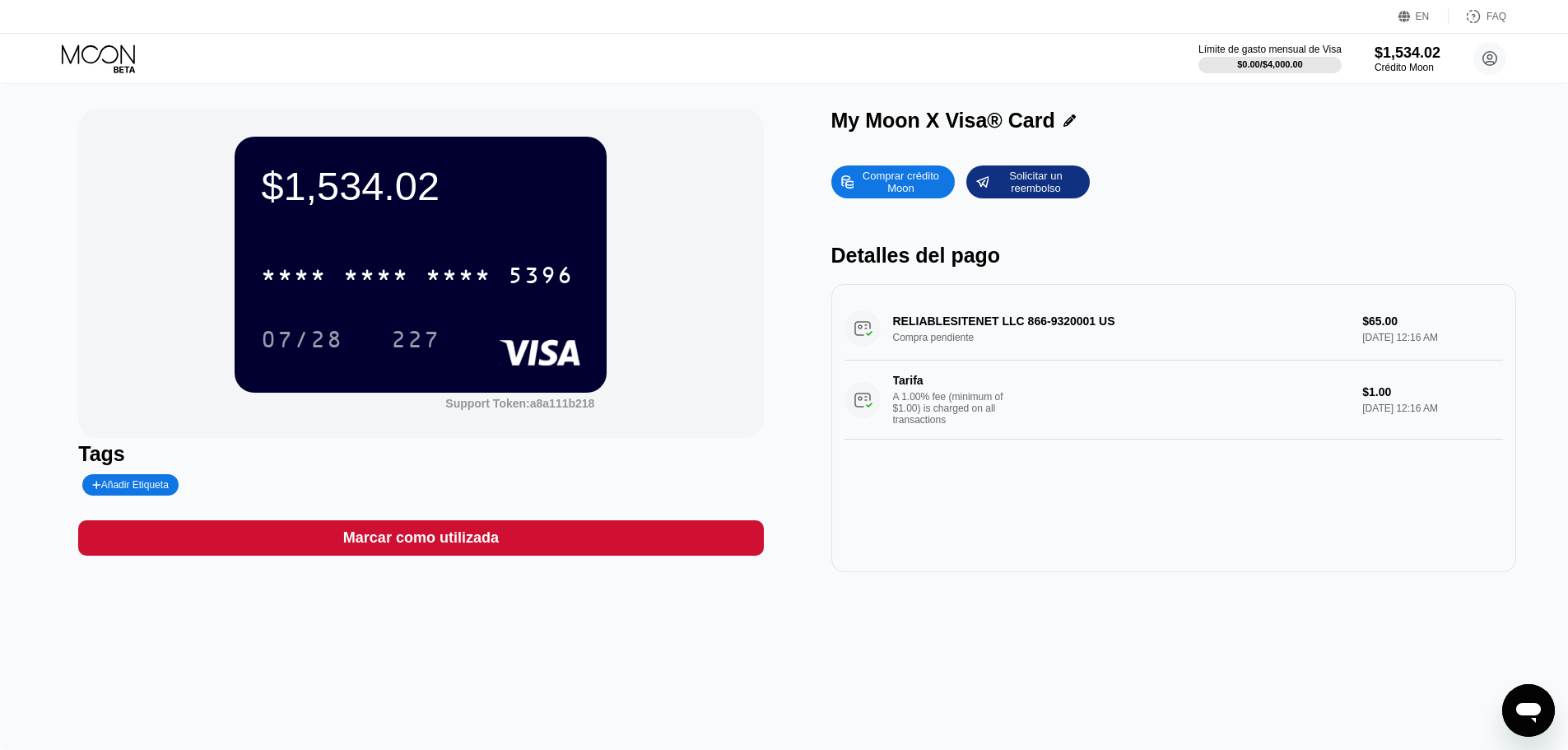
click at [386, 338] on div "227" at bounding box center [415, 338] width 74 height 41
click at [1290, 60] on div "$0.00 / $4,000.00" at bounding box center [1270, 63] width 67 height 10
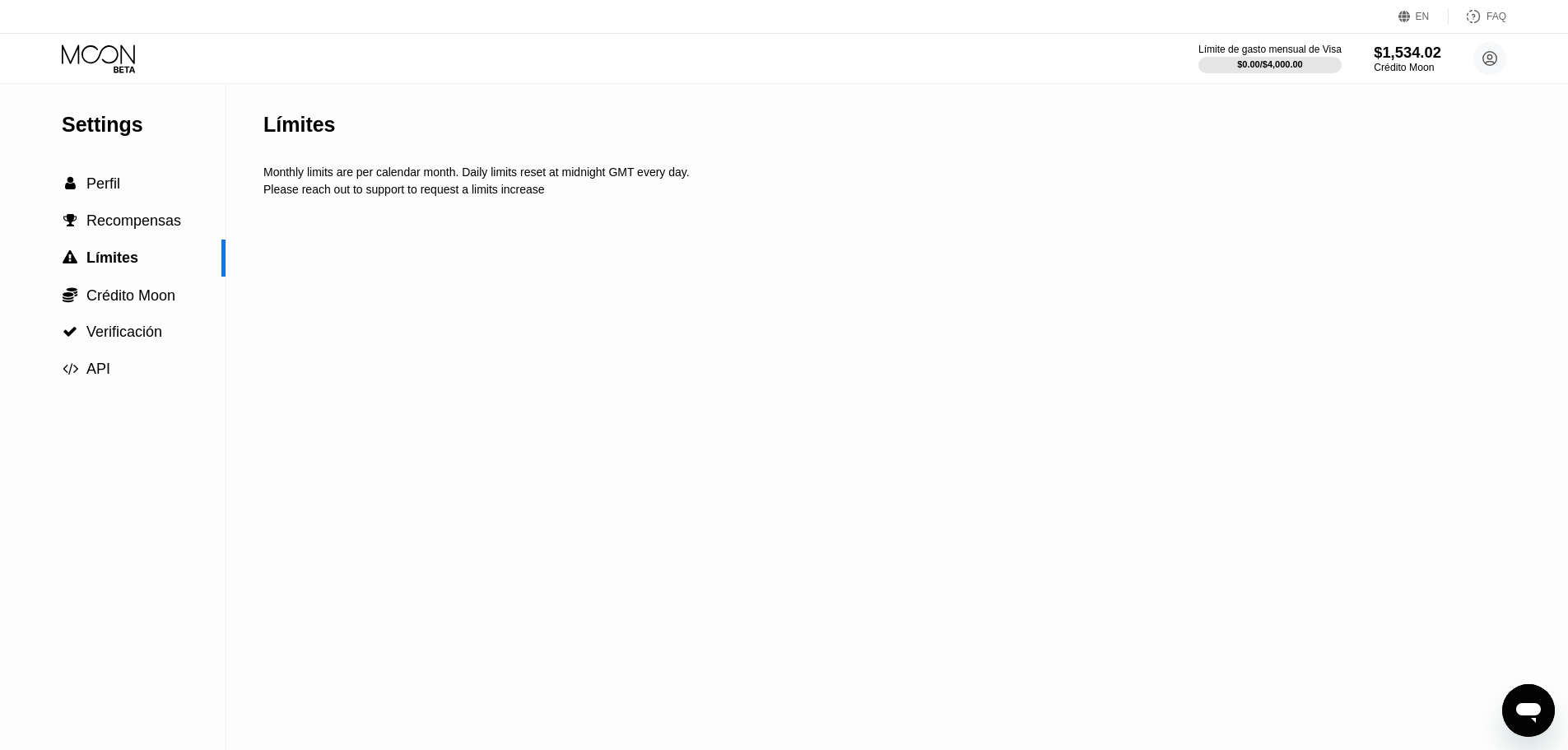
click at [1417, 57] on div "$1,534.02" at bounding box center [1408, 52] width 68 height 17
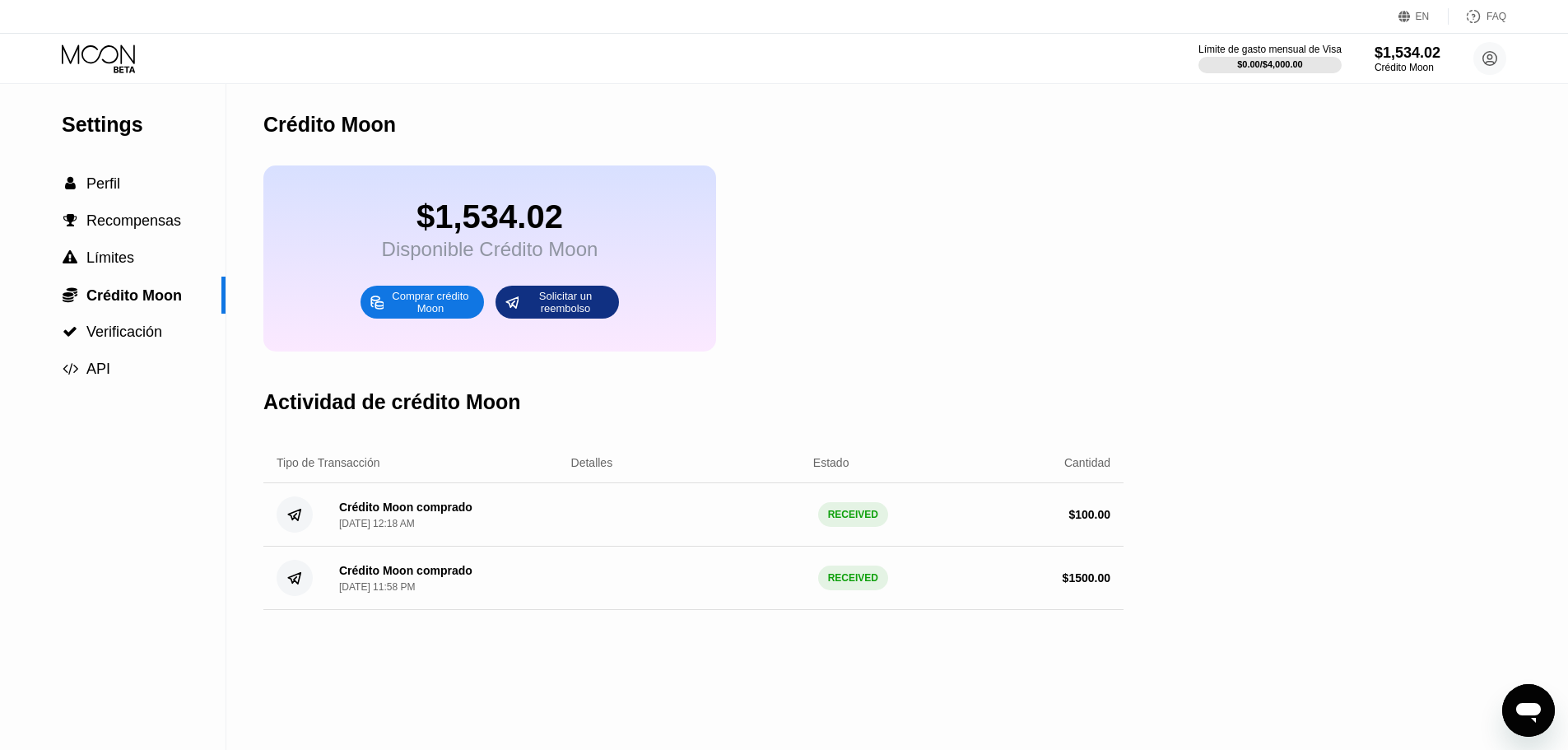
click at [79, 44] on icon at bounding box center [100, 58] width 76 height 29
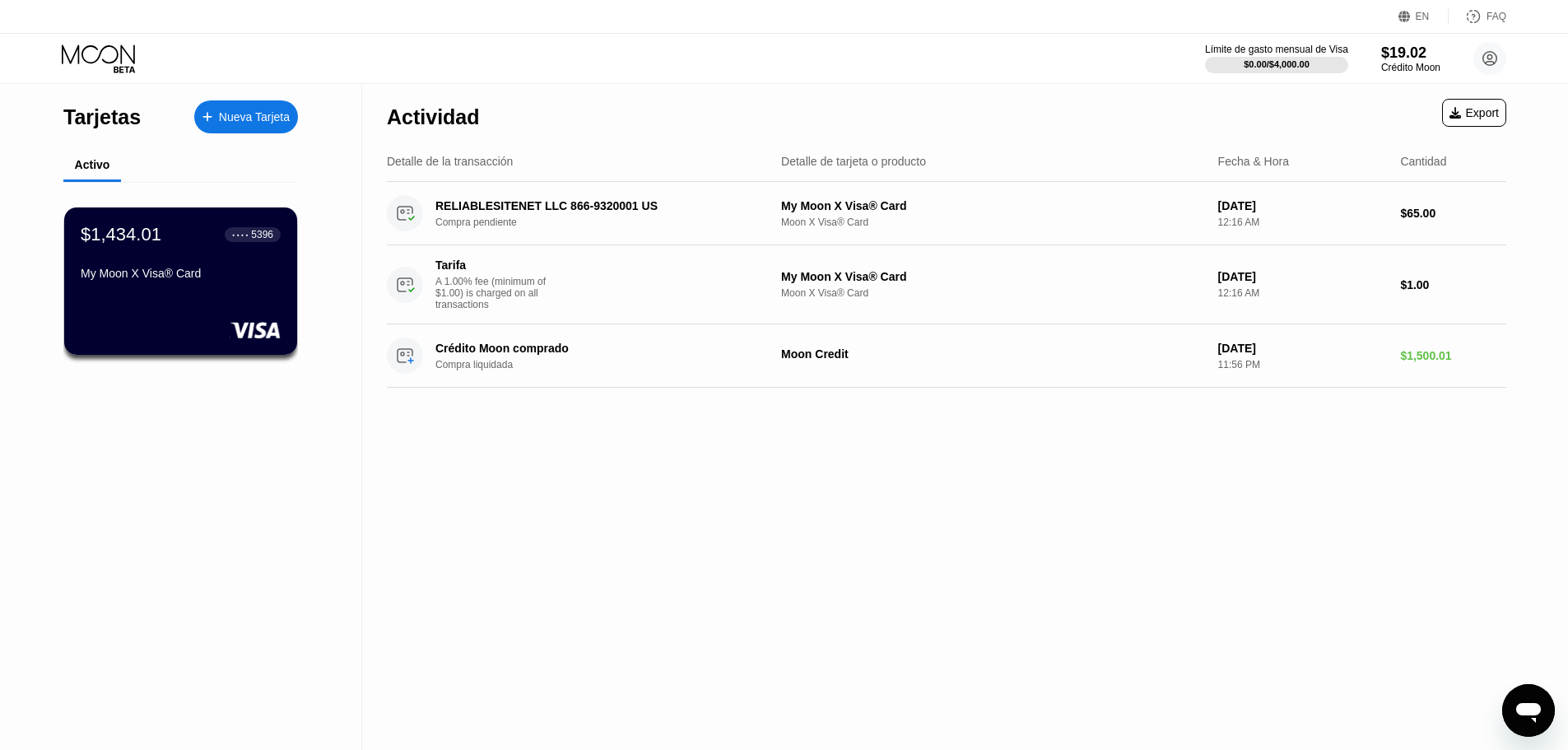
click at [1412, 75] on div "Límite de gasto mensual de Visa $0.00 / $4,000.00 $19.02 Crédito Moon dasdad d4…" at bounding box center [784, 58] width 1568 height 49
click at [1413, 71] on div "Crédito Moon" at bounding box center [1411, 67] width 59 height 11
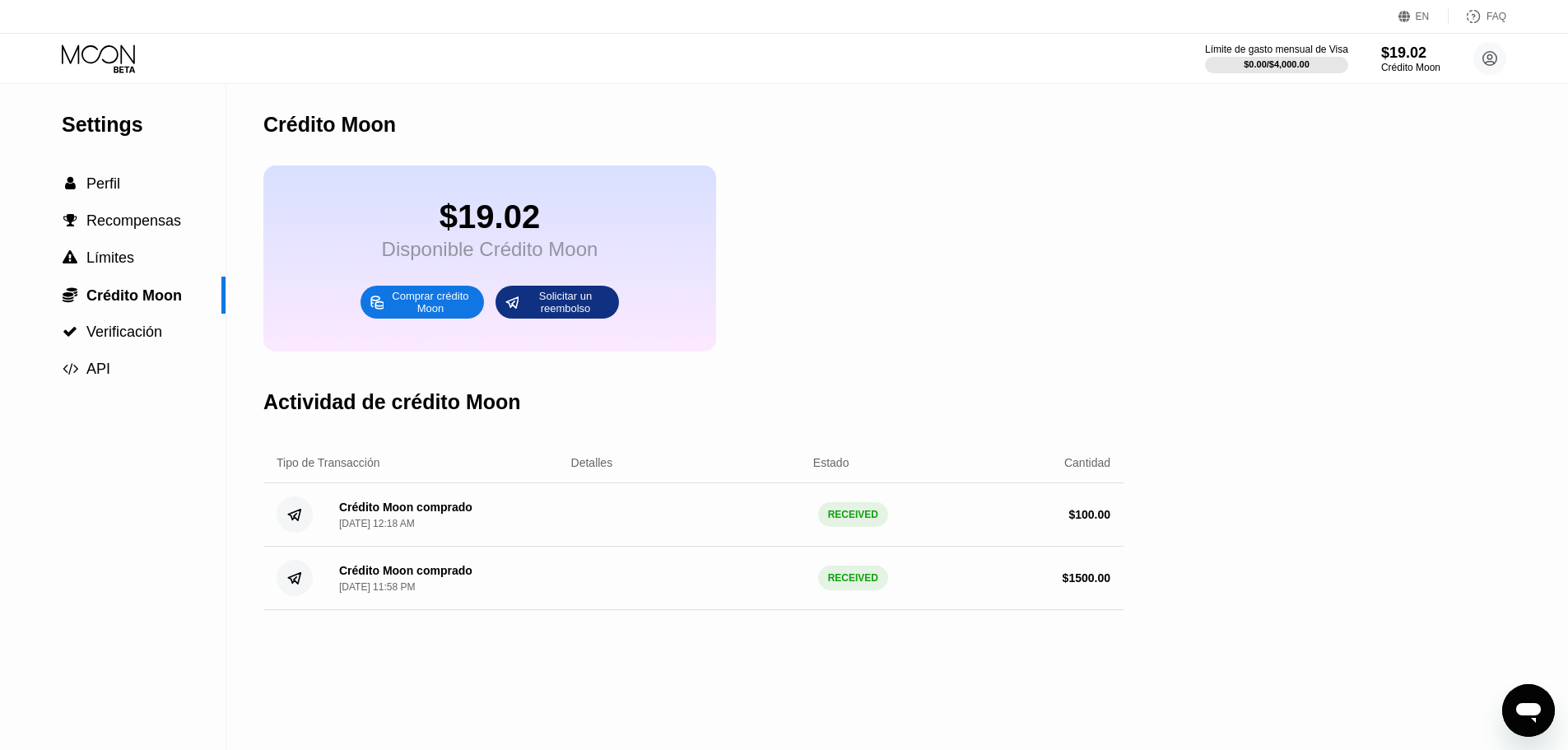
drag, startPoint x: 82, startPoint y: 16, endPoint x: 114, endPoint y: 50, distance: 46.7
click at [83, 16] on div "EN Idioma Select an item Ahorrar FAQ" at bounding box center [784, 16] width 1568 height 34
click at [114, 50] on icon at bounding box center [100, 58] width 76 height 29
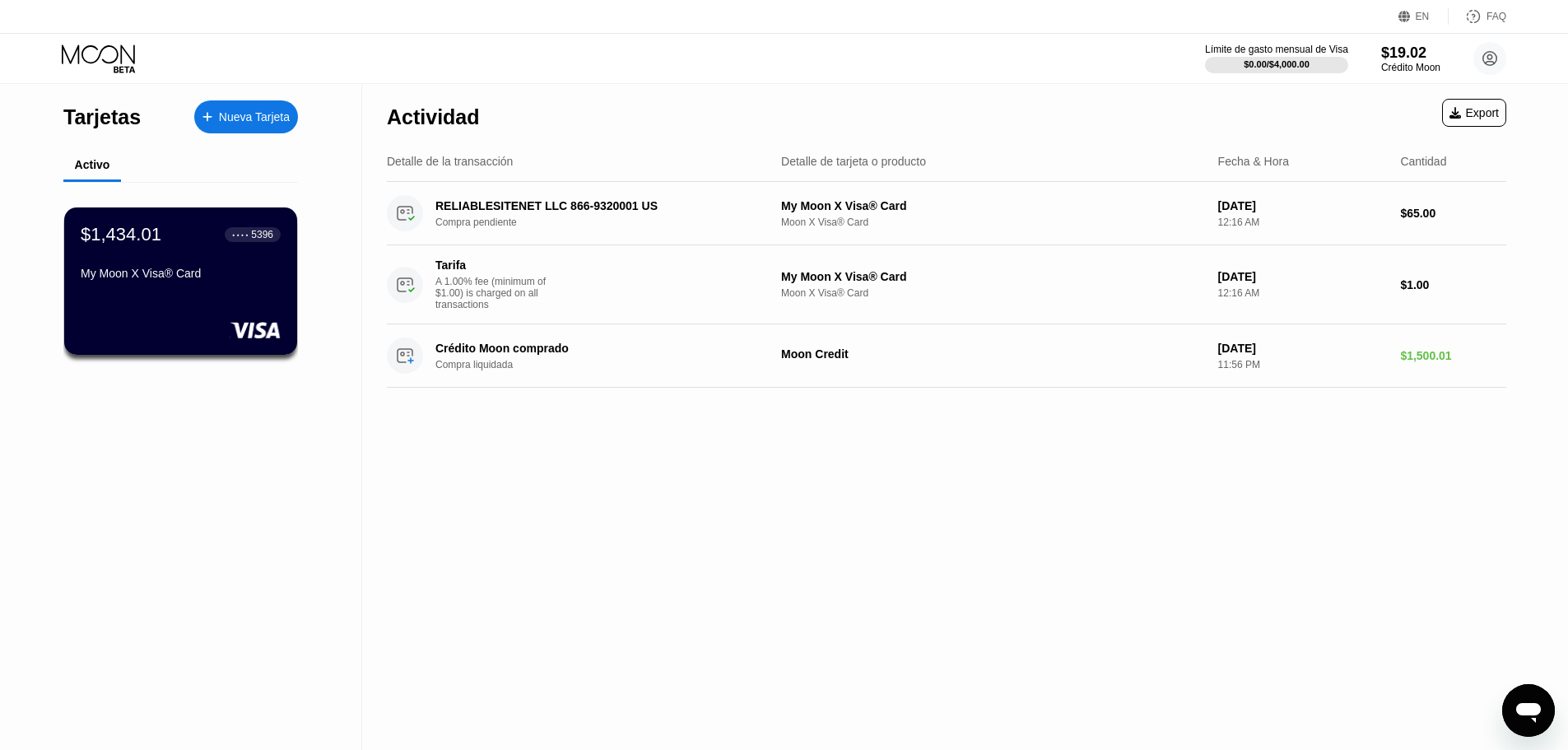
click at [135, 174] on div "Activo" at bounding box center [180, 166] width 235 height 32
click at [137, 218] on div "$1,434.01 ● ● ● ● 5396 My Moon X Visa® Card" at bounding box center [180, 281] width 235 height 149
